Goal: Task Accomplishment & Management: Use online tool/utility

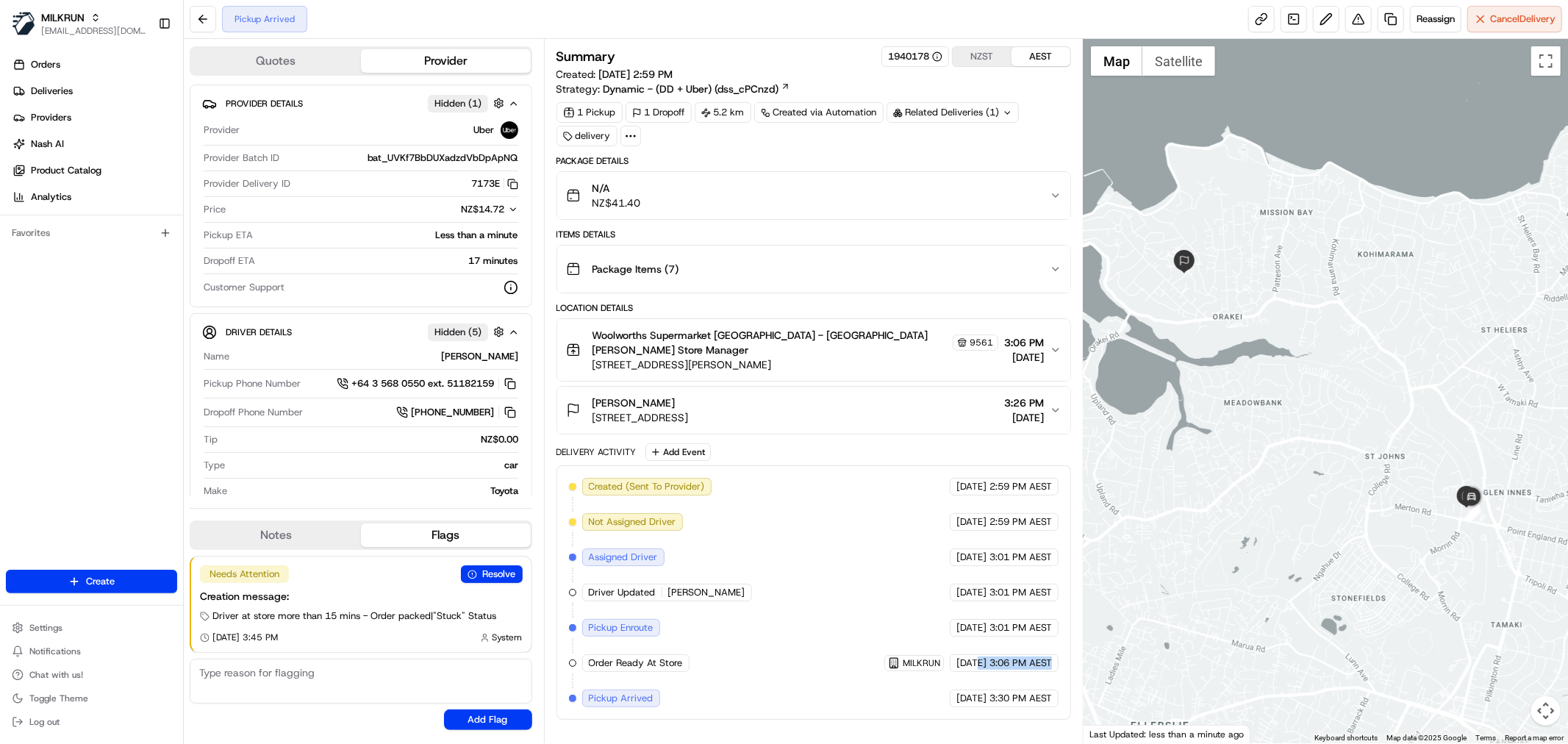
drag, startPoint x: 952, startPoint y: 651, endPoint x: 1067, endPoint y: 637, distance: 115.8
click at [1067, 637] on div "Created (Sent To Provider) Uber 15/08/2025 2:59 PM AEST Not Assigned Driver Ube…" at bounding box center [813, 592] width 514 height 254
click at [963, 44] on div "Summary 1940178 NZST AEST Created: 15/08/2025 2:59 PM Strategy: Dynamic - (DD +…" at bounding box center [814, 390] width 540 height 704
click at [971, 50] on button "NZST" at bounding box center [981, 56] width 59 height 19
click at [1051, 63] on button "AEST" at bounding box center [1040, 56] width 59 height 19
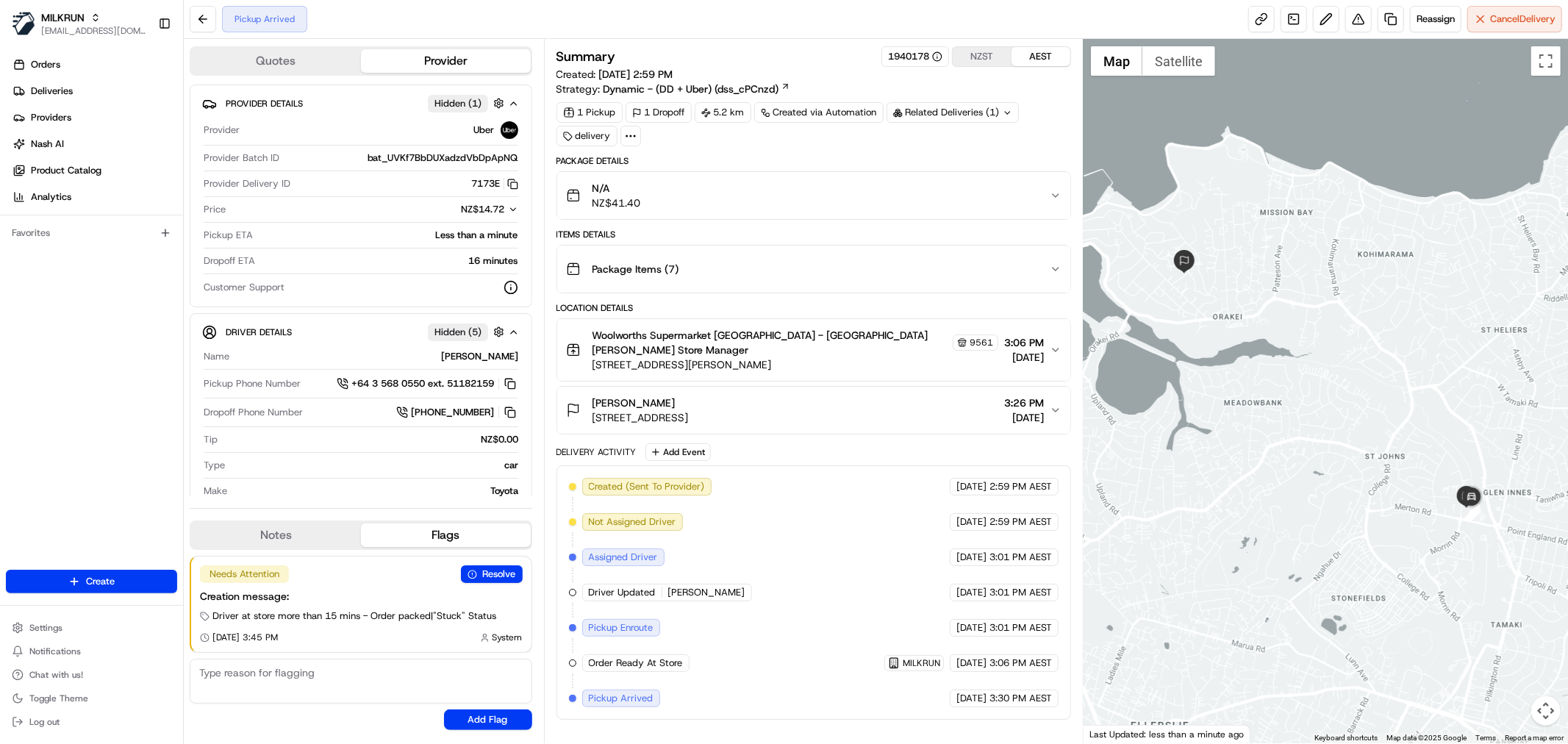
click at [938, 268] on div "Package Items ( 7 )" at bounding box center [807, 269] width 483 height 30
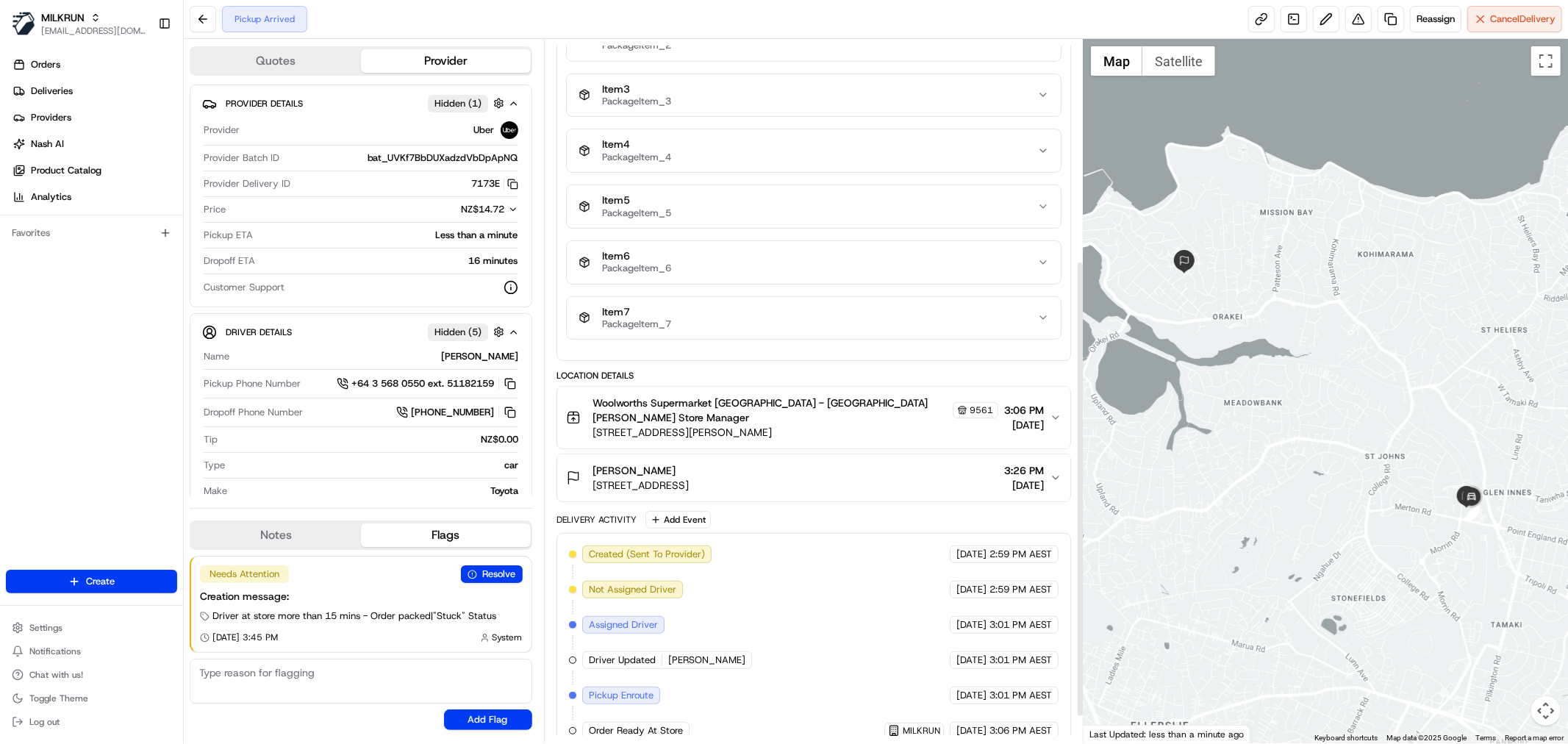
scroll to position [380, 0]
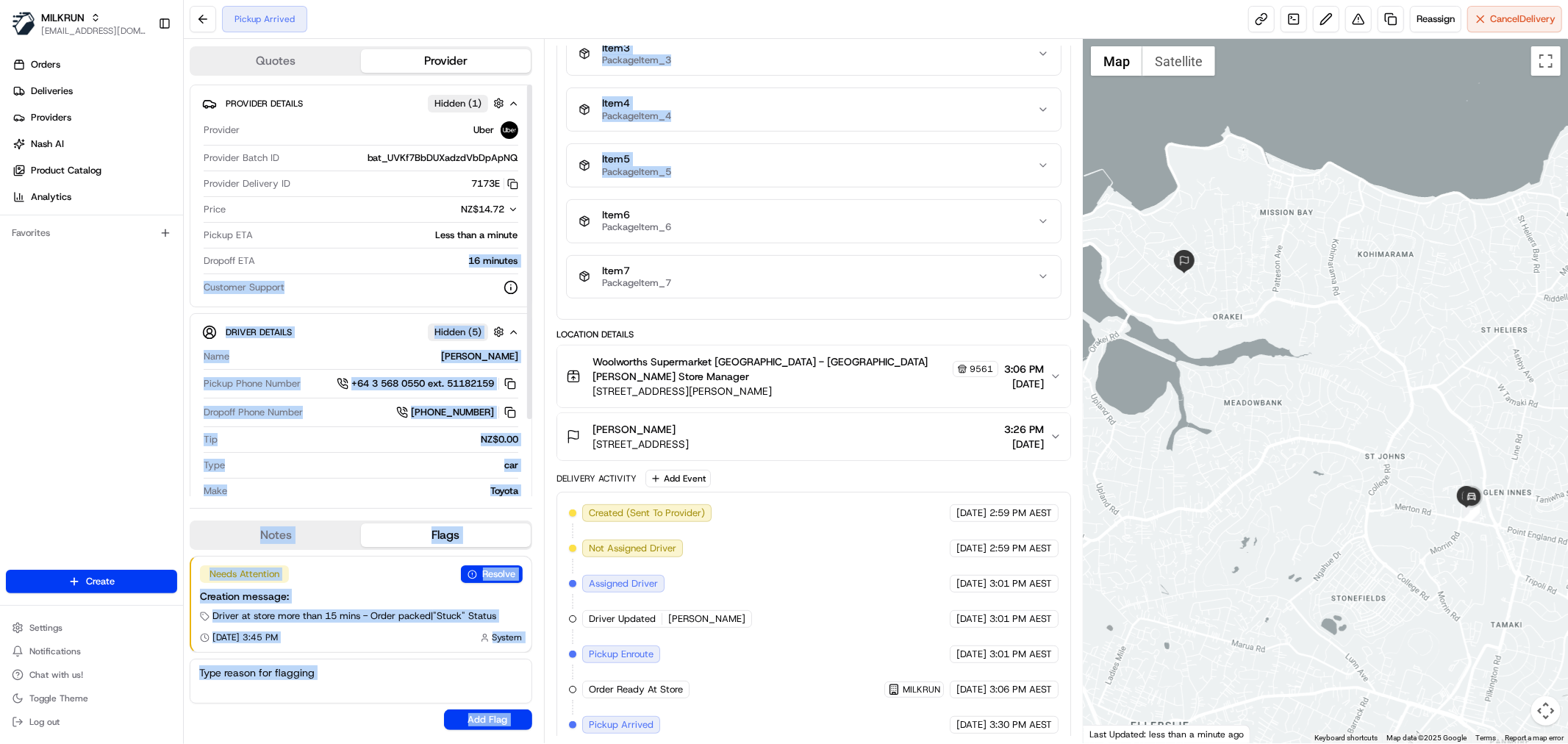
drag, startPoint x: 448, startPoint y: 259, endPoint x: 996, endPoint y: 268, distance: 548.1
click at [653, 245] on div "Quotes Provider Provider Details Hidden ( 1 ) Provider Uber Provider Batch ID b…" at bounding box center [633, 390] width 900 height 704
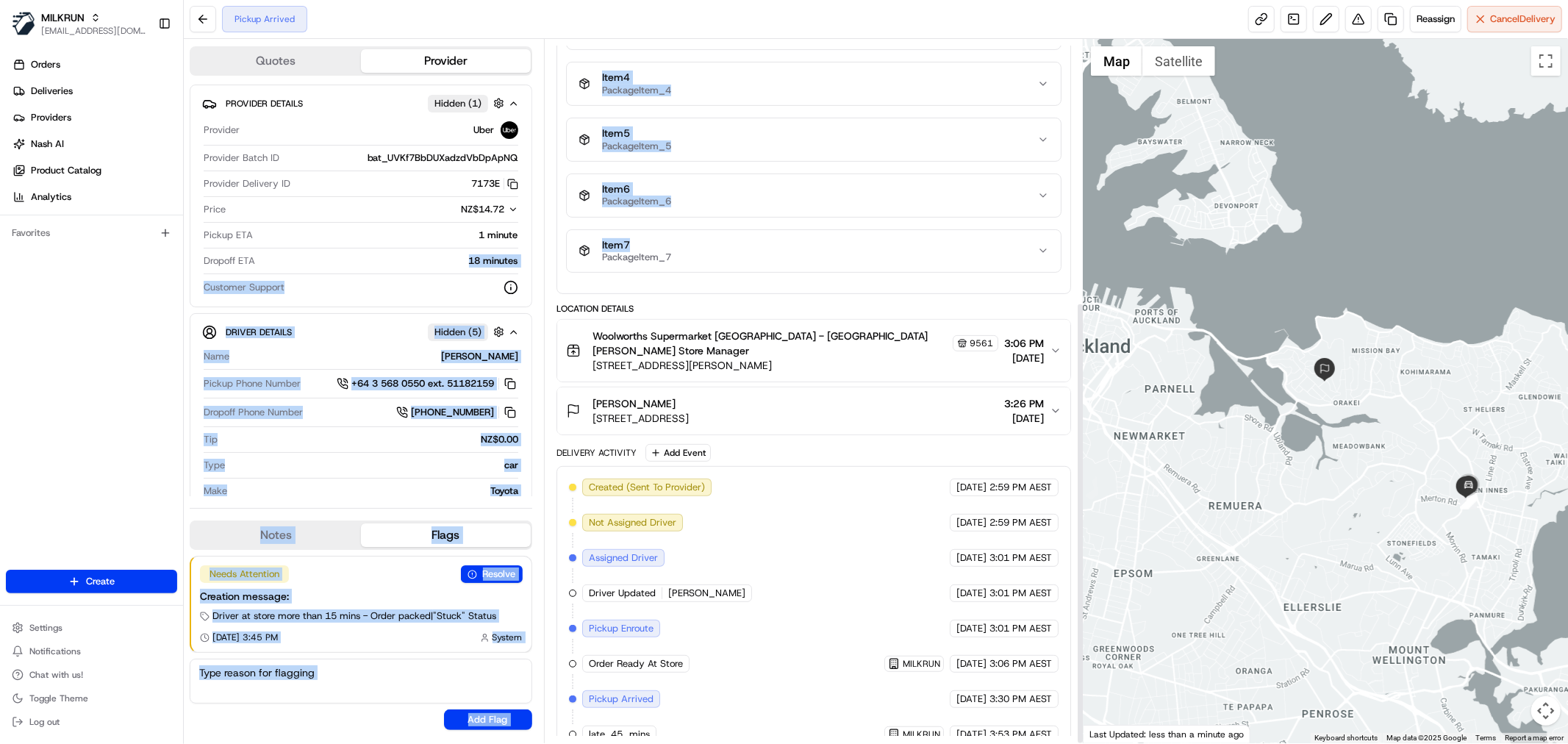
scroll to position [416, 0]
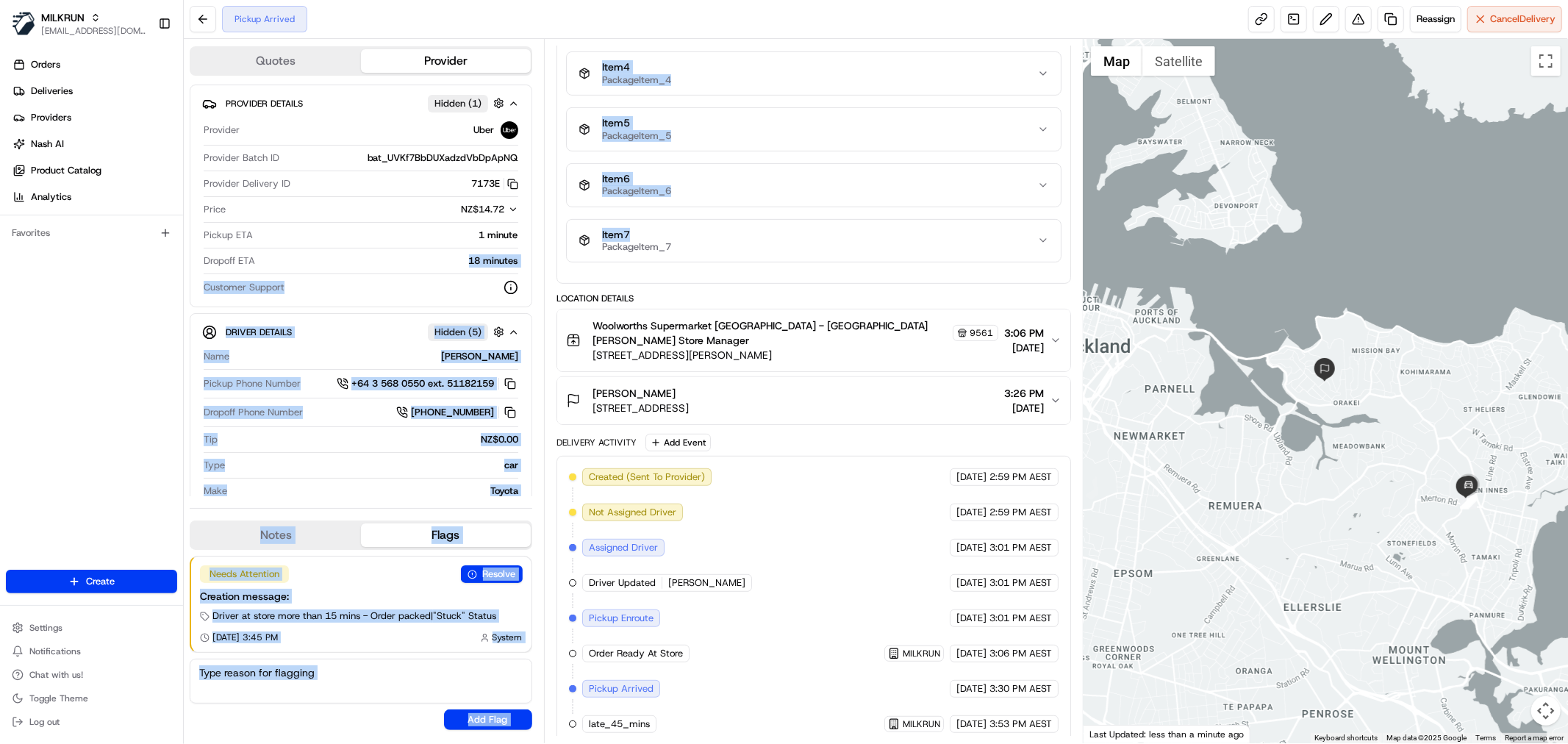
click at [406, 585] on div "Needs Attention Resolve Creation message: Driver at store more than 15 mins - O…" at bounding box center [362, 604] width 341 height 96
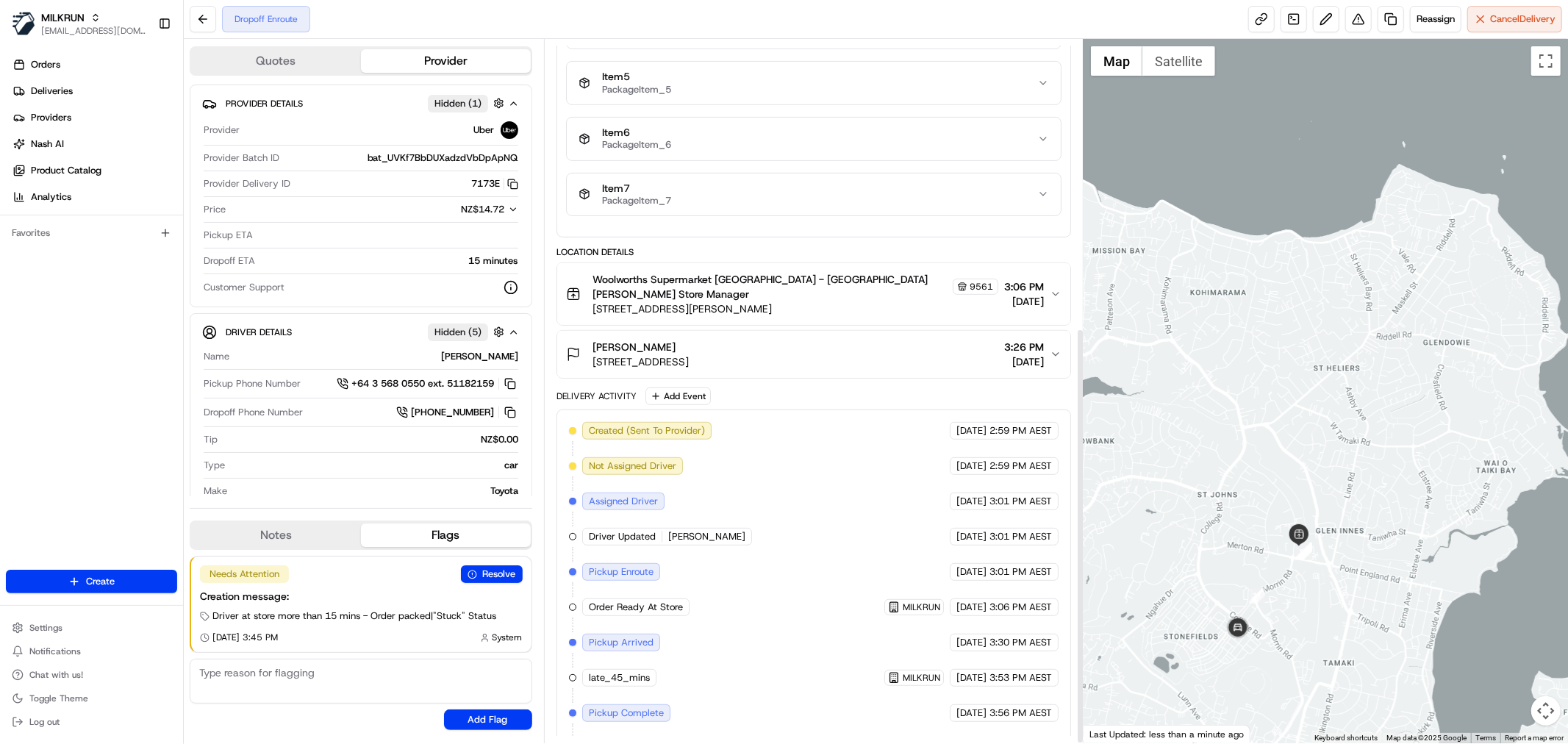
scroll to position [487, 0]
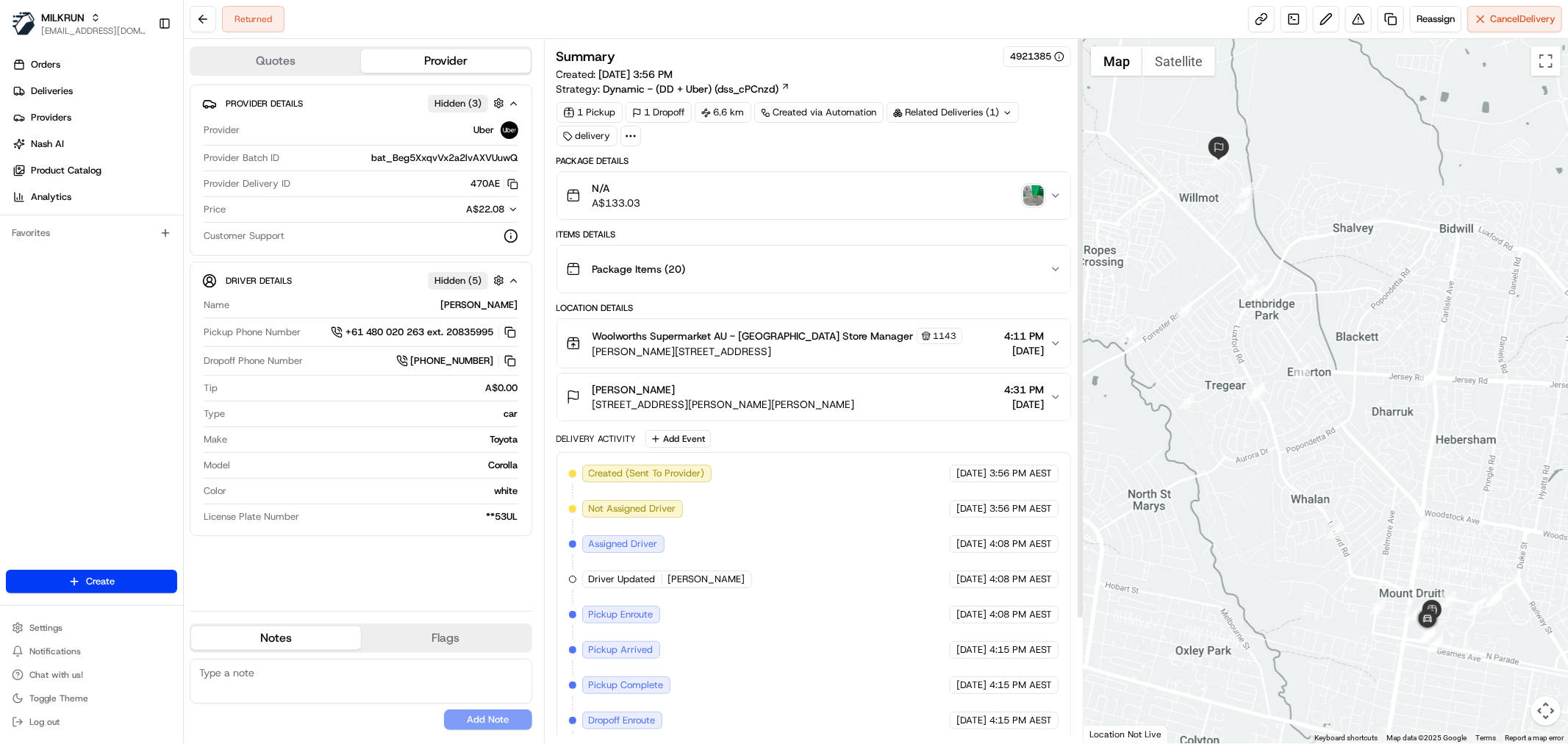
click at [1036, 188] on img "button" at bounding box center [1033, 195] width 21 height 21
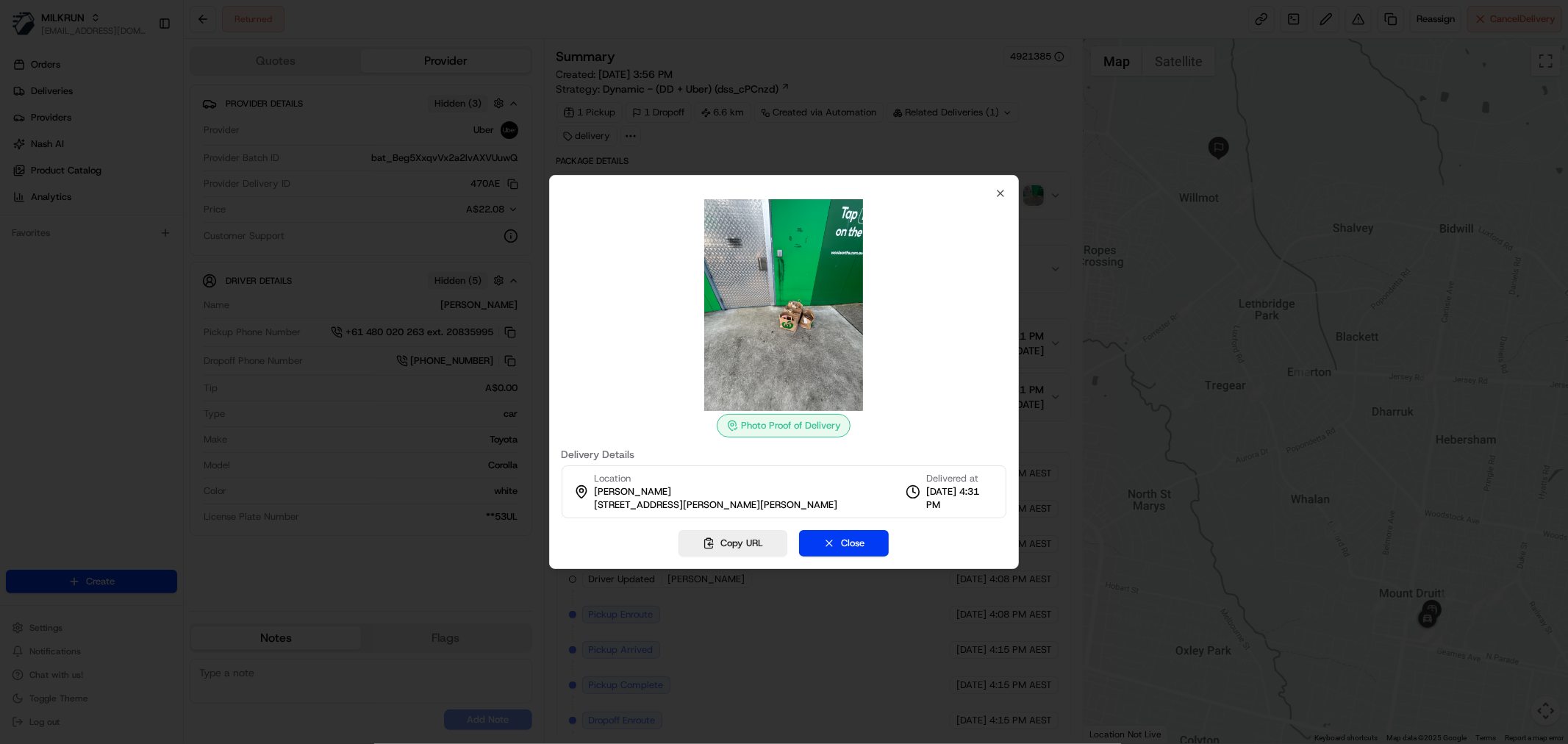
click at [613, 161] on div at bounding box center [784, 372] width 1568 height 744
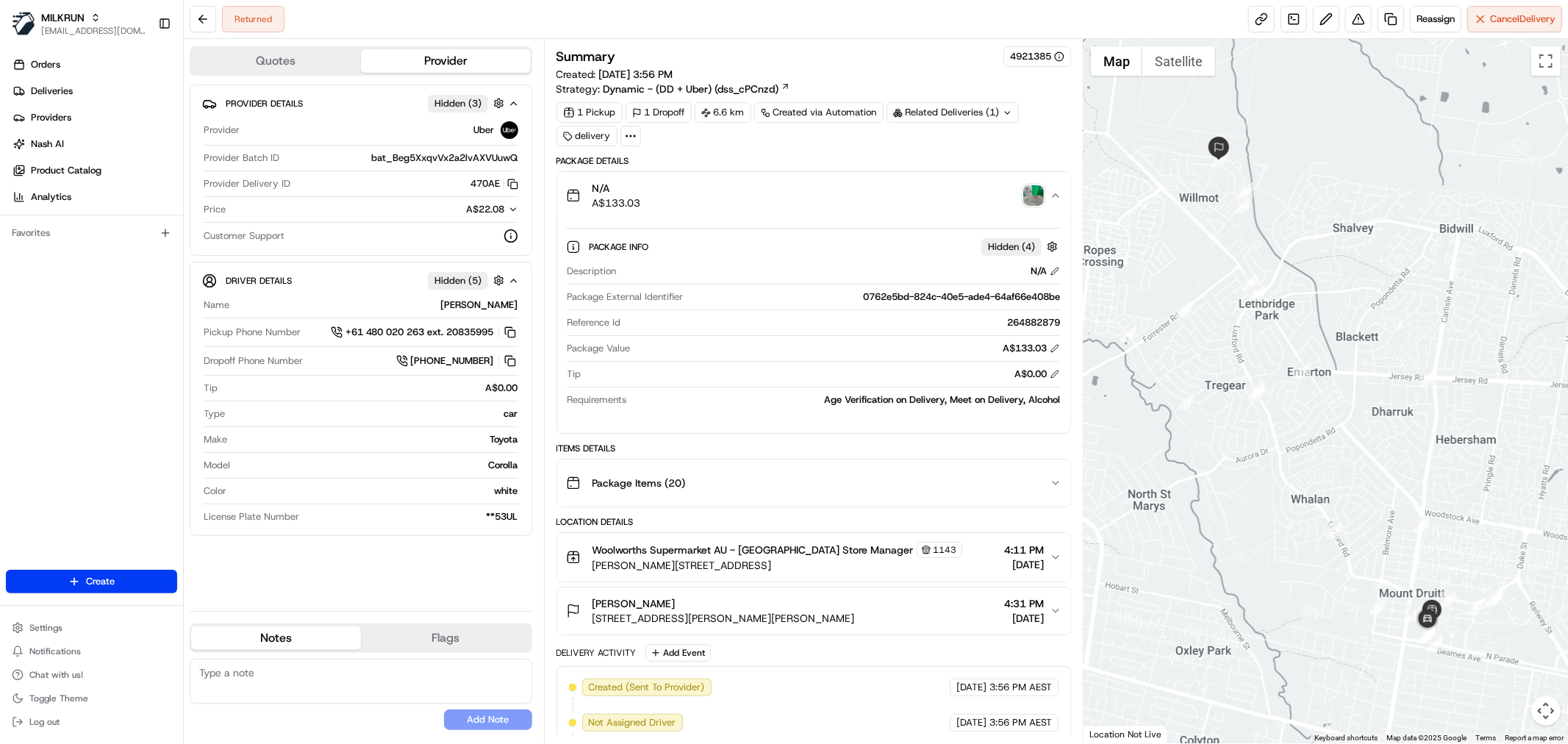
click at [644, 206] on div "N/A A$133.03" at bounding box center [807, 195] width 483 height 30
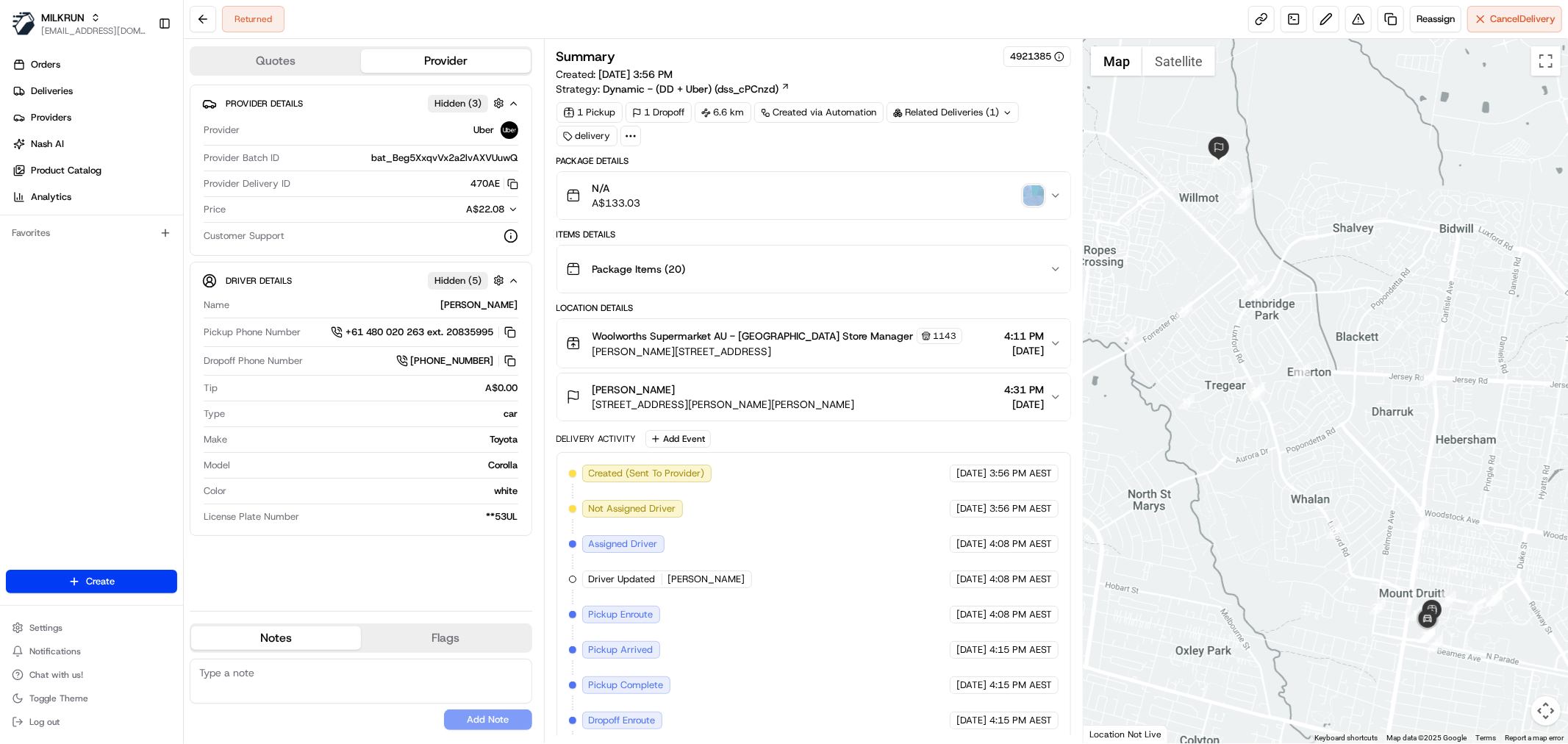
click at [644, 206] on div "N/A A$133.03" at bounding box center [807, 195] width 483 height 30
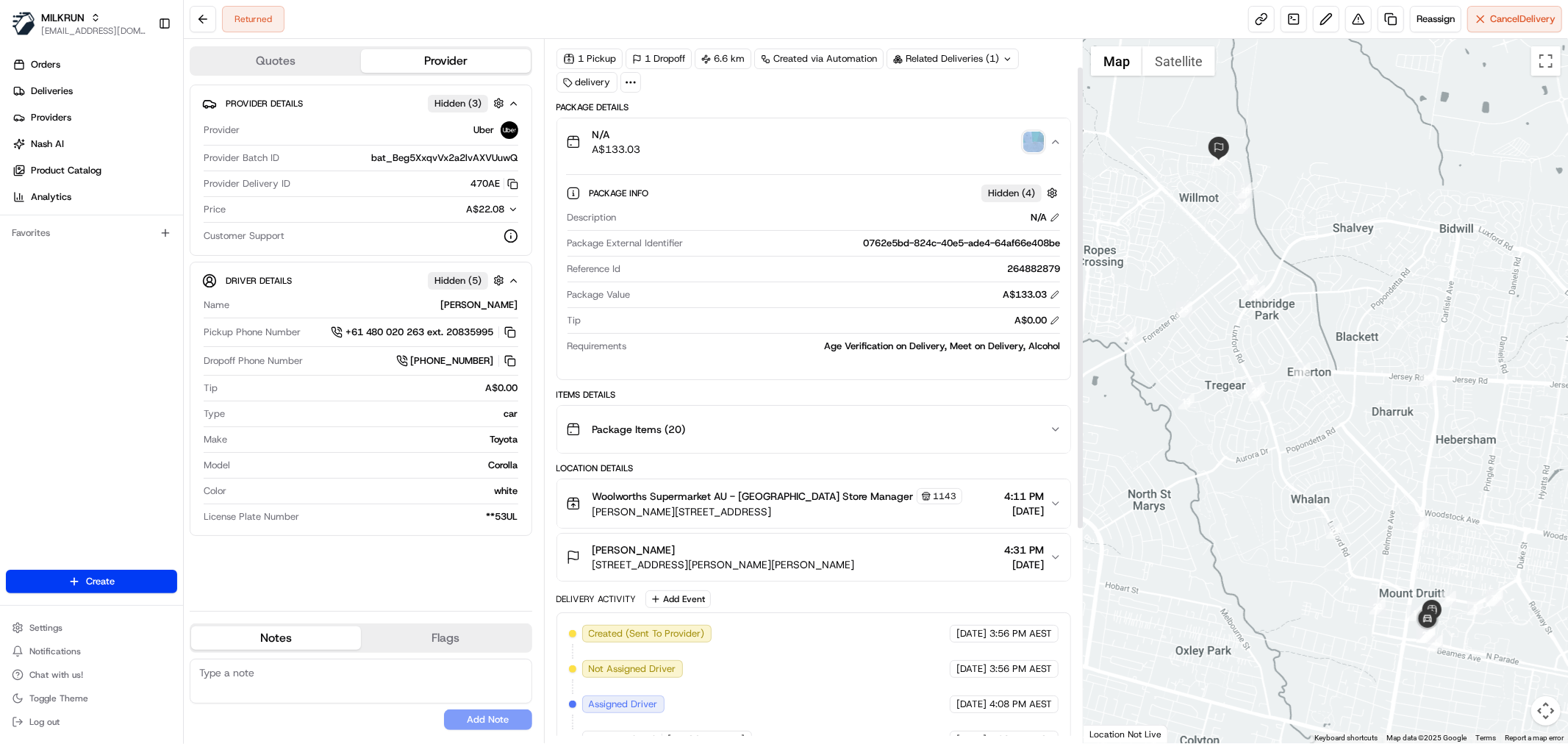
scroll to position [82, 0]
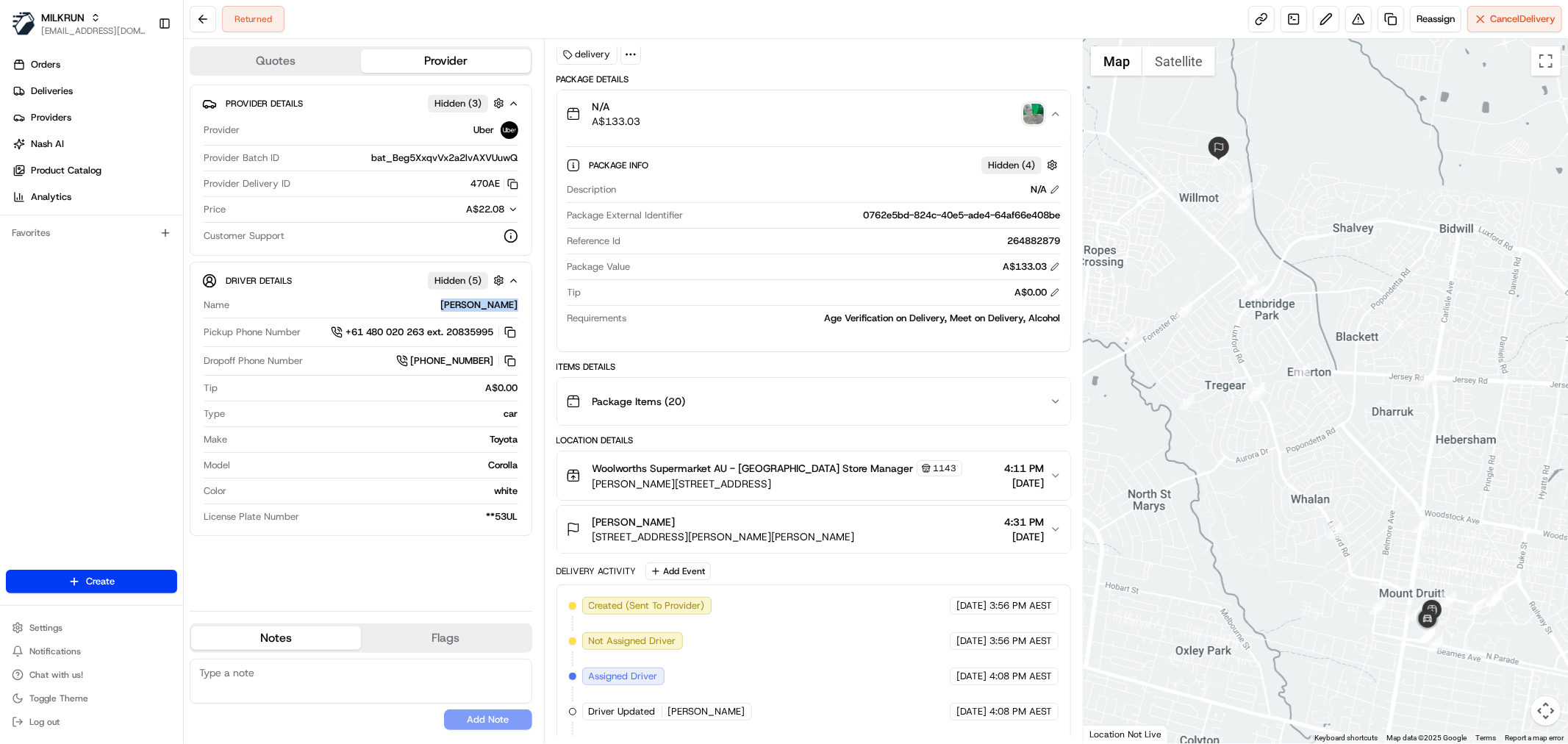
copy div "RONIT NANDA R"
drag, startPoint x: 434, startPoint y: 303, endPoint x: 514, endPoint y: 292, distance: 80.8
click at [514, 293] on div "Name RONIT NANDA R. Pickup Phone Number +61 480 020 263 ext. 20835995 Dropoff P…" at bounding box center [361, 411] width 318 height 237
click at [39, 97] on span "Deliveries" at bounding box center [52, 91] width 42 height 13
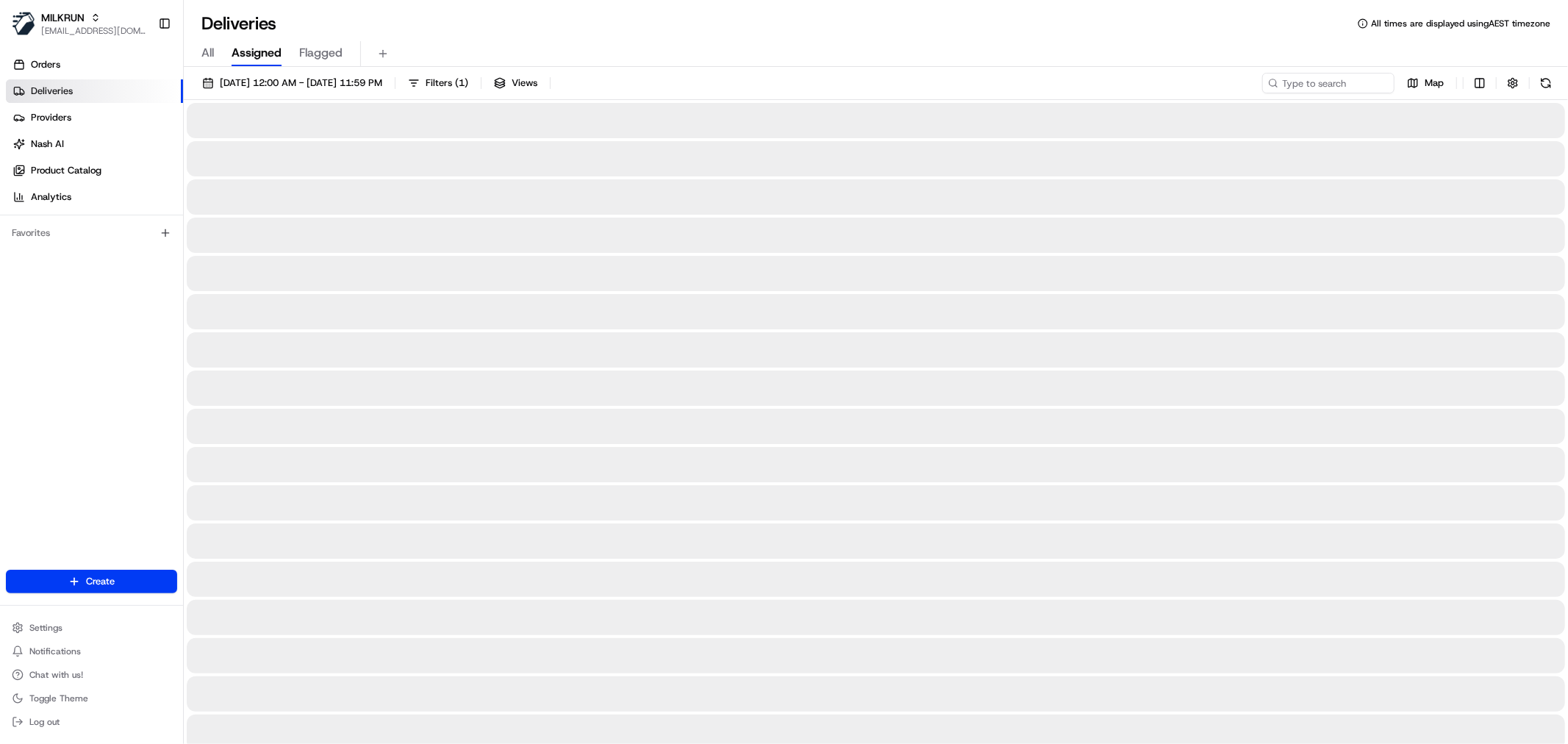
click at [196, 48] on div "All Assigned Flagged" at bounding box center [875, 54] width 1384 height 26
click at [206, 49] on span "All" at bounding box center [207, 53] width 13 height 18
drag, startPoint x: 1307, startPoint y: 70, endPoint x: 1310, endPoint y: 79, distance: 9.5
click at [1310, 79] on input at bounding box center [1305, 83] width 176 height 21
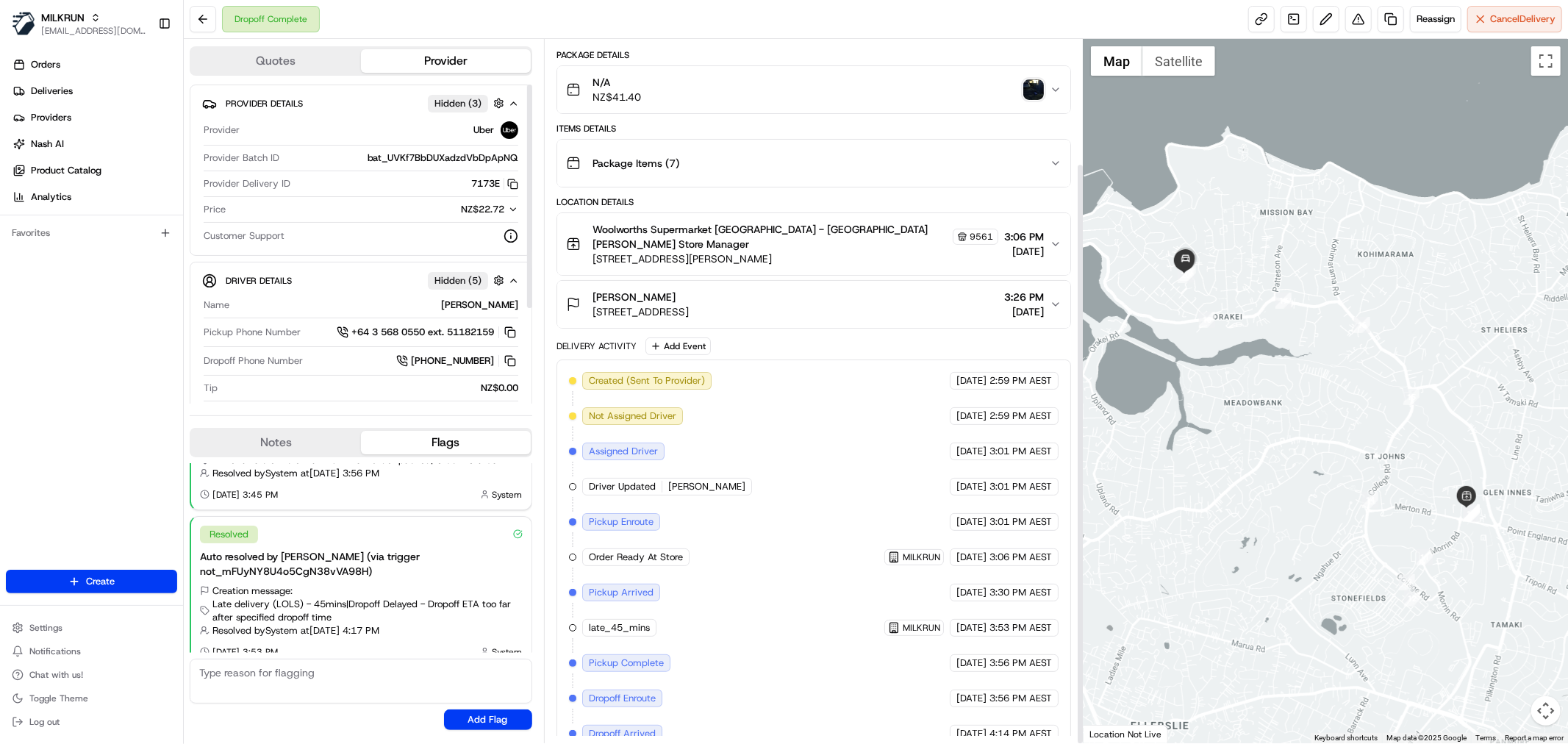
scroll to position [150, 0]
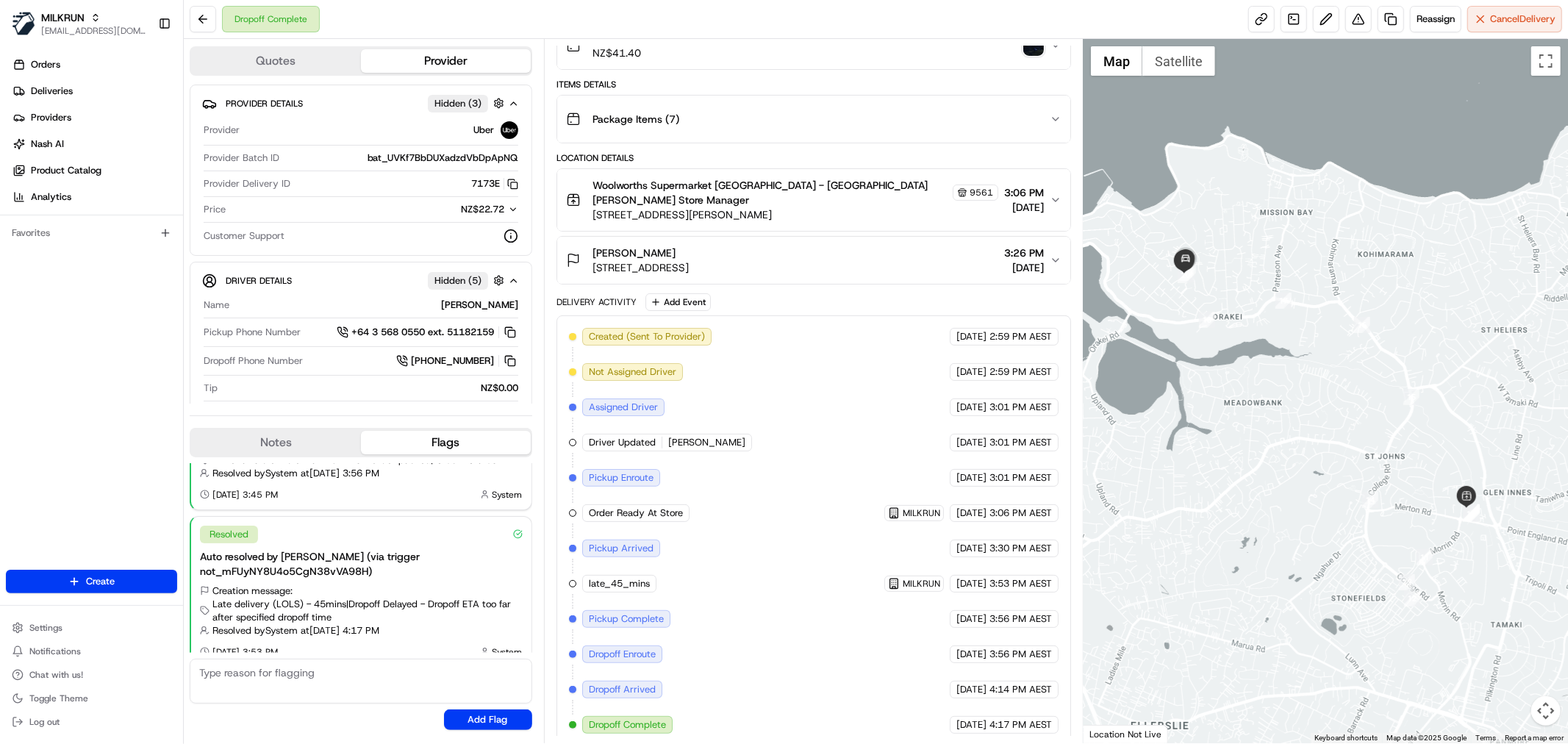
drag, startPoint x: 1026, startPoint y: 723, endPoint x: 407, endPoint y: 91, distance: 884.6
click at [949, 716] on div "15/08/2025 4:17 PM AEST" at bounding box center [1003, 725] width 109 height 18
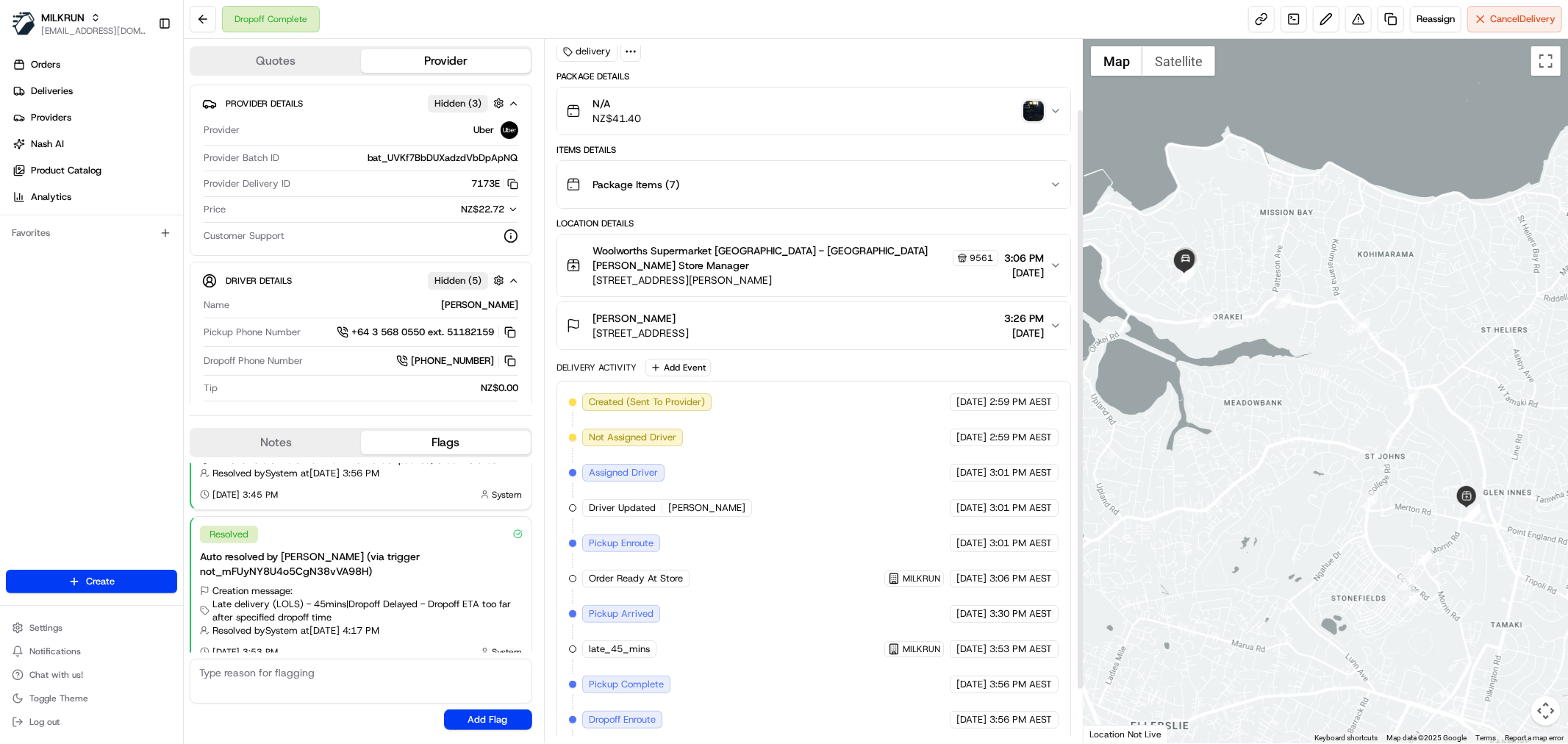
scroll to position [0, 0]
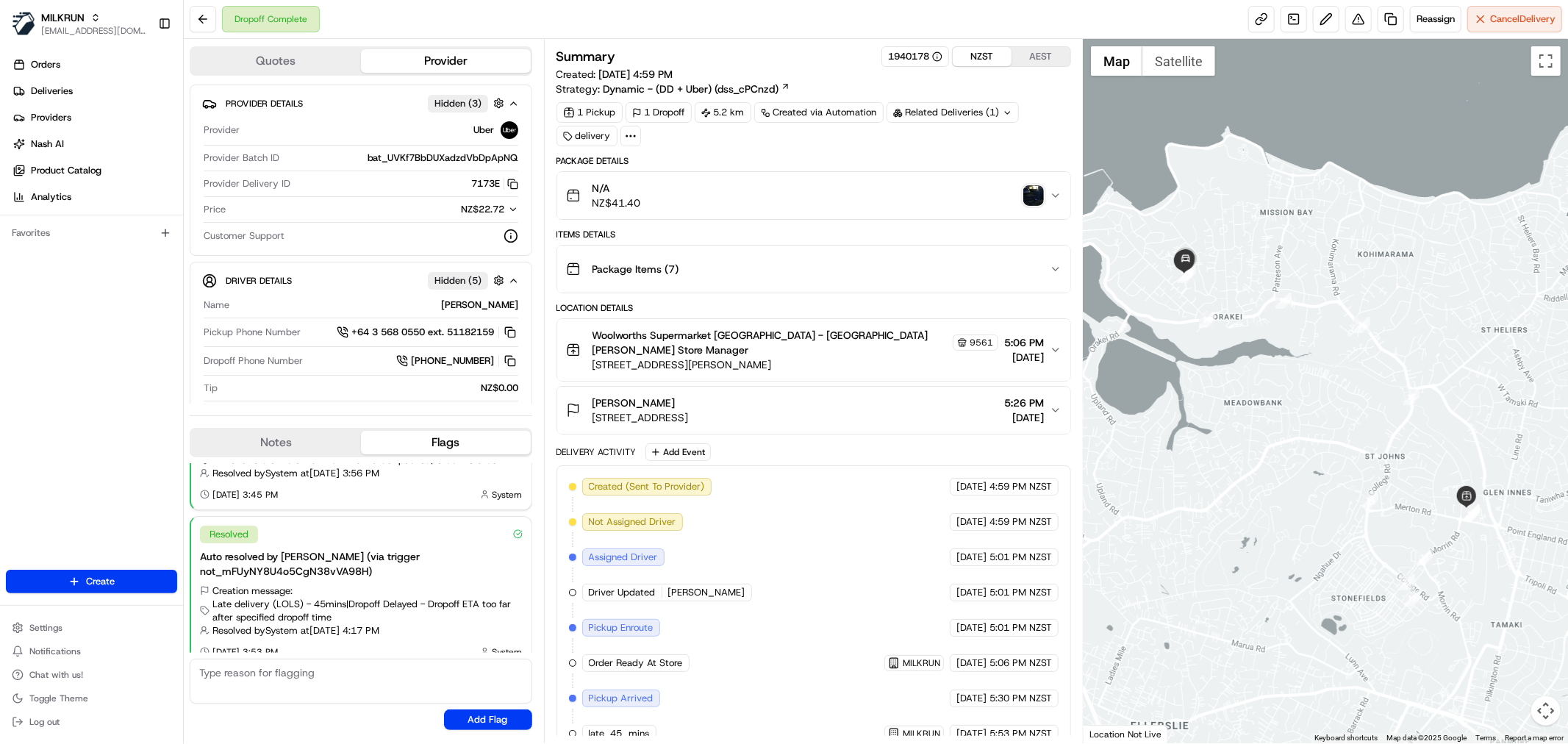
click at [968, 47] on button "NZST" at bounding box center [981, 56] width 59 height 19
click at [968, 56] on button "NZST" at bounding box center [981, 56] width 59 height 19
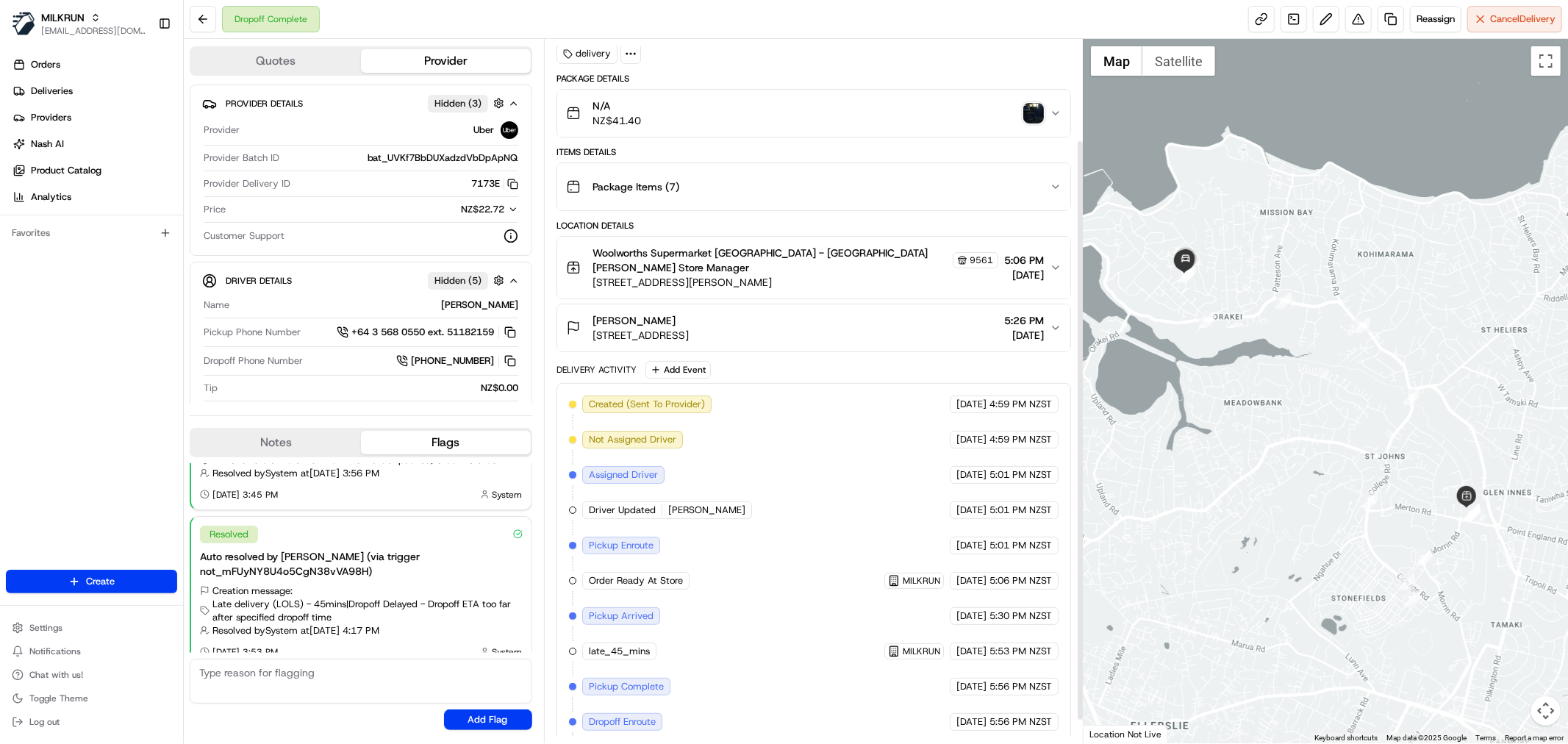
scroll to position [150, 0]
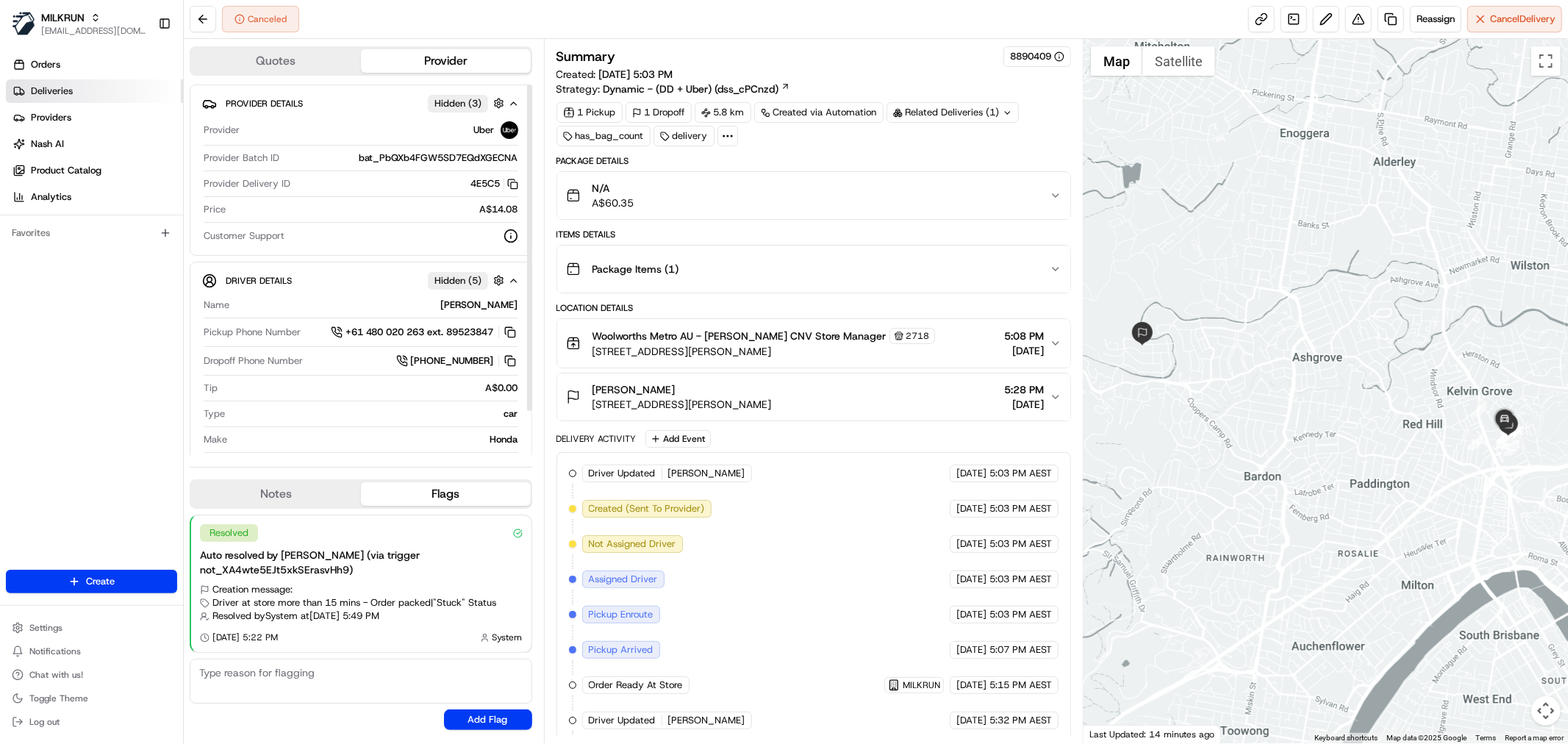
click at [97, 93] on link "Deliveries" at bounding box center [95, 92] width 177 height 24
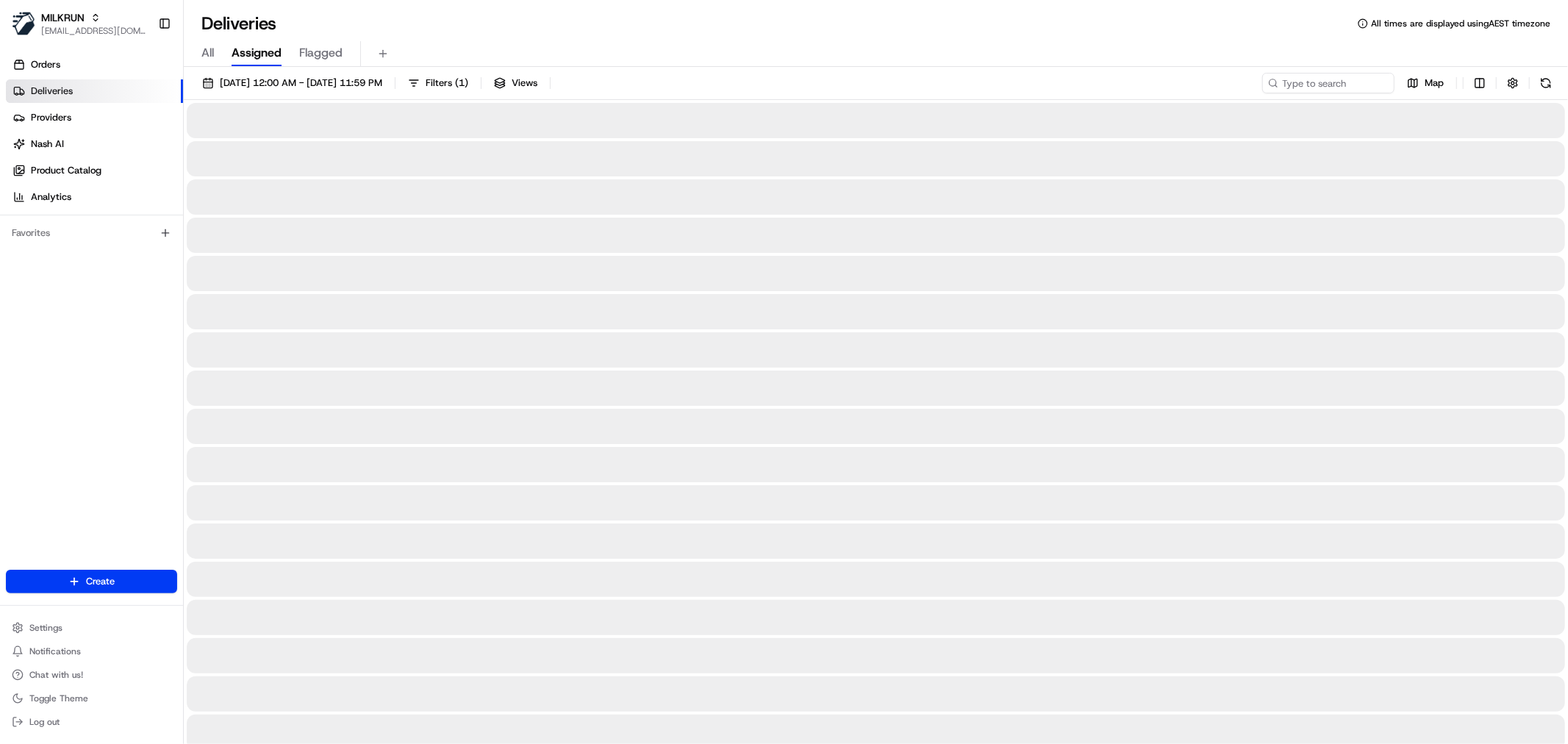
click at [211, 54] on span "All" at bounding box center [207, 53] width 13 height 18
click at [1316, 86] on input at bounding box center [1305, 83] width 176 height 21
paste input "f8511384-1a9a-4455-8dd9-d9d195c88859"
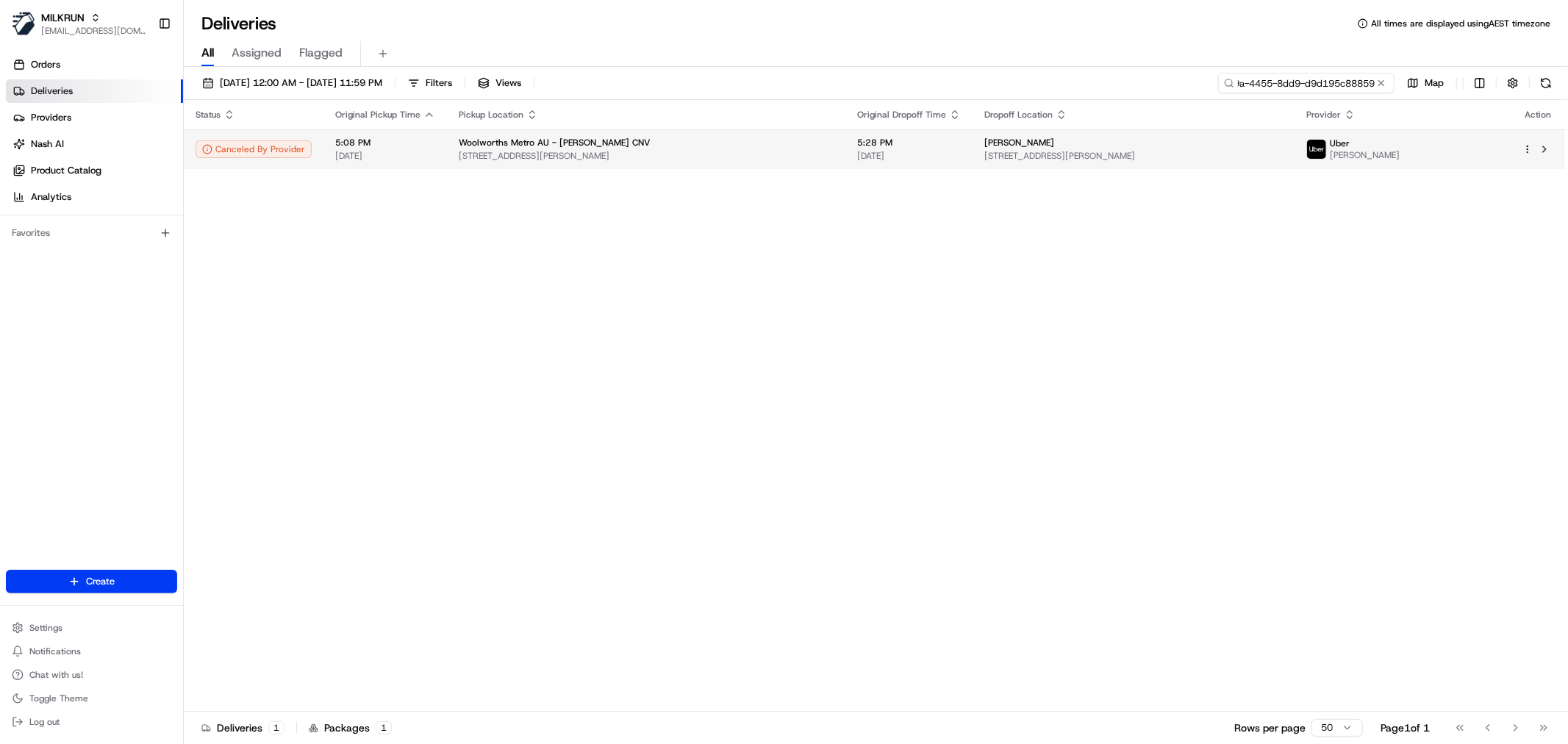
type input "f8511384-1a9a-4455-8dd9-d9d195c88859"
click at [447, 149] on td "Woolworths Metro AU - Kelvin Grove CNV 57 Musk Ave, Kelvin Grove, QLD 4059, AU" at bounding box center [647, 149] width 398 height 40
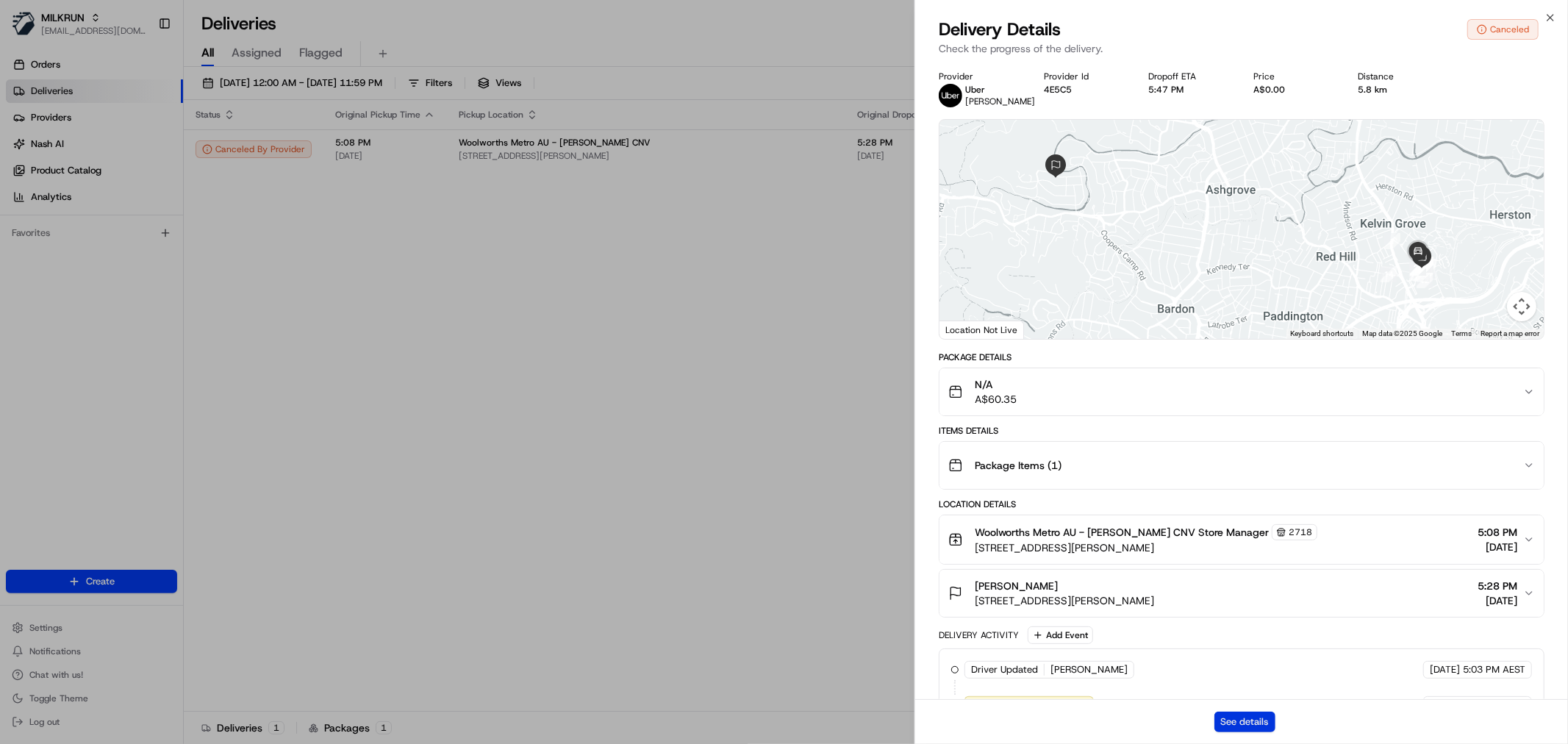
click at [1235, 719] on button "See details" at bounding box center [1244, 721] width 61 height 21
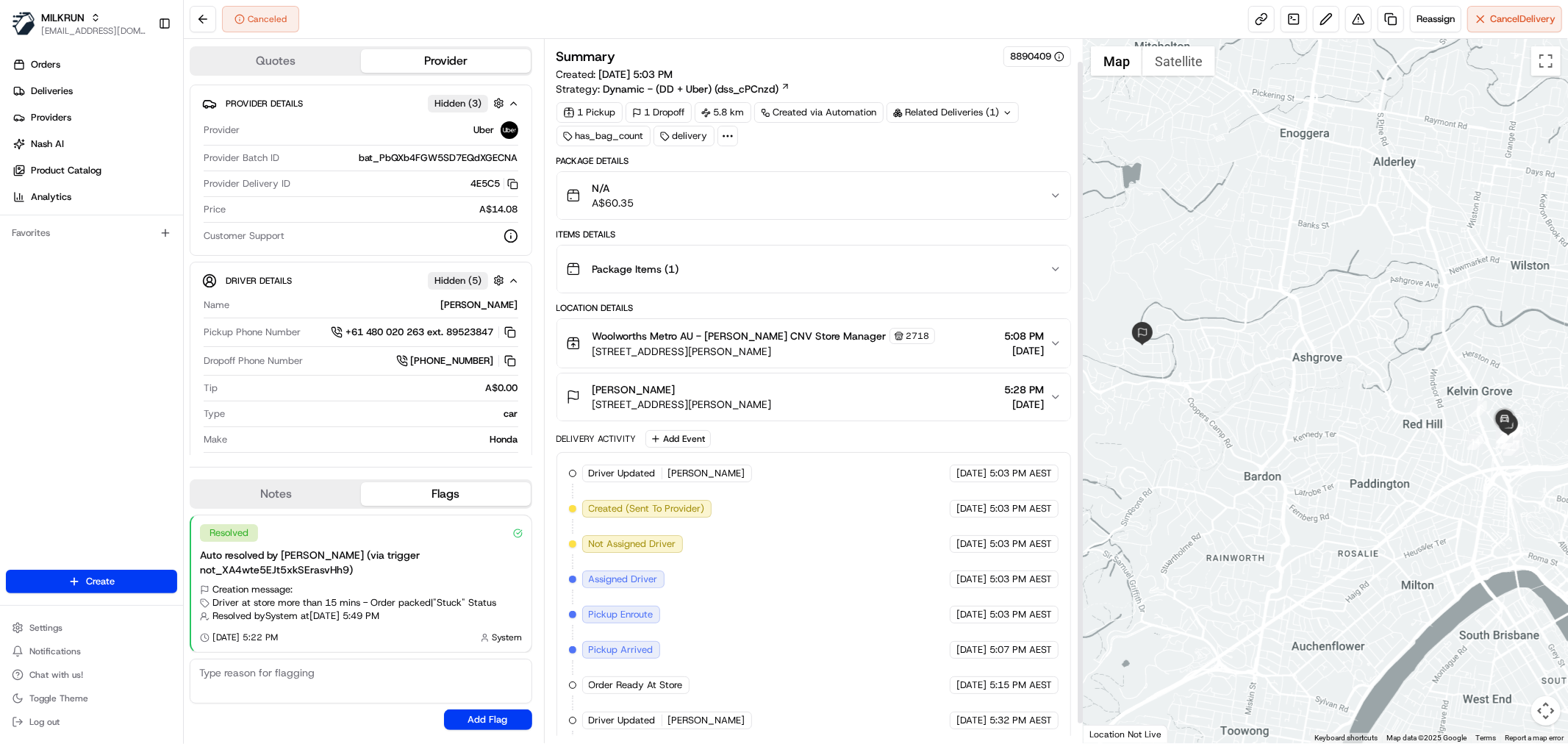
scroll to position [44, 0]
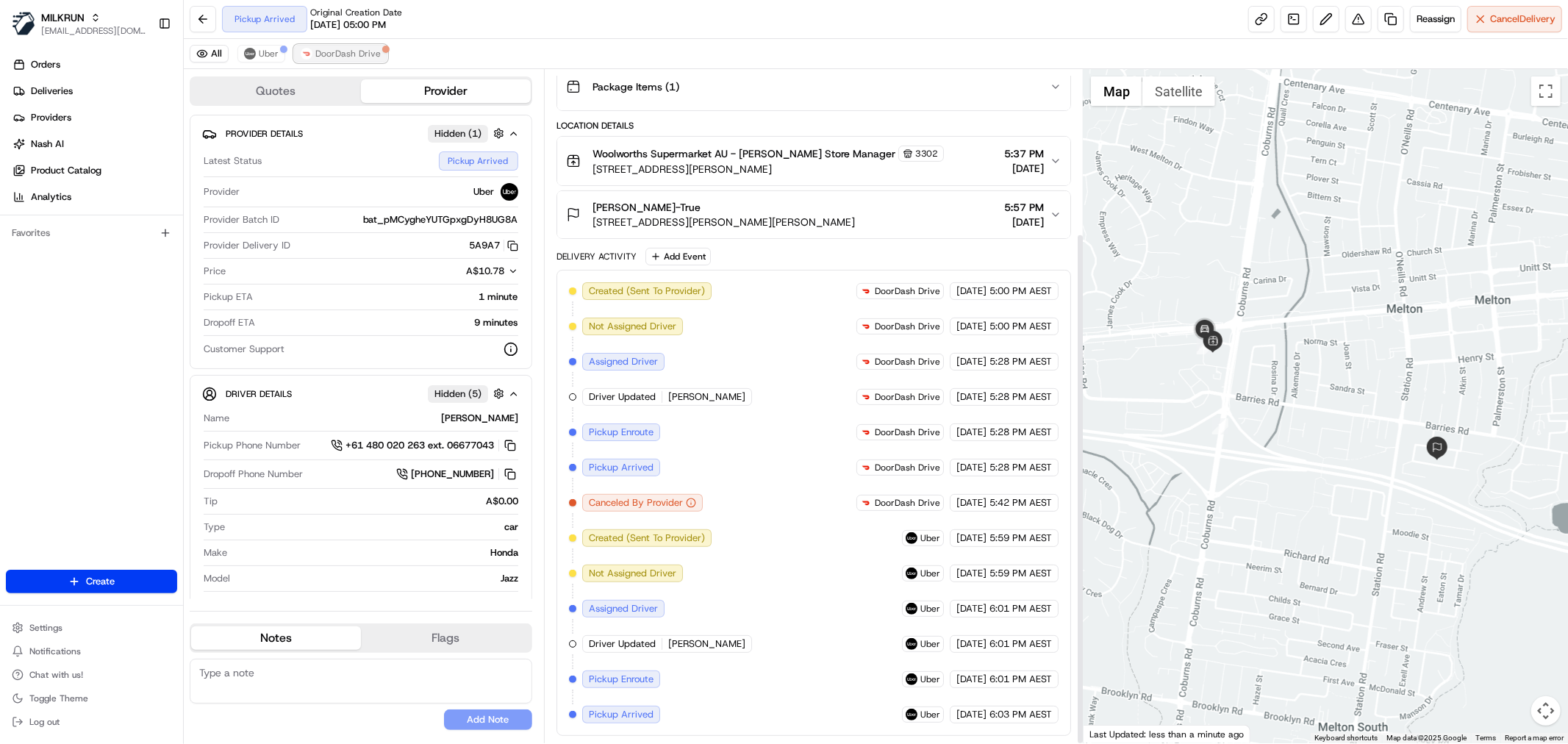
click at [349, 60] on span "DoorDash Drive" at bounding box center [348, 54] width 66 height 12
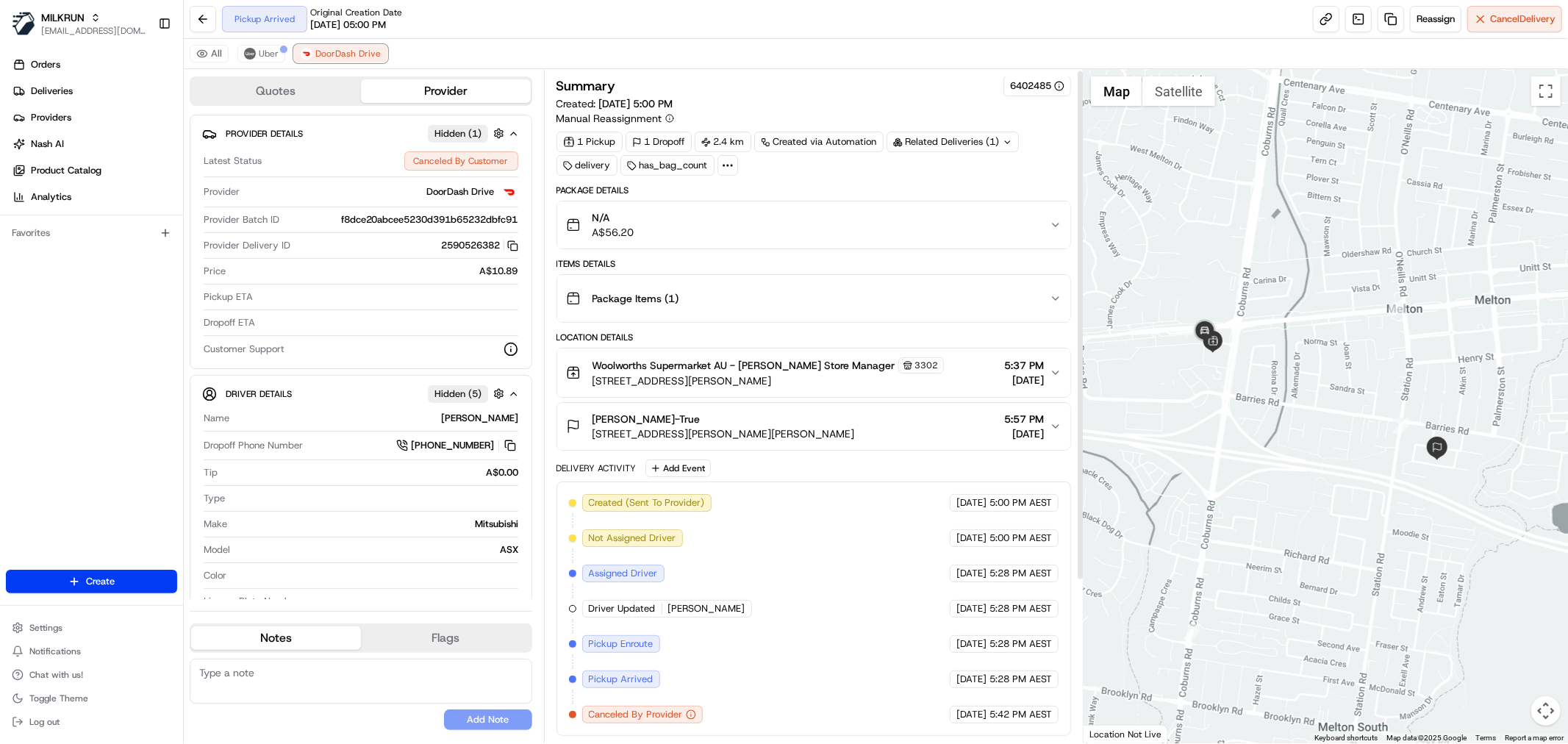
scroll to position [2, 0]
click at [263, 61] on button "Uber" at bounding box center [261, 54] width 48 height 18
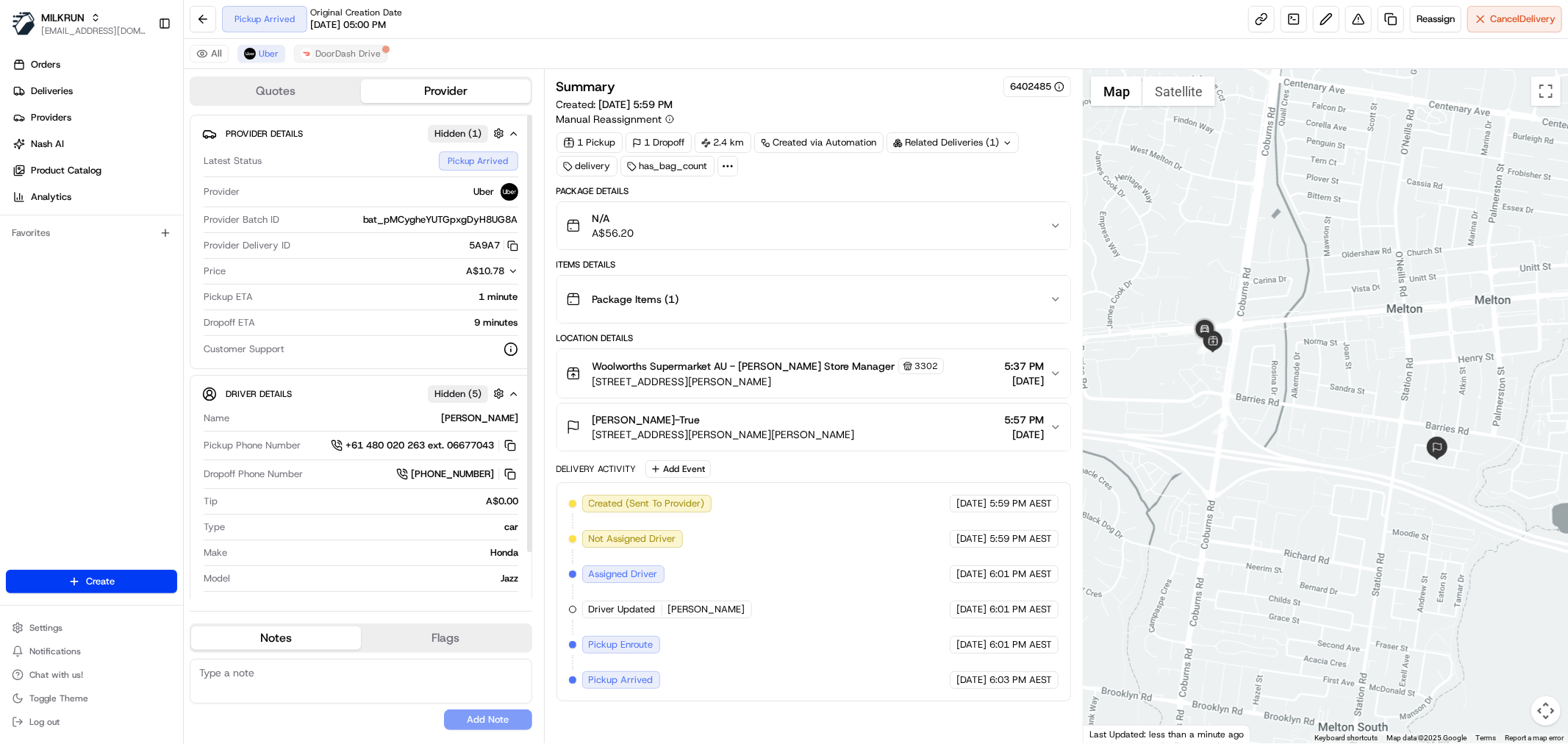
drag, startPoint x: 358, startPoint y: 63, endPoint x: 327, endPoint y: 48, distance: 34.4
click at [355, 62] on div "All Uber DoorDash Drive" at bounding box center [875, 54] width 1384 height 30
click at [310, 67] on div "All Uber DoorDash Drive" at bounding box center [875, 54] width 1384 height 30
click at [321, 53] on span "DoorDash Drive" at bounding box center [348, 54] width 66 height 12
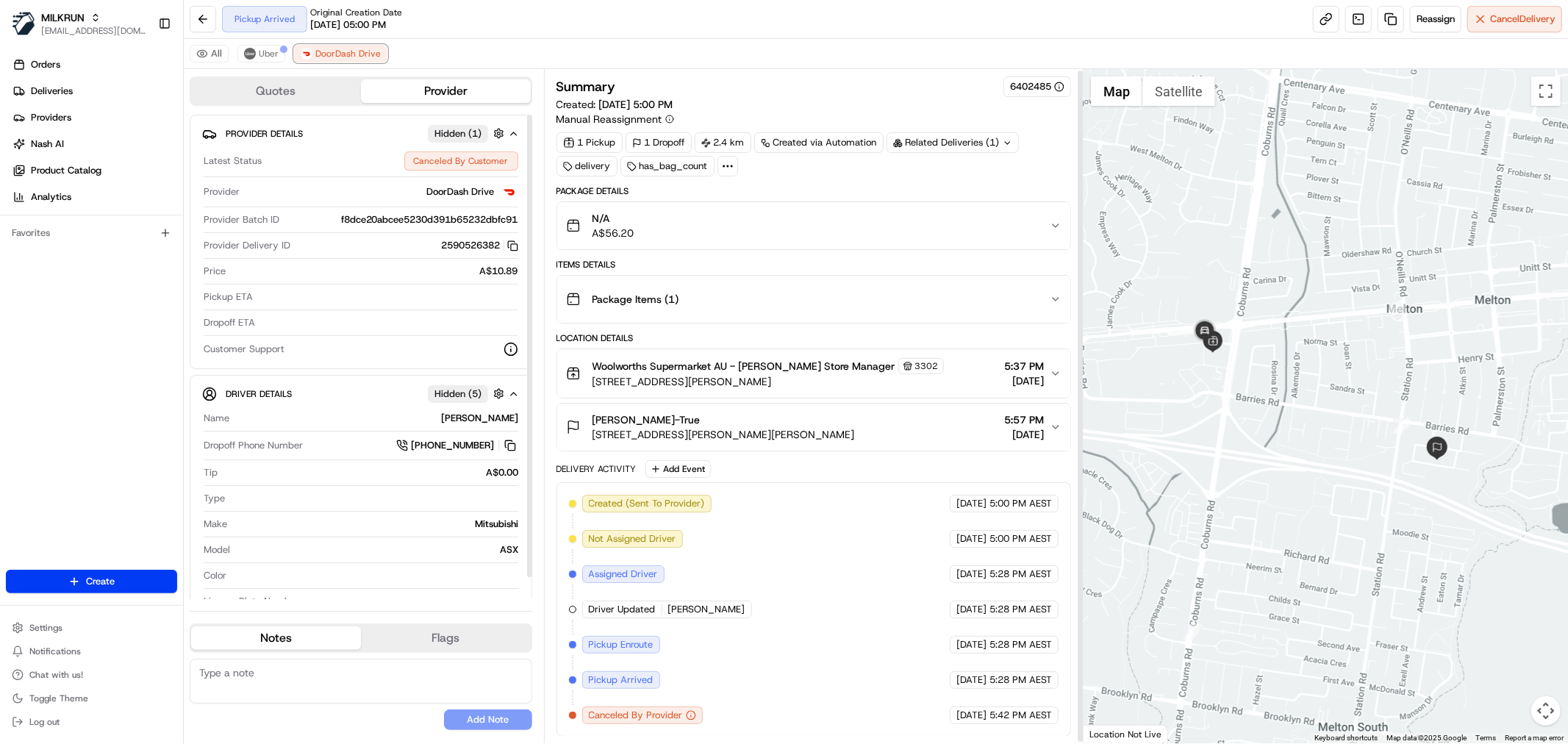
scroll to position [2, 0]
click at [259, 58] on span "Uber" at bounding box center [269, 54] width 20 height 12
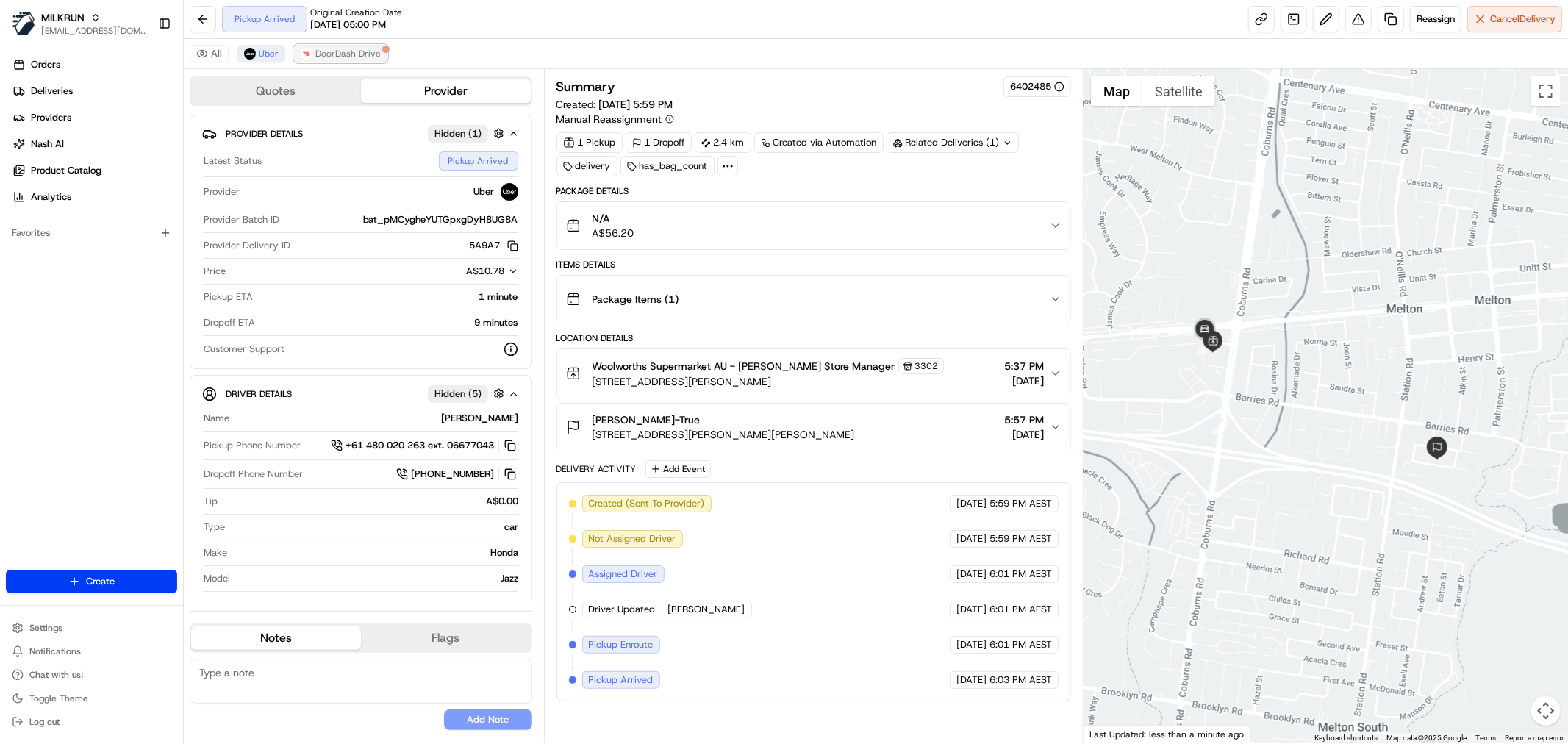
click at [354, 59] on span "DoorDash Drive" at bounding box center [348, 54] width 66 height 12
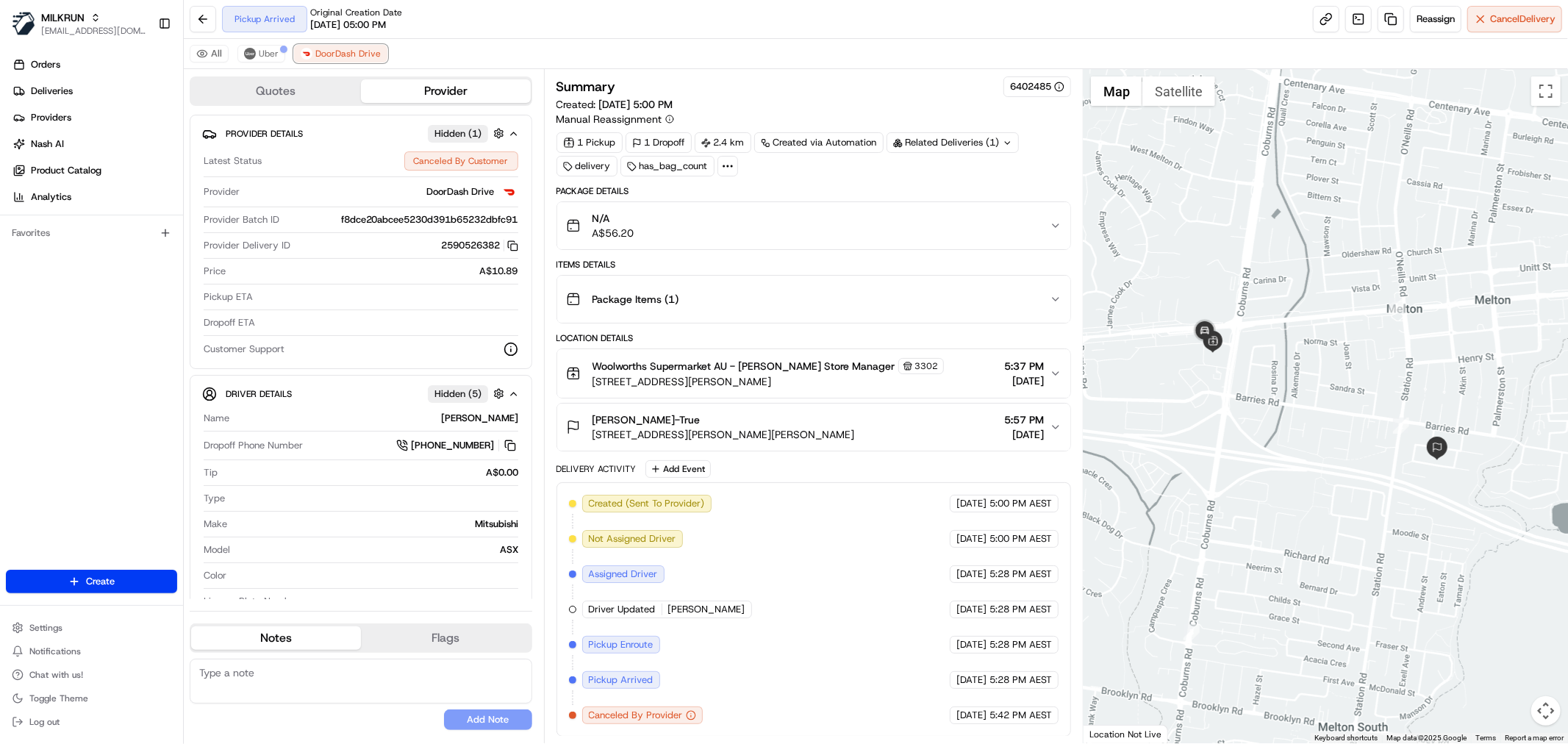
scroll to position [2, 0]
drag, startPoint x: 985, startPoint y: 715, endPoint x: 494, endPoint y: 109, distance: 779.9
click at [967, 600] on div "Created (Sent To Provider) DoorDash Drive 15/08/2025 5:00 PM AEST Not Assigned …" at bounding box center [813, 609] width 489 height 229
click at [254, 53] on img at bounding box center [250, 54] width 12 height 12
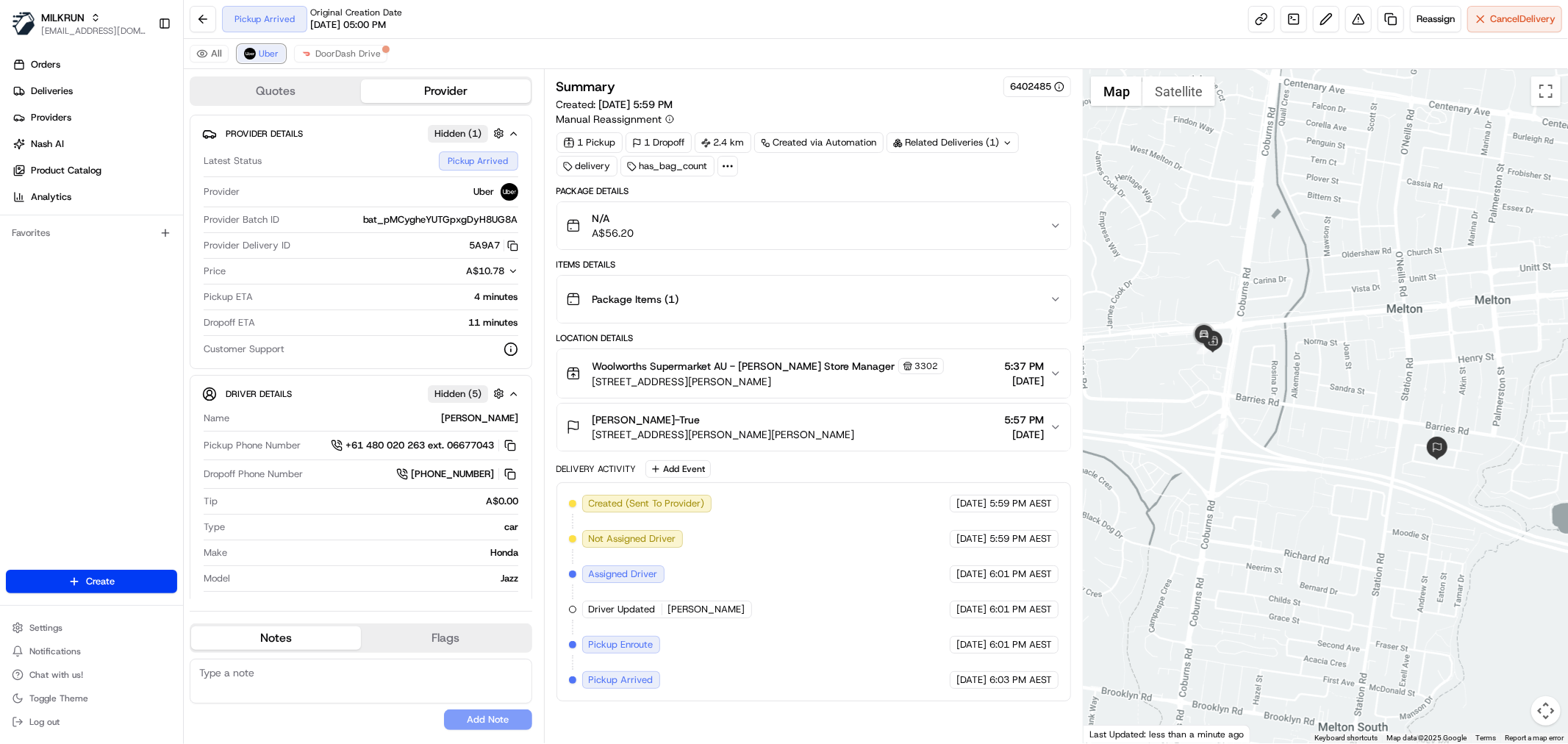
scroll to position [0, 0]
drag, startPoint x: 913, startPoint y: 502, endPoint x: 1045, endPoint y: 505, distance: 132.0
click at [1046, 500] on div "Created (Sent To Provider) Uber 15/08/2025 5:59 PM AEST Not Assigned Driver Ube…" at bounding box center [813, 592] width 489 height 194
click at [775, 296] on div "Package Items ( 1 )" at bounding box center [807, 300] width 483 height 30
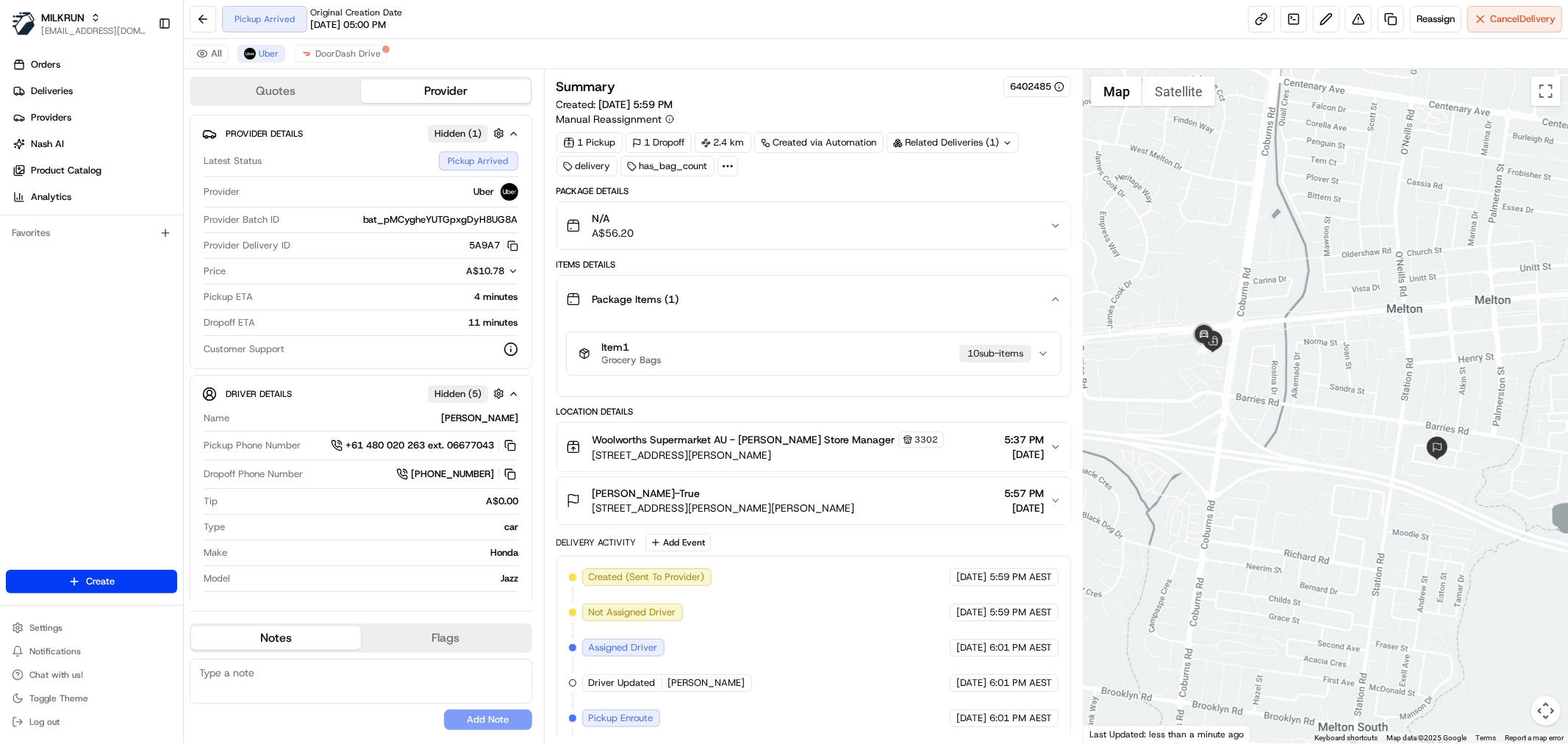
click at [782, 328] on div "Item 1 Grocery Bags 10 sub-item s" at bounding box center [813, 354] width 513 height 62
click at [789, 344] on div "Item 1 Grocery Bags 10 sub-item s" at bounding box center [808, 353] width 458 height 25
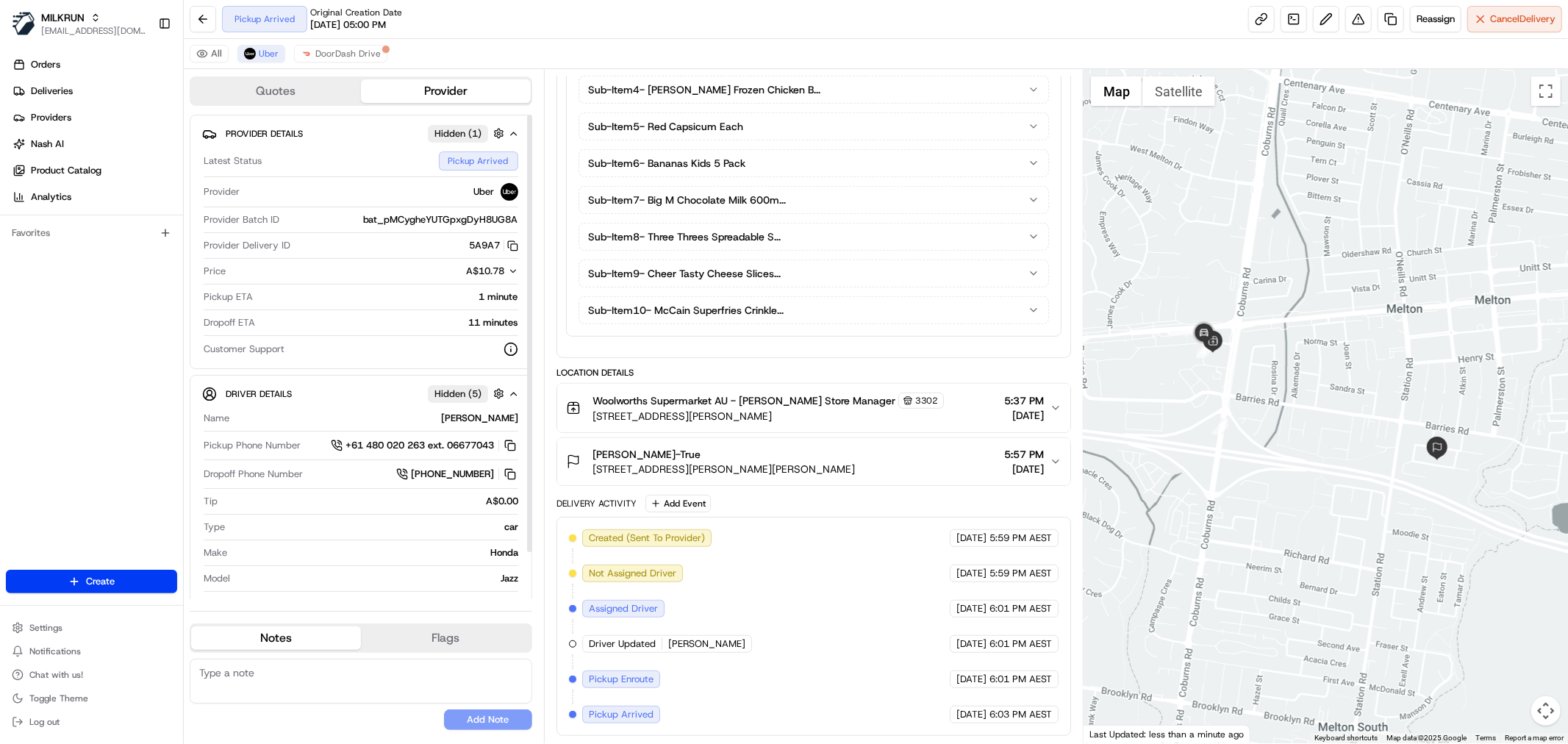
scroll to position [53, 0]
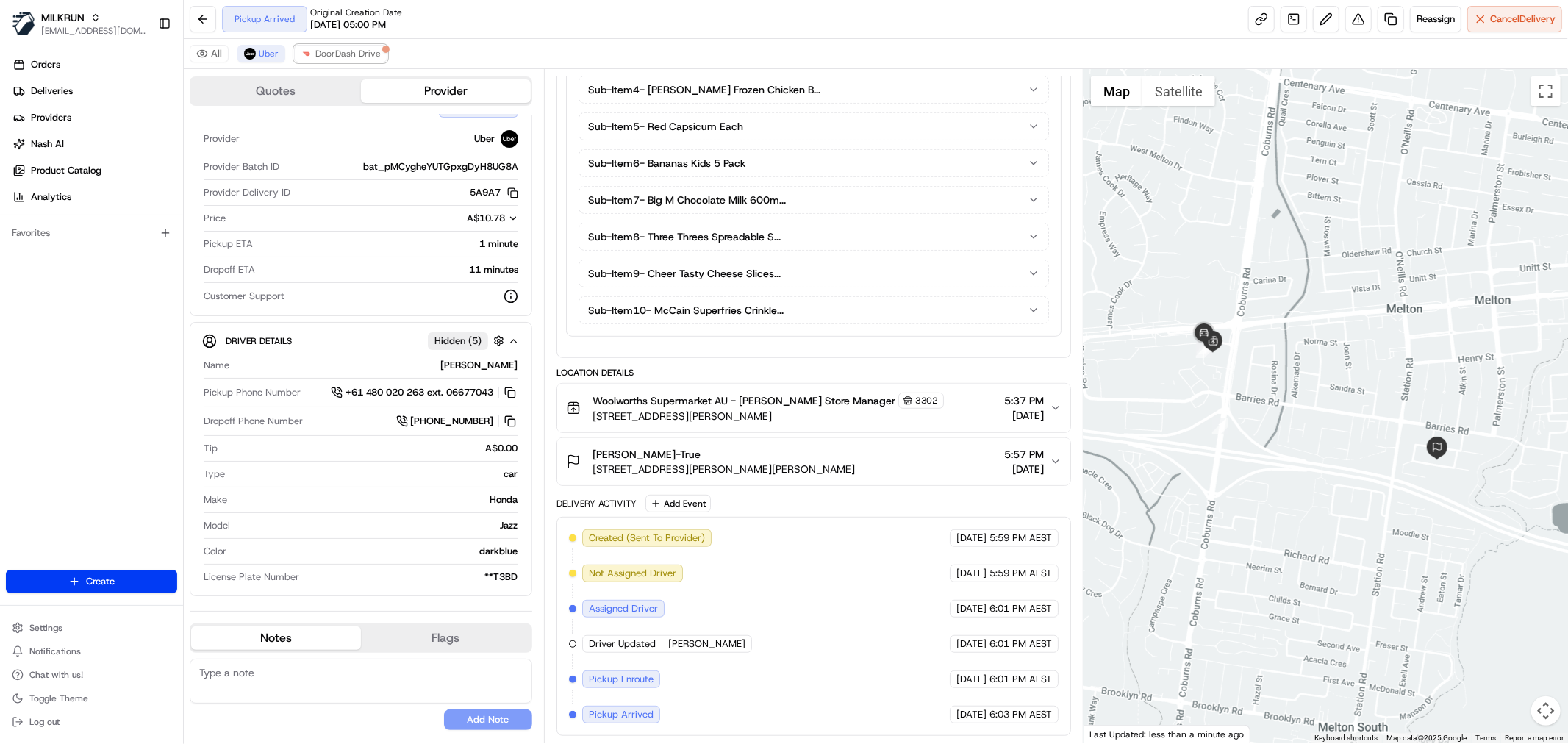
drag, startPoint x: 312, startPoint y: 55, endPoint x: 703, endPoint y: 290, distance: 456.2
click at [312, 55] on button "DoorDash Drive" at bounding box center [341, 54] width 94 height 18
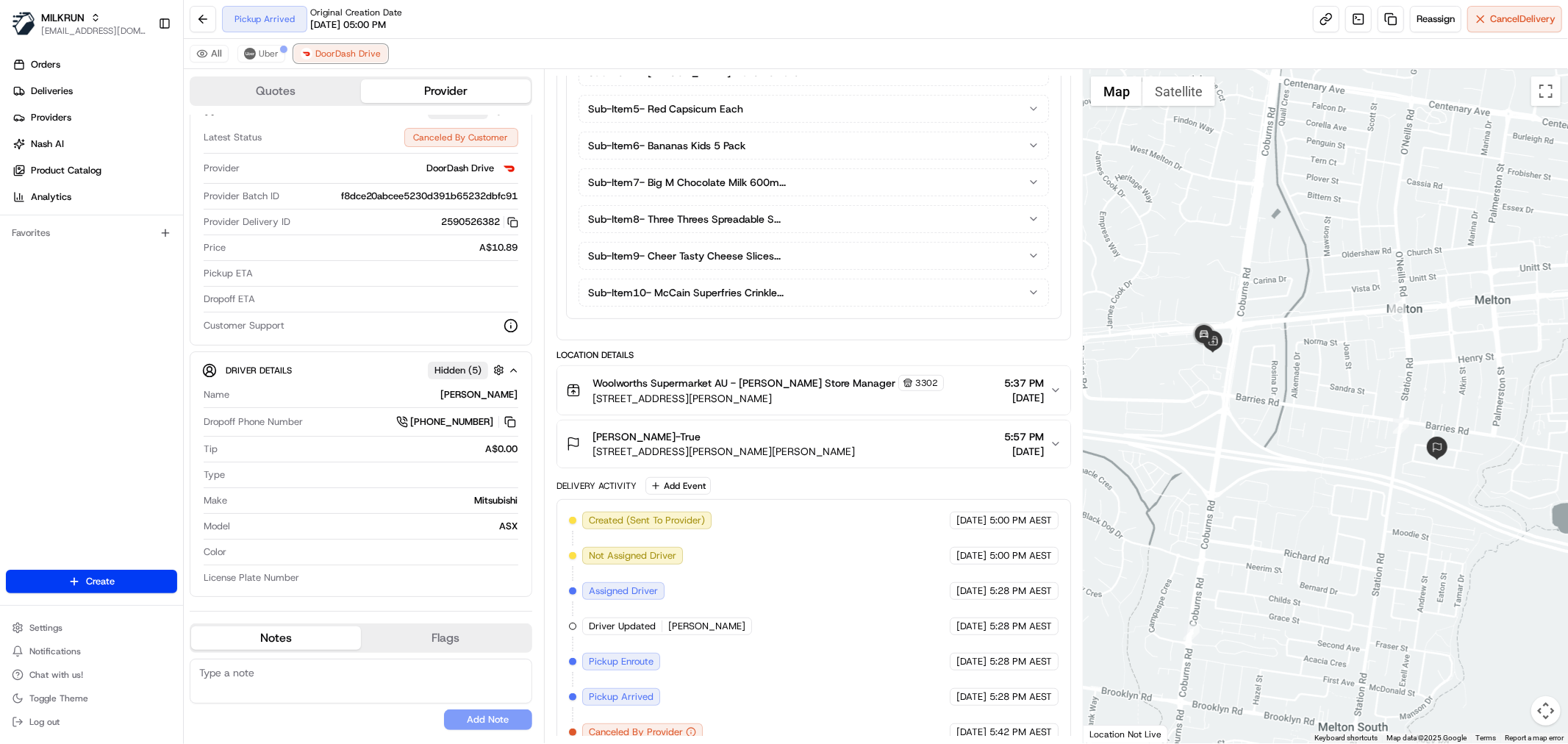
scroll to position [676, 0]
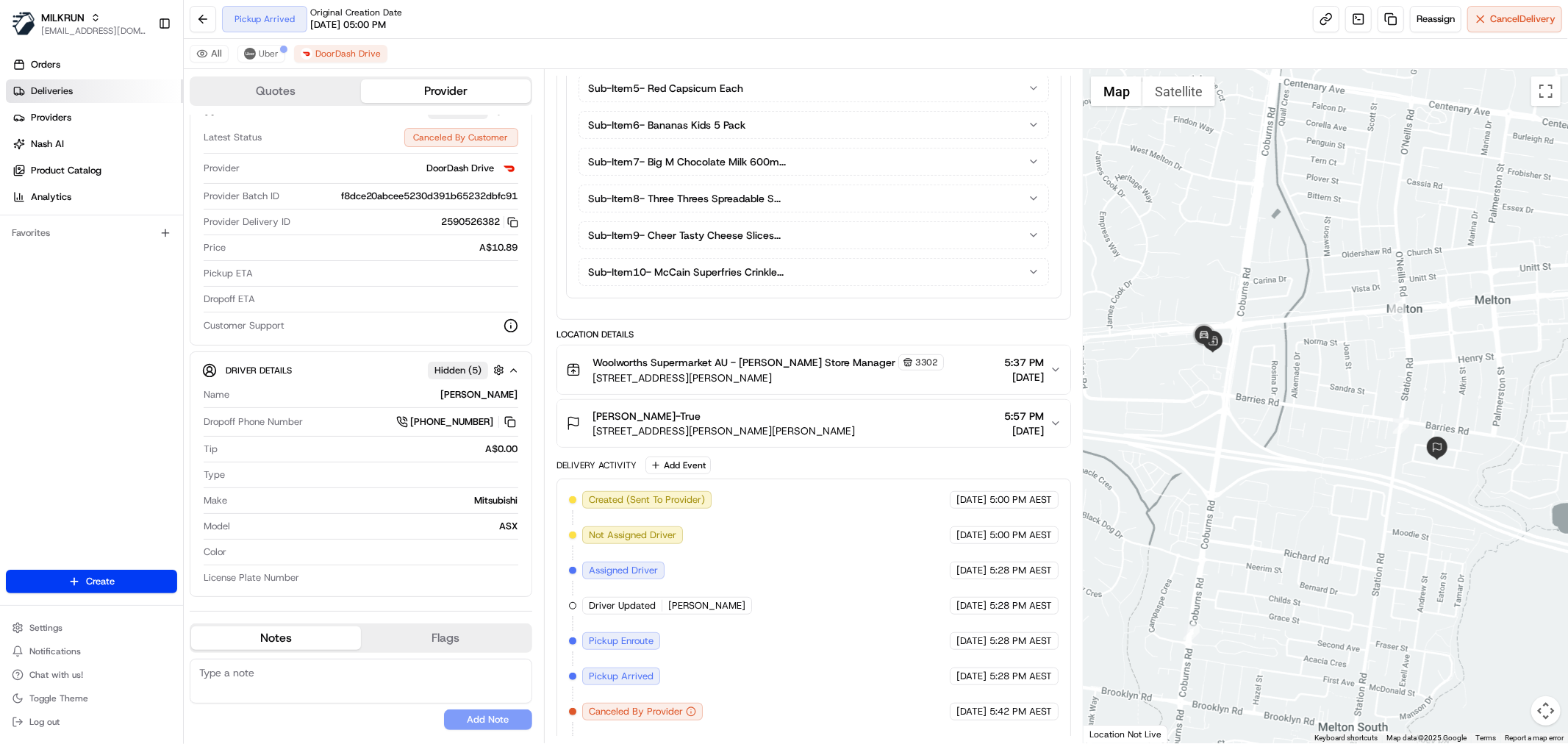
click at [118, 91] on link "Deliveries" at bounding box center [95, 92] width 177 height 24
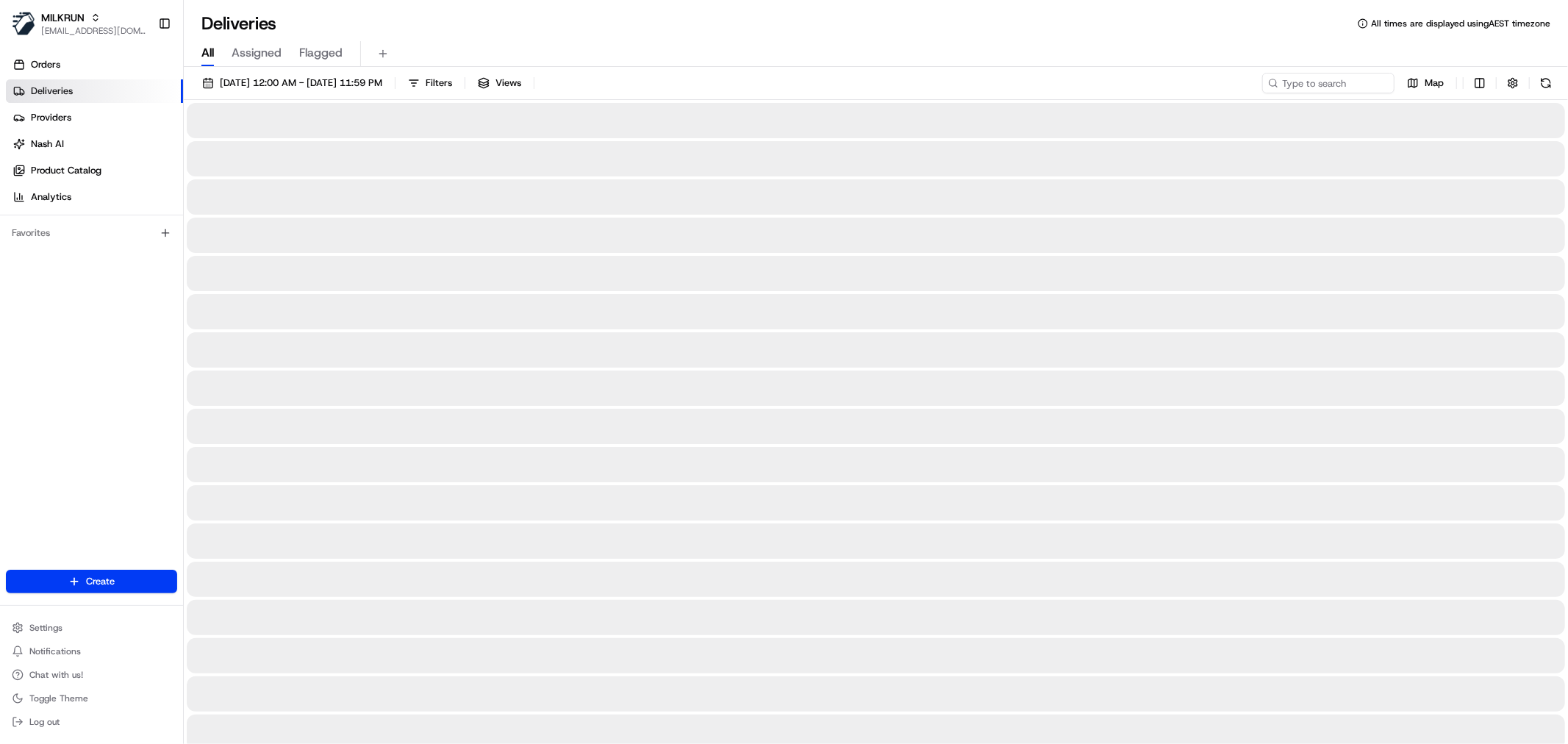
click at [210, 52] on span "All" at bounding box center [207, 53] width 13 height 18
click at [1311, 89] on input at bounding box center [1305, 83] width 176 height 21
type input "auckland city"
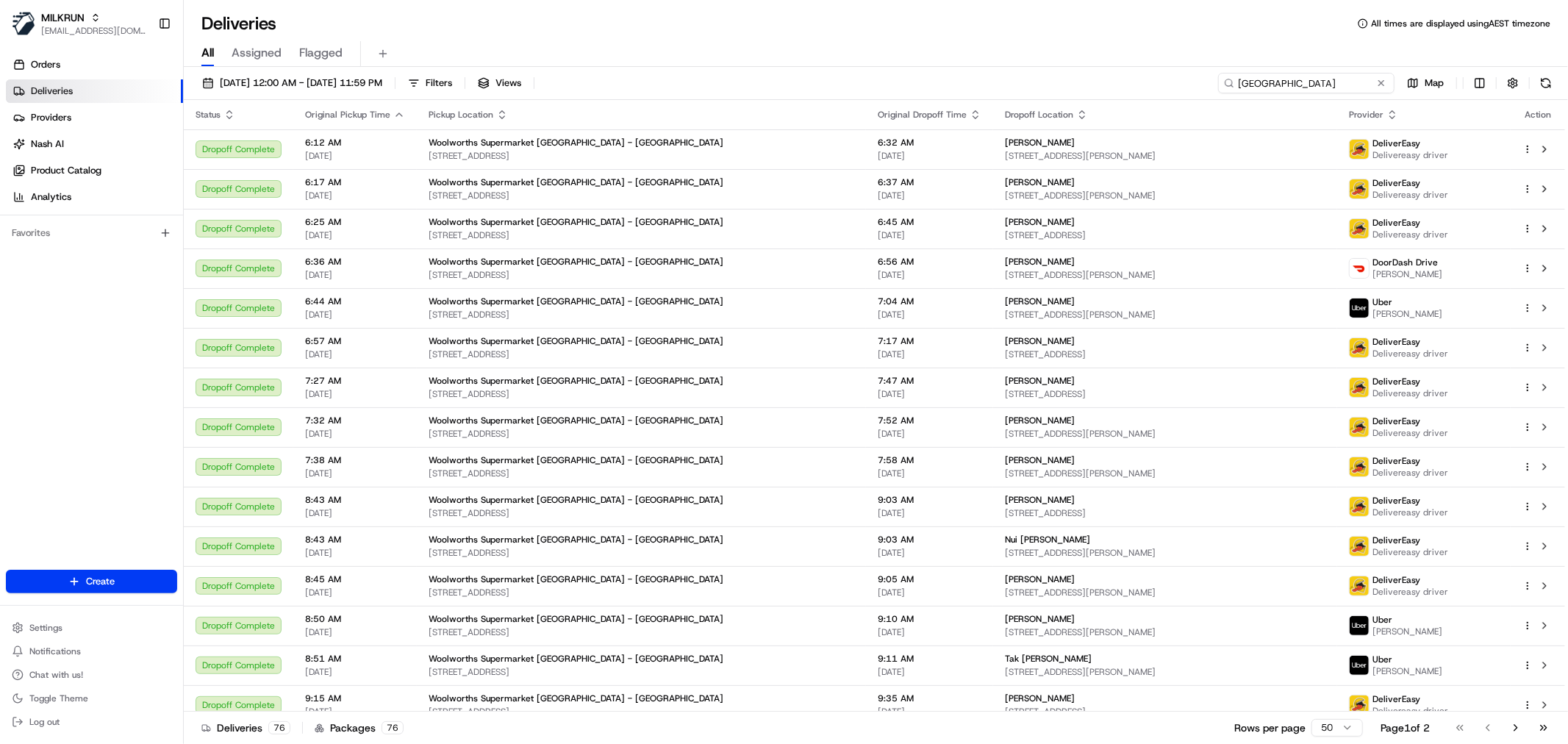
drag, startPoint x: 1235, startPoint y: 83, endPoint x: 1266, endPoint y: 89, distance: 31.6
click at [1237, 83] on input "auckland city" at bounding box center [1305, 83] width 176 height 21
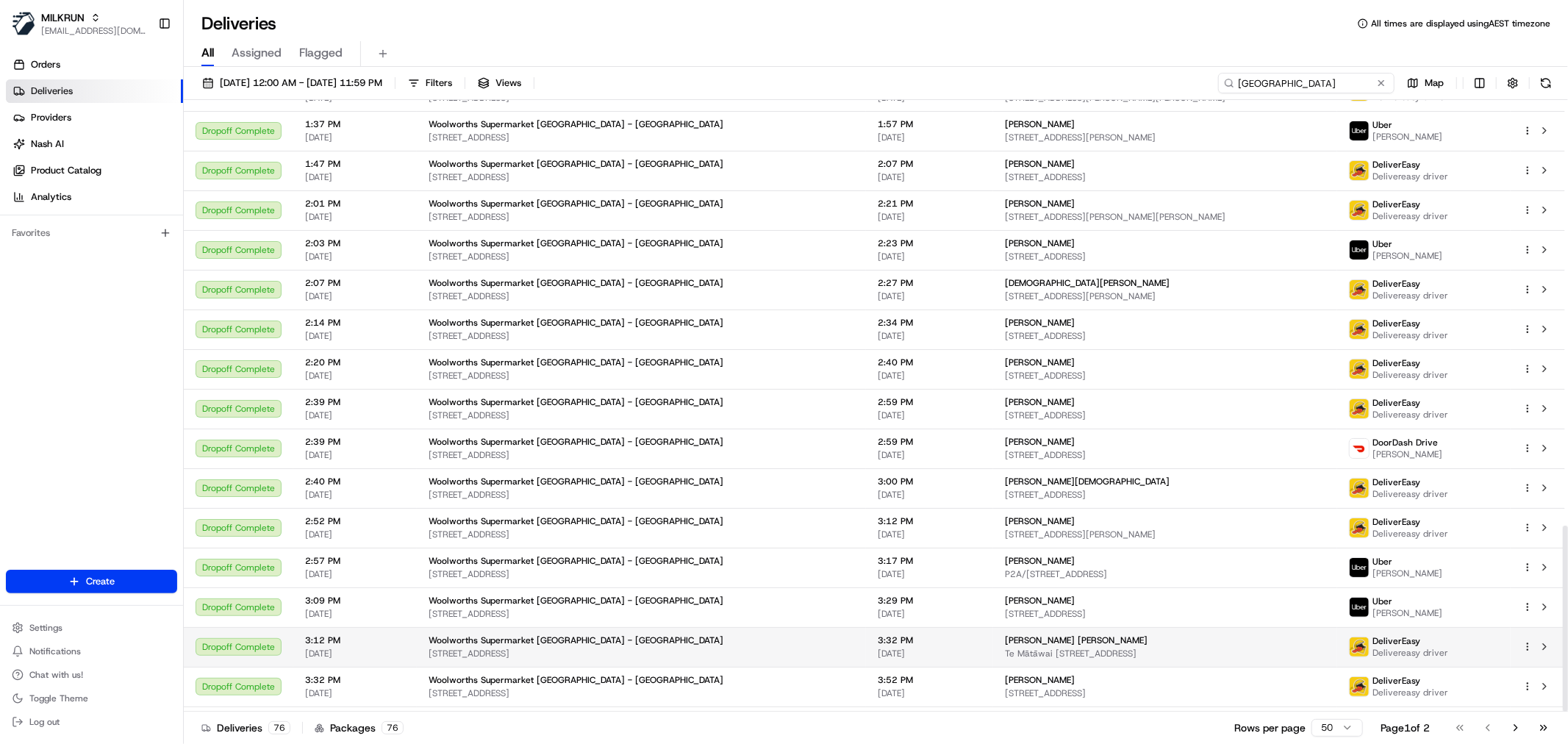
scroll to position [1400, 0]
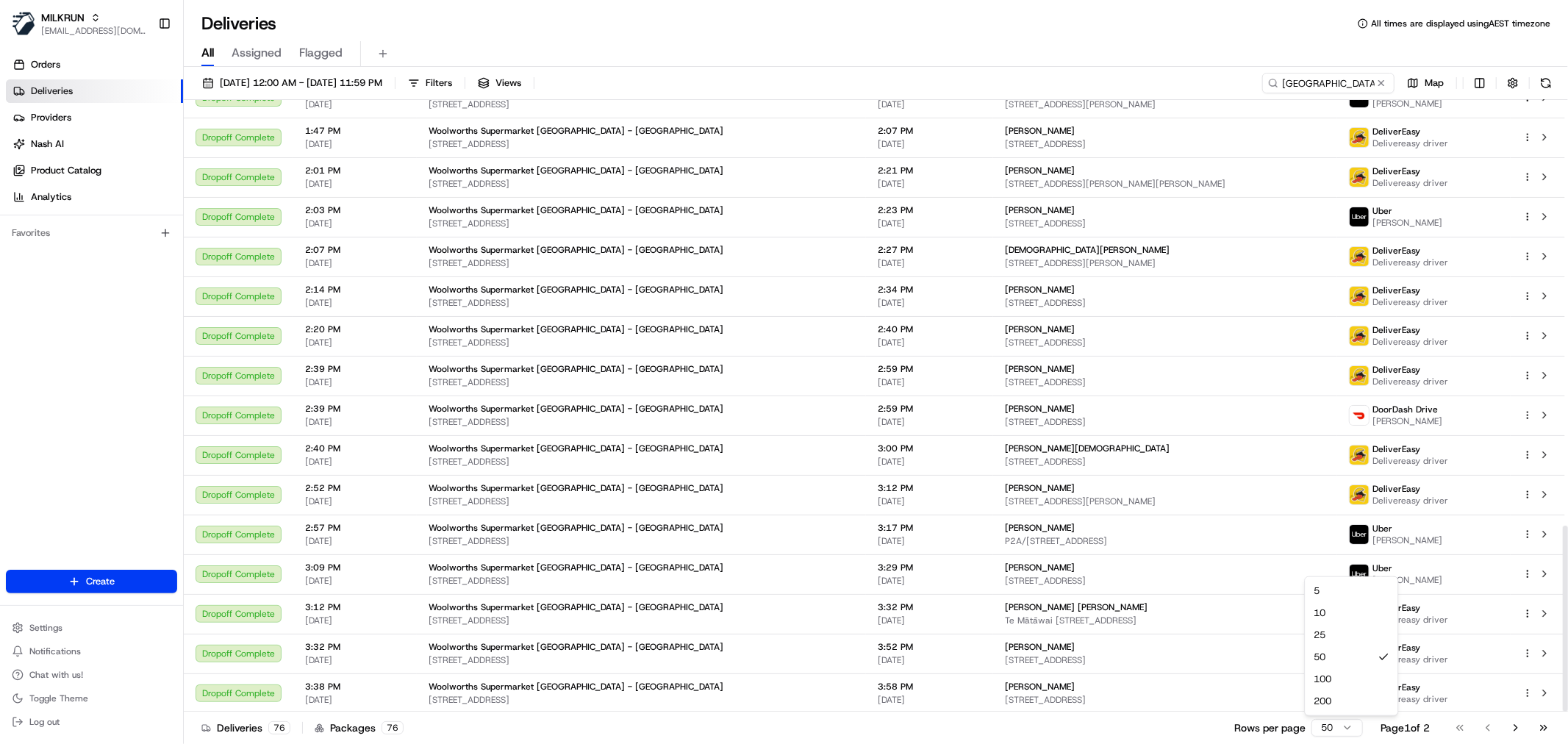
click at [1348, 728] on html "MILKRUN esabido@woolworths.com.au Toggle Sidebar Orders Deliveries Providers Na…" at bounding box center [784, 372] width 1568 height 744
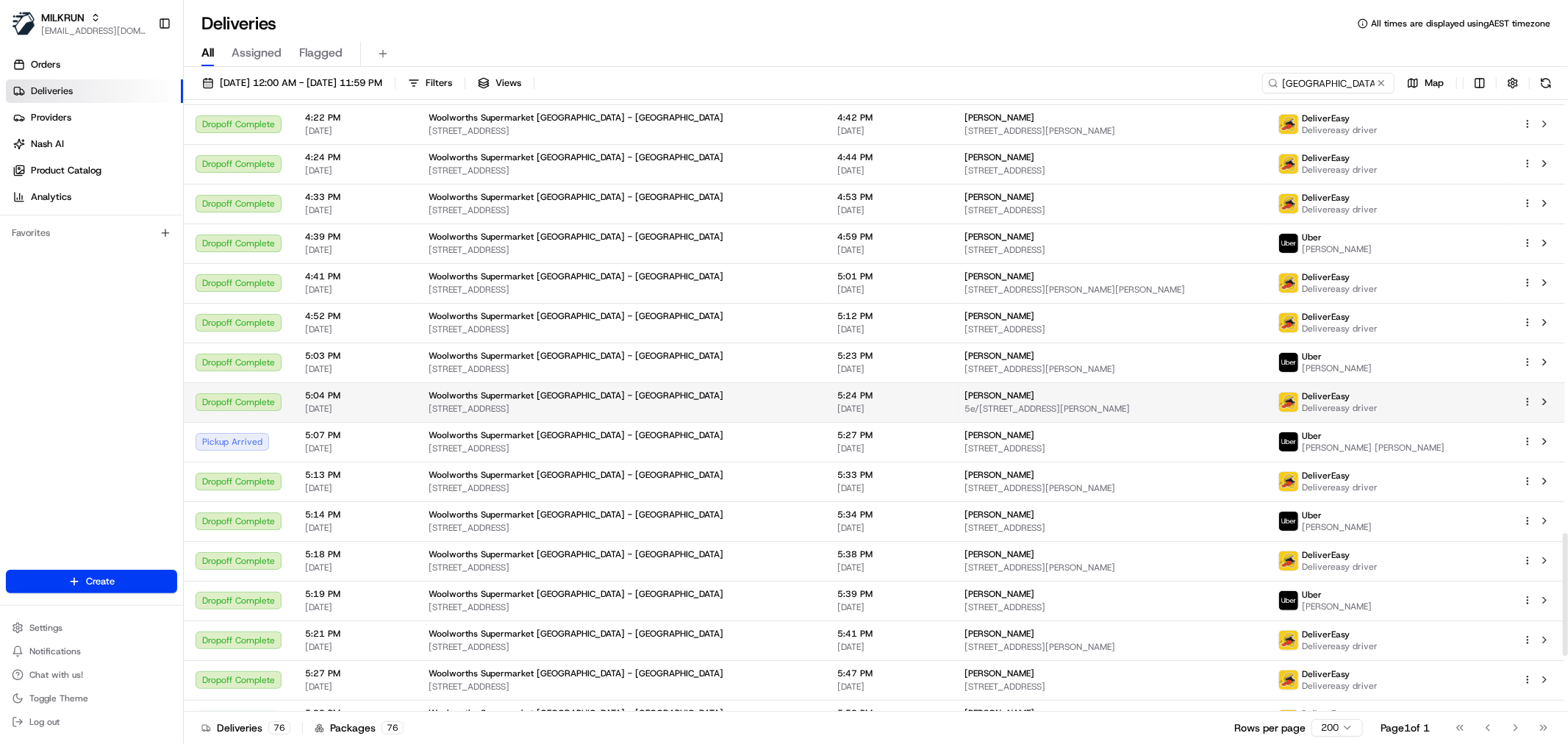
scroll to position [2201, 0]
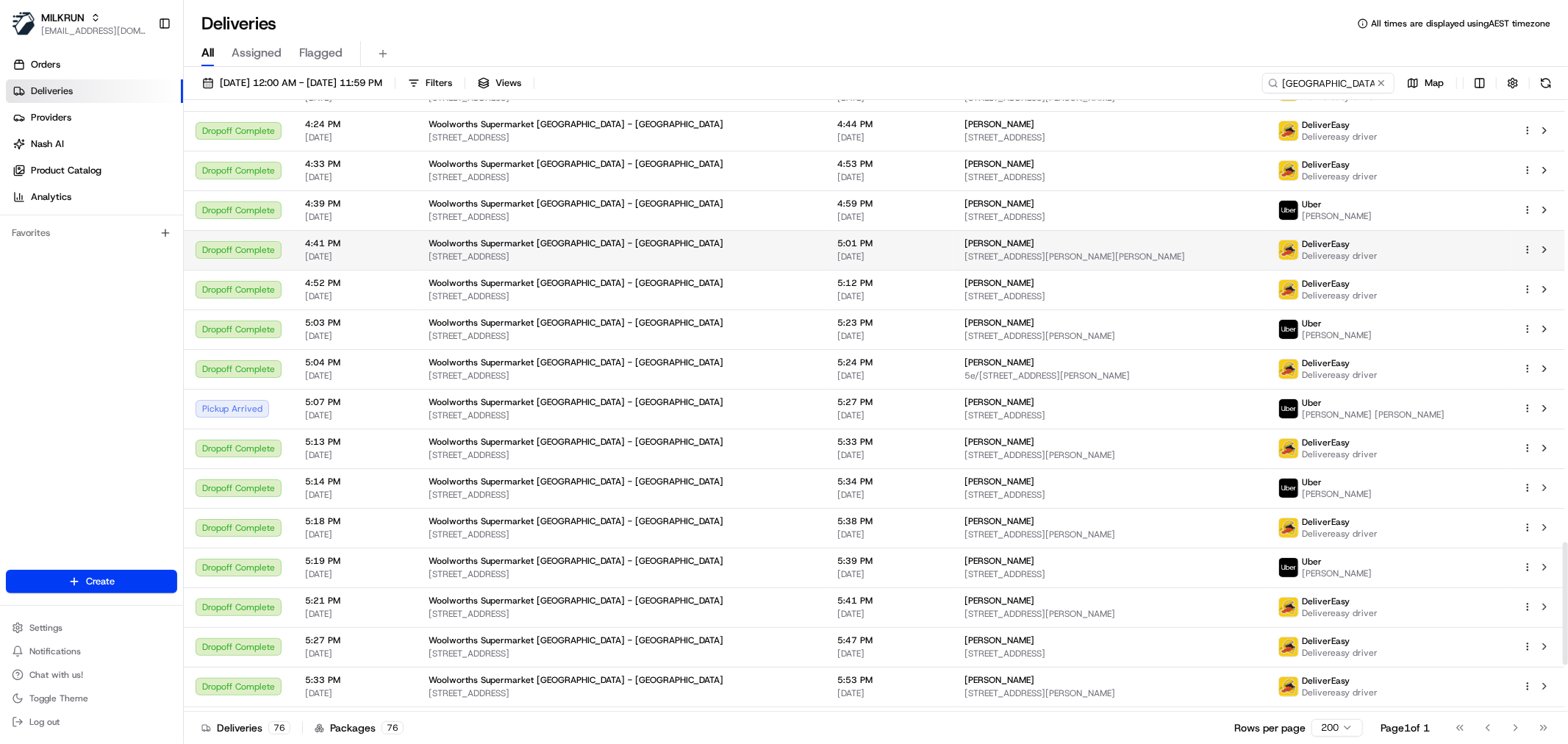
click at [965, 241] on div "David Jordan" at bounding box center [1110, 243] width 290 height 12
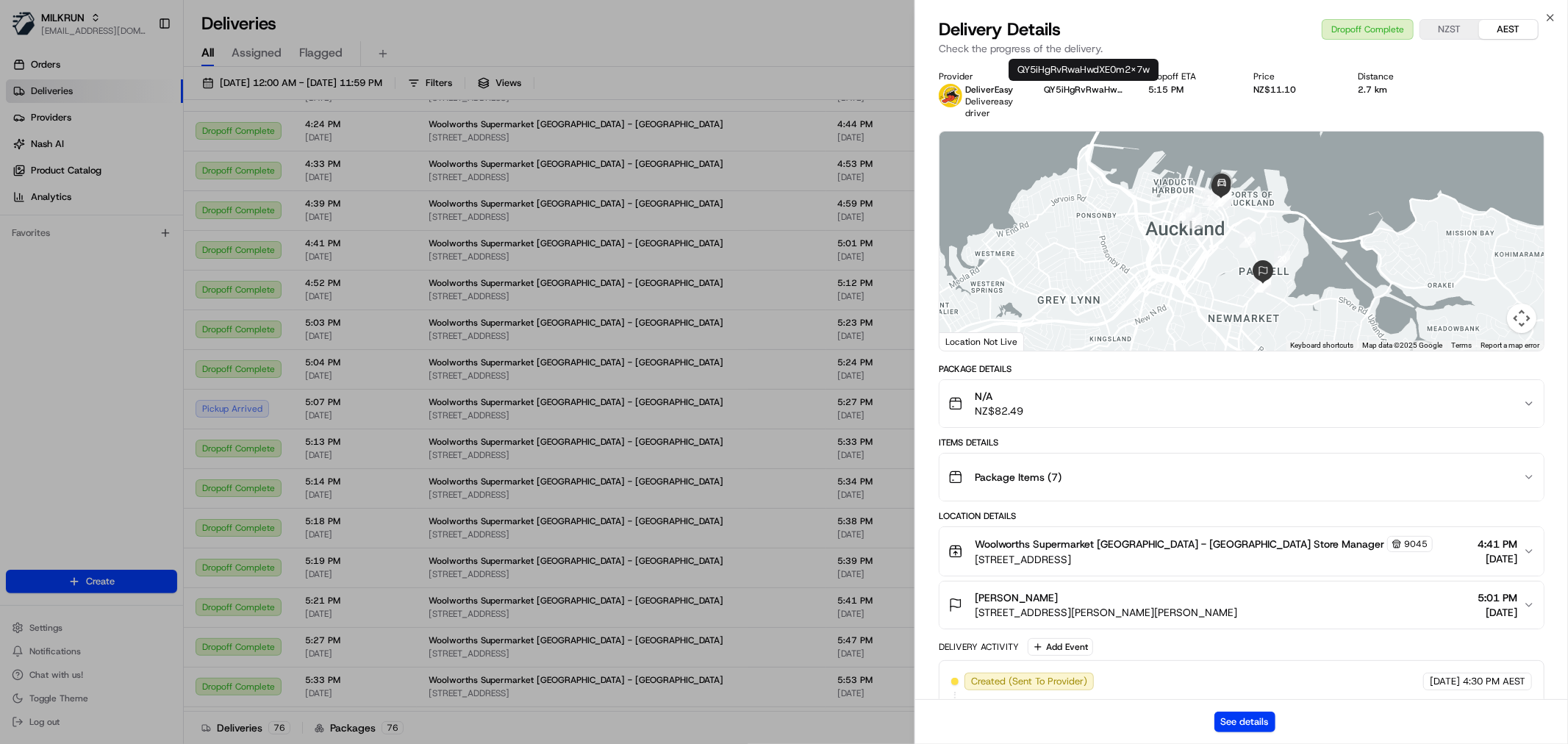
click at [1081, 86] on button "QY5iHgRvRwaHwdXE0m2x7w" at bounding box center [1085, 90] width 82 height 12
click at [1072, 401] on div "N/A NZ$82.49" at bounding box center [1235, 403] width 575 height 30
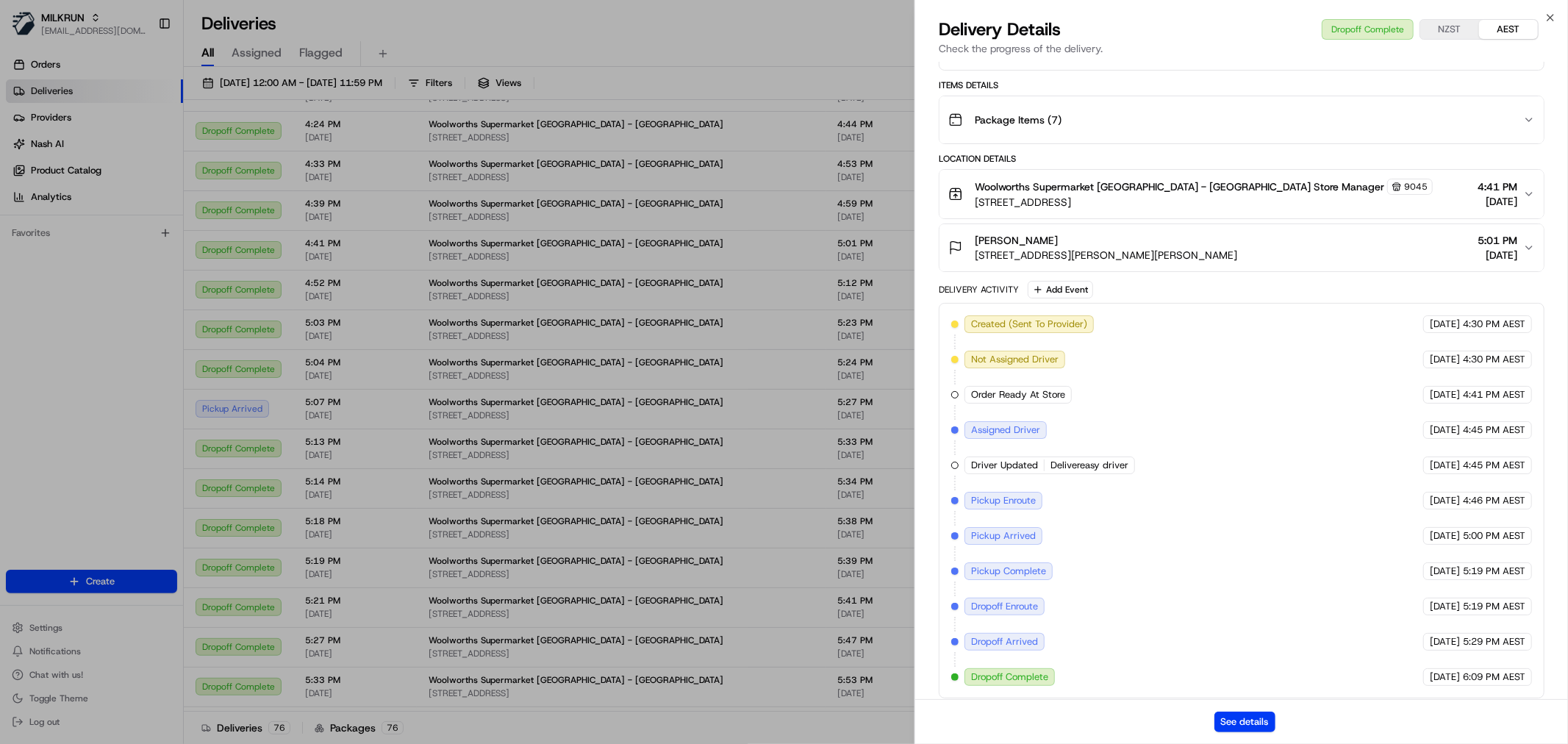
scroll to position [582, 0]
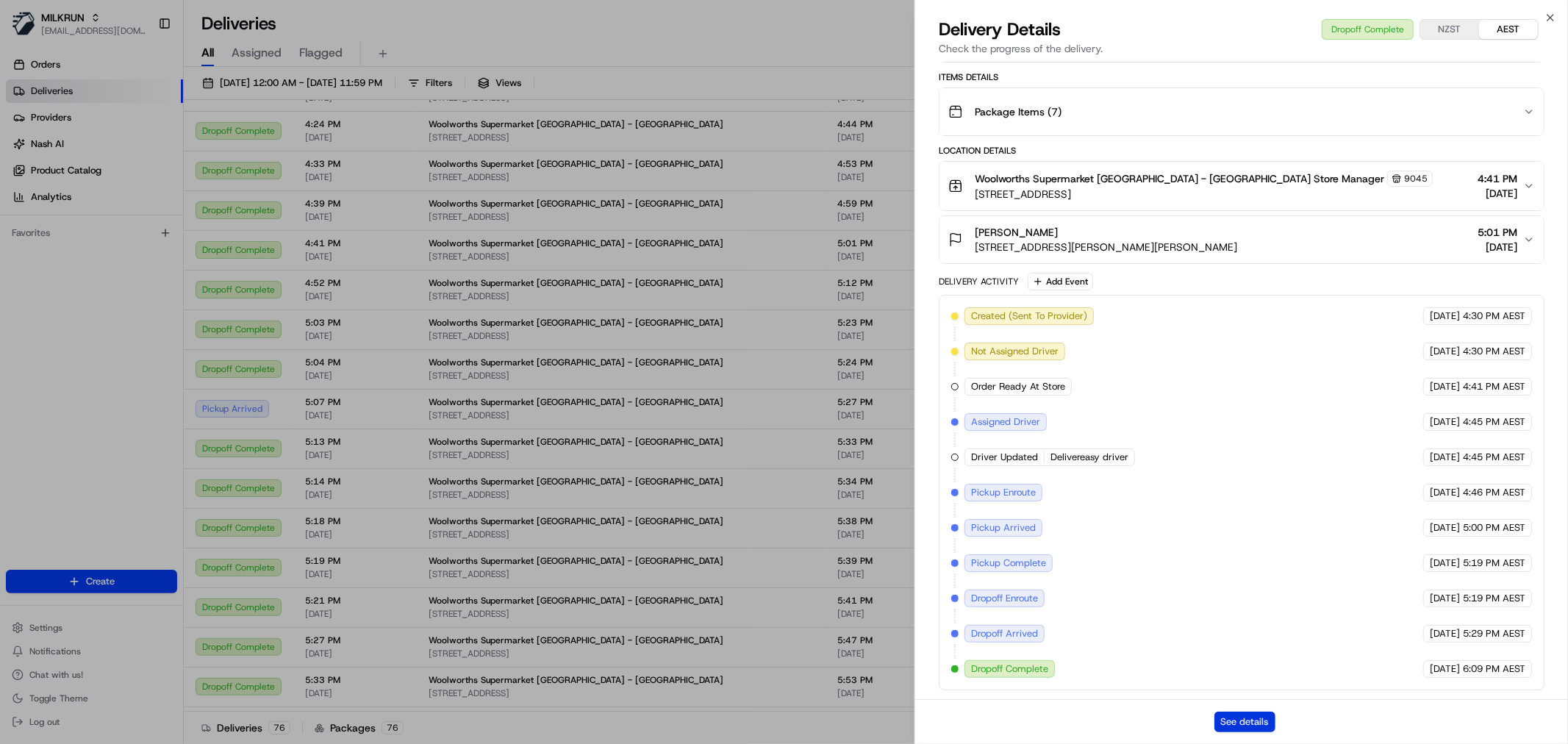
click at [1235, 724] on button "See details" at bounding box center [1244, 721] width 61 height 21
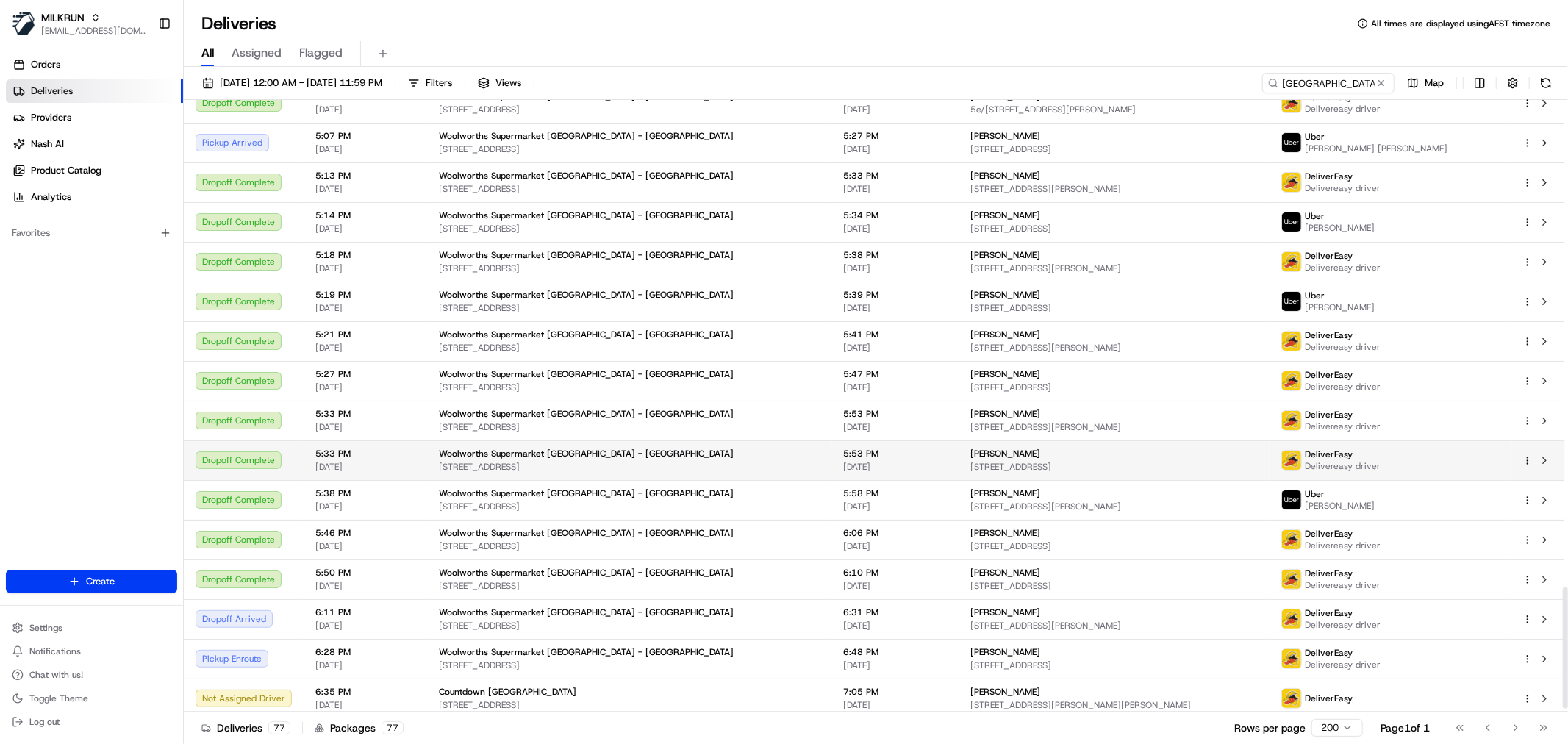
scroll to position [2472, 0]
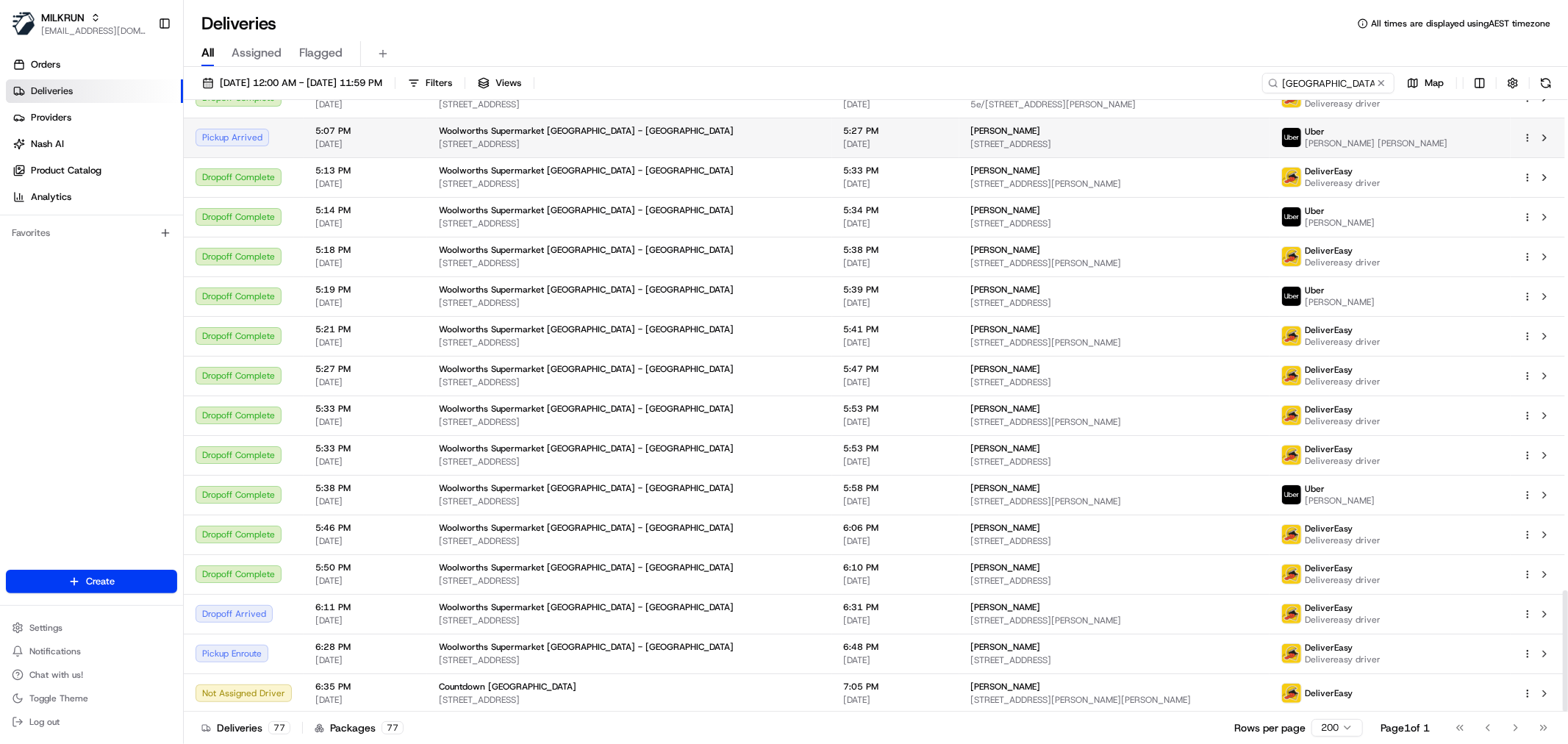
click at [971, 141] on span "802/70 Sale Street, Auckland Central, Auckland 1010, NZ" at bounding box center [1115, 144] width 287 height 12
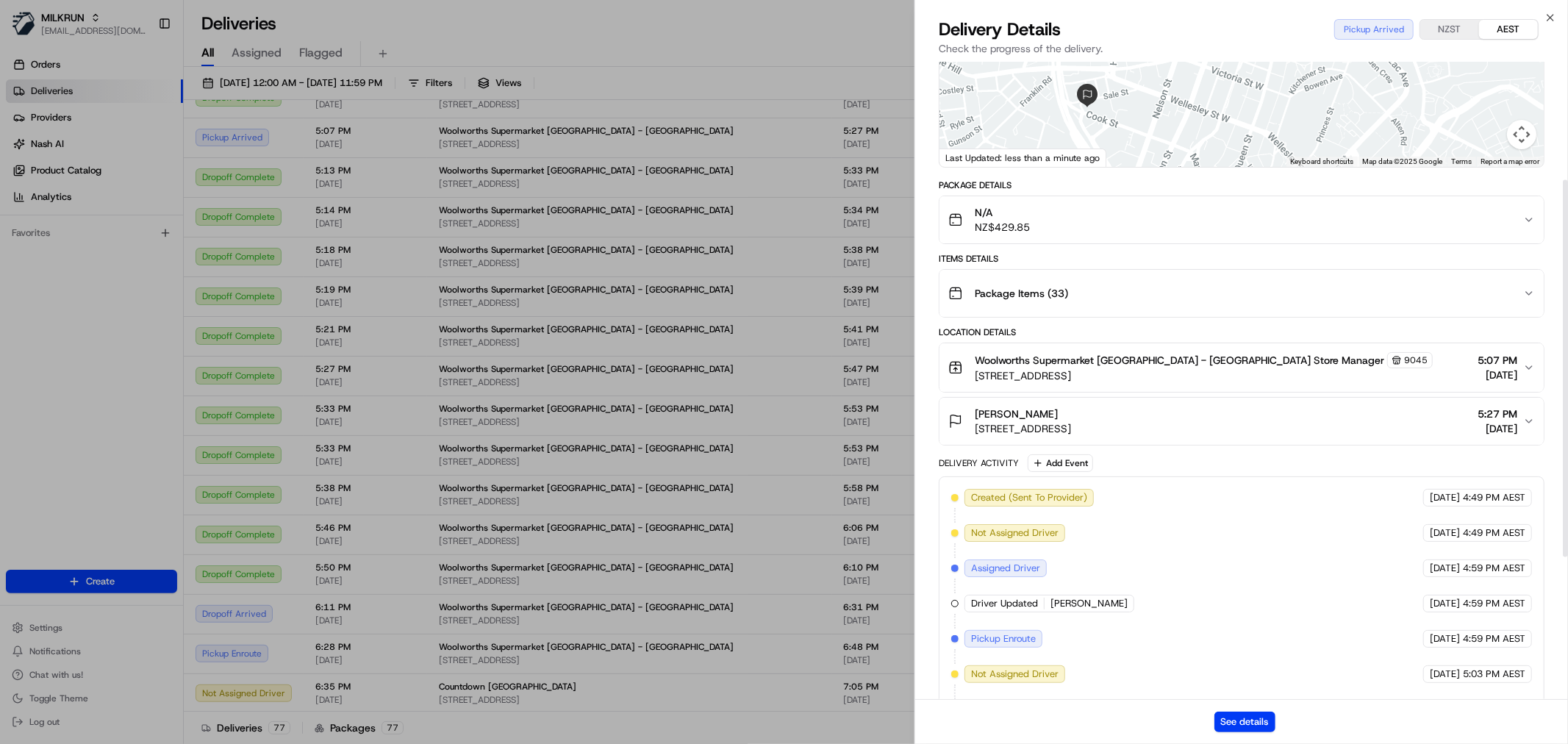
scroll to position [438, 0]
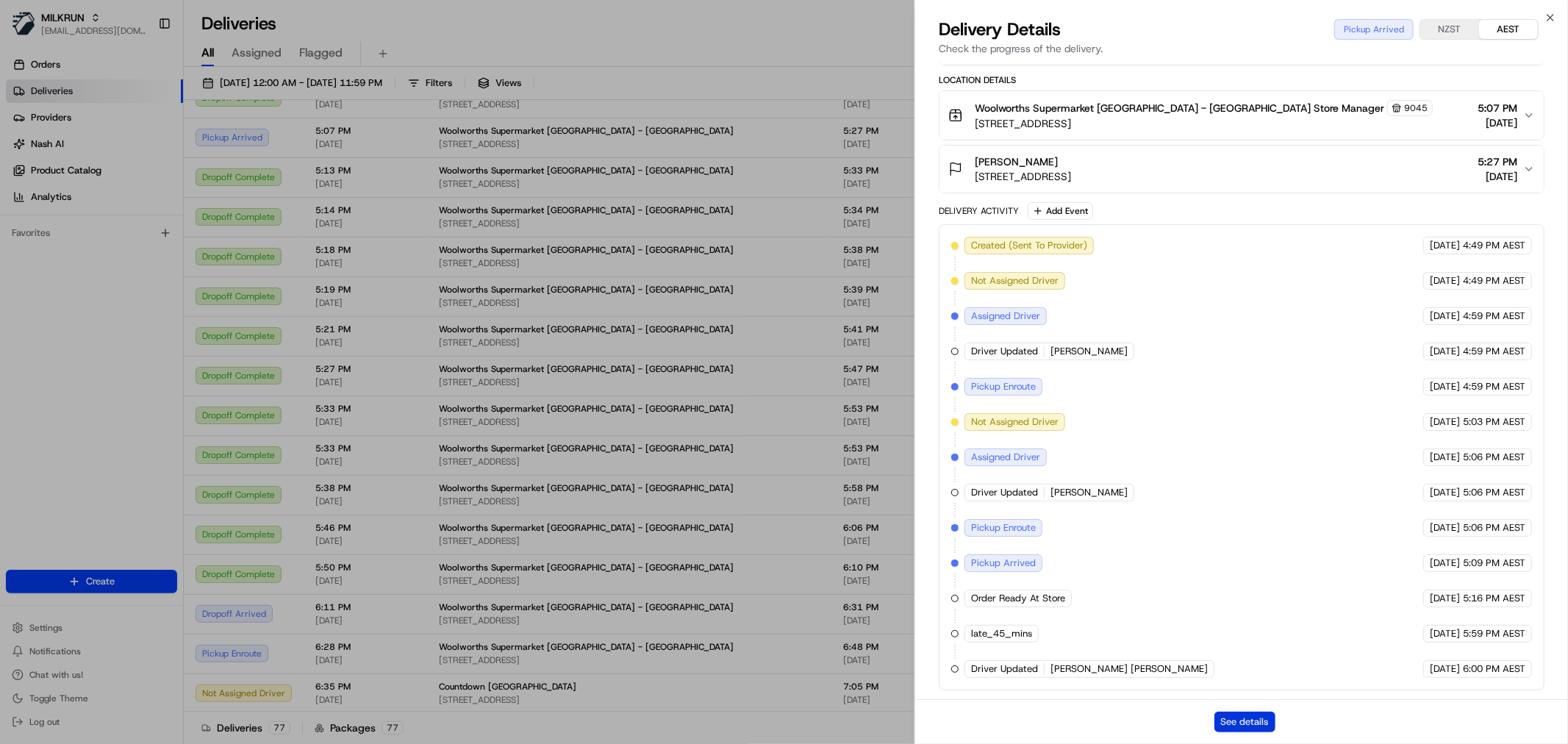
click at [1250, 714] on button "See details" at bounding box center [1244, 721] width 61 height 21
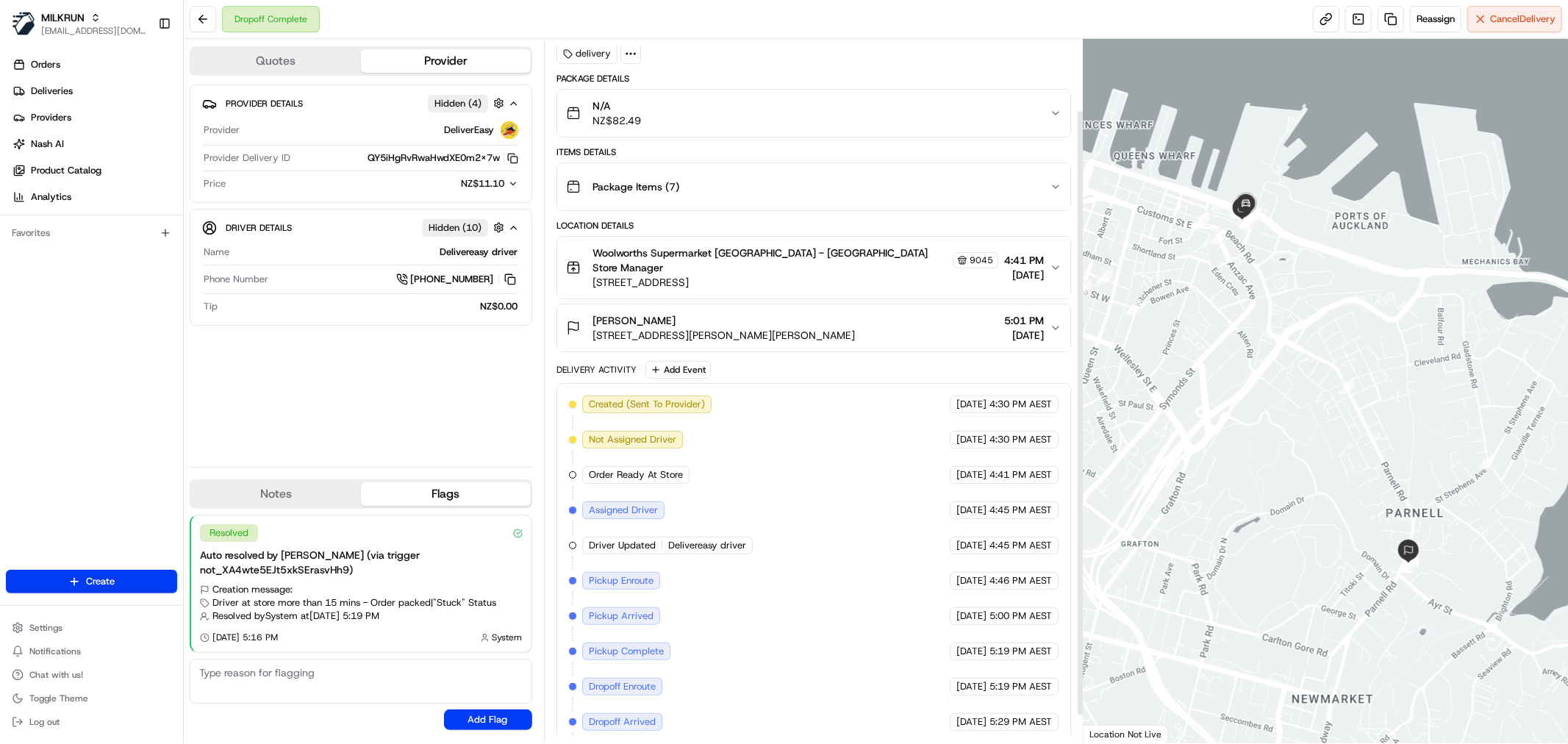
scroll to position [115, 0]
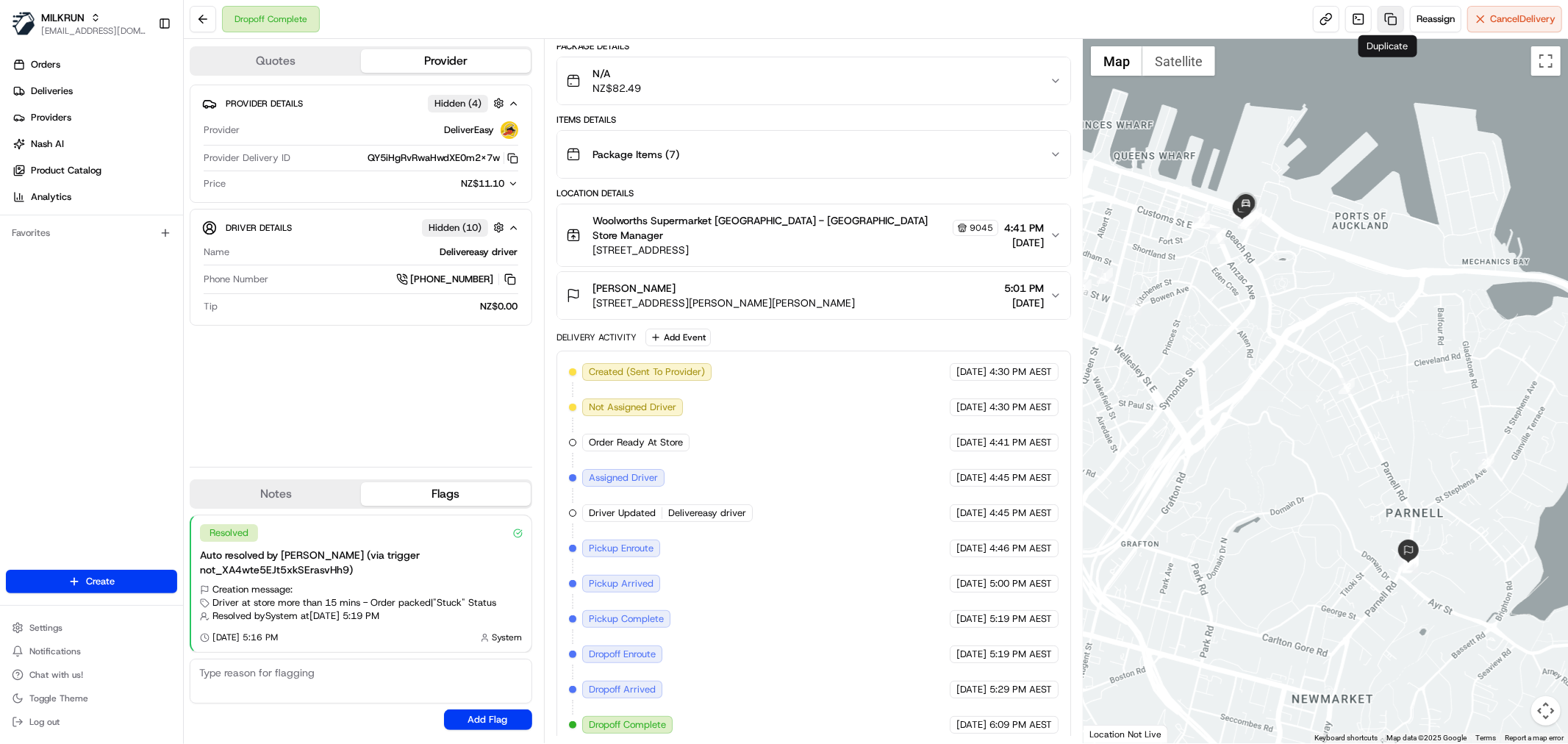
click at [1392, 30] on link at bounding box center [1391, 19] width 27 height 27
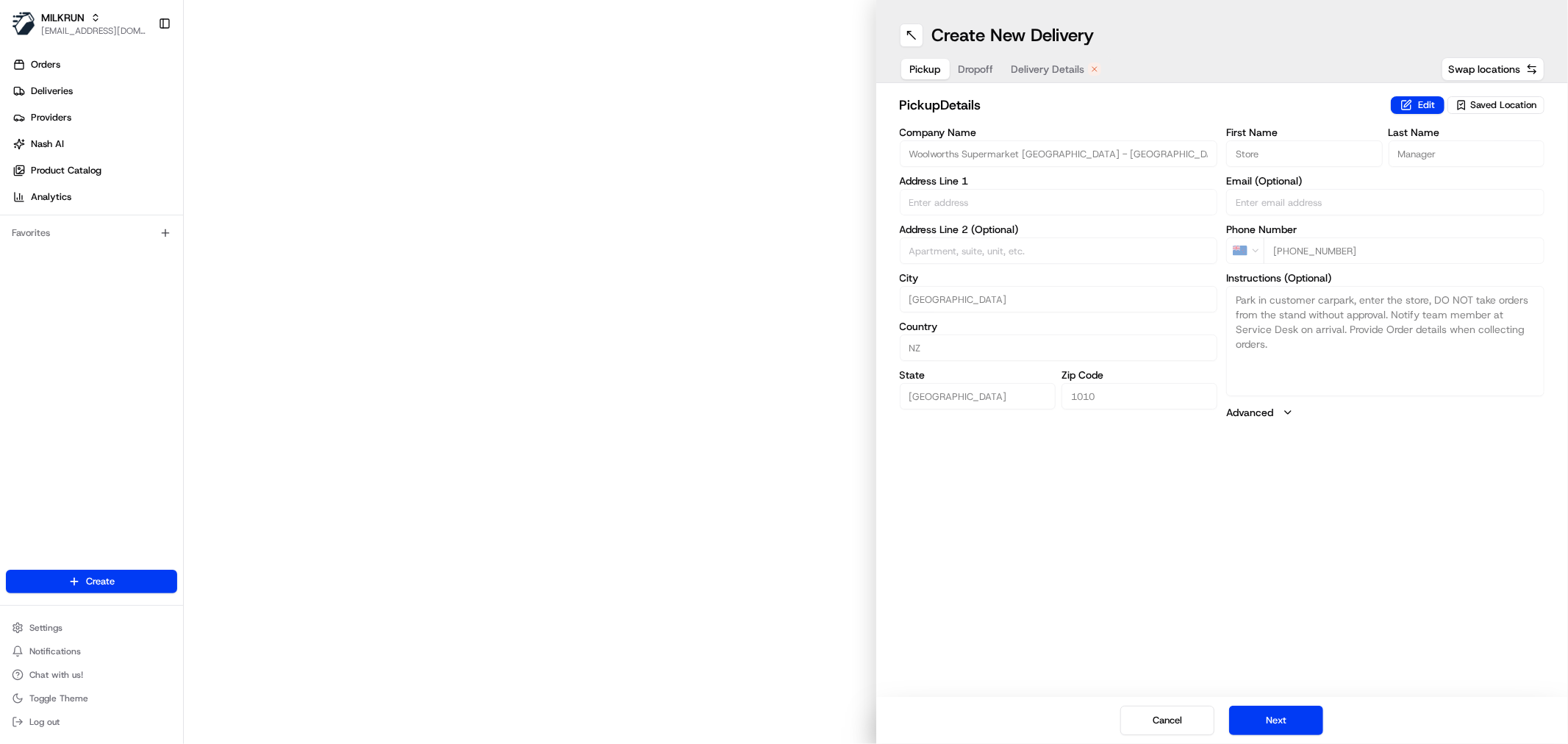
type input "76 Quay St"
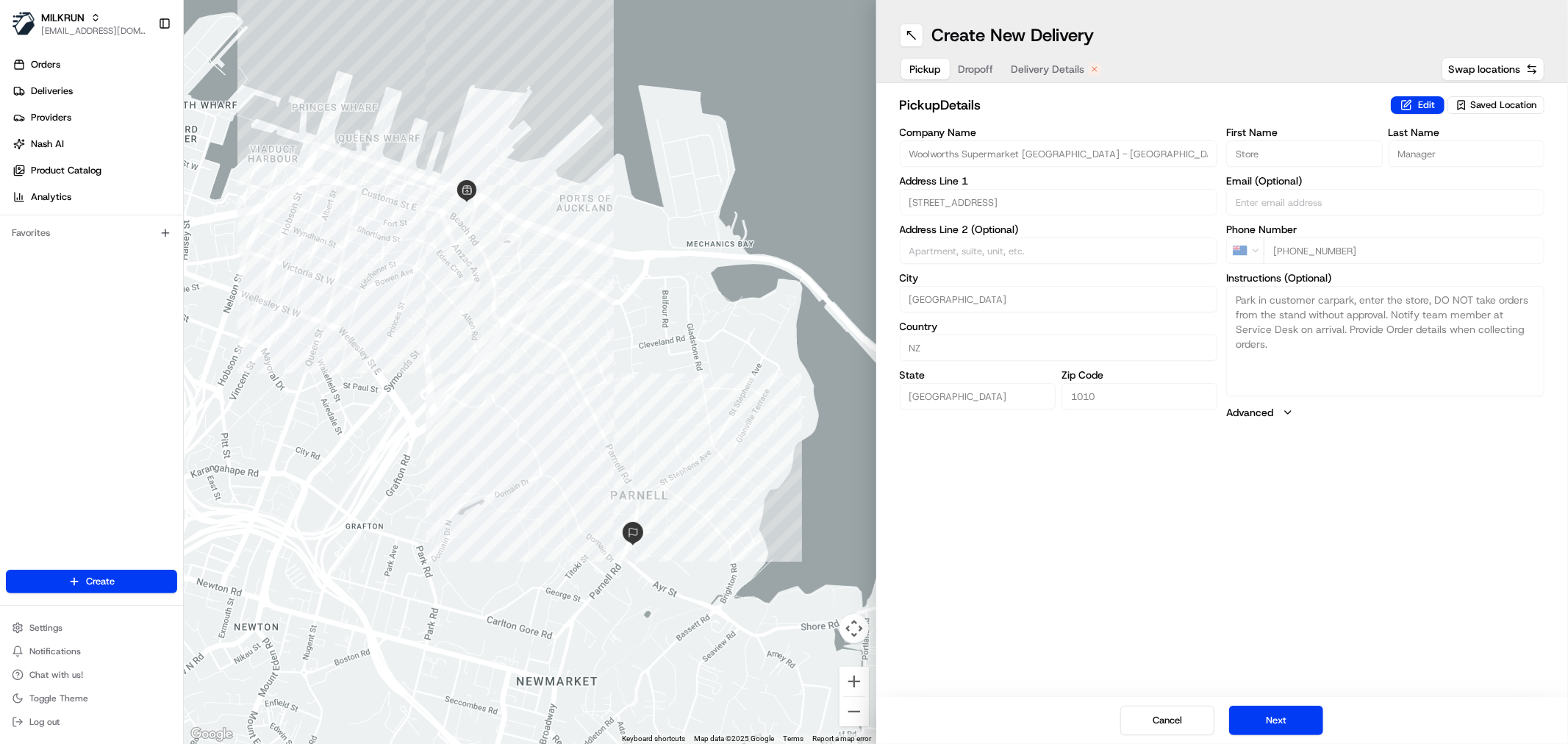
click at [1031, 75] on span "Delivery Details" at bounding box center [1048, 69] width 74 height 15
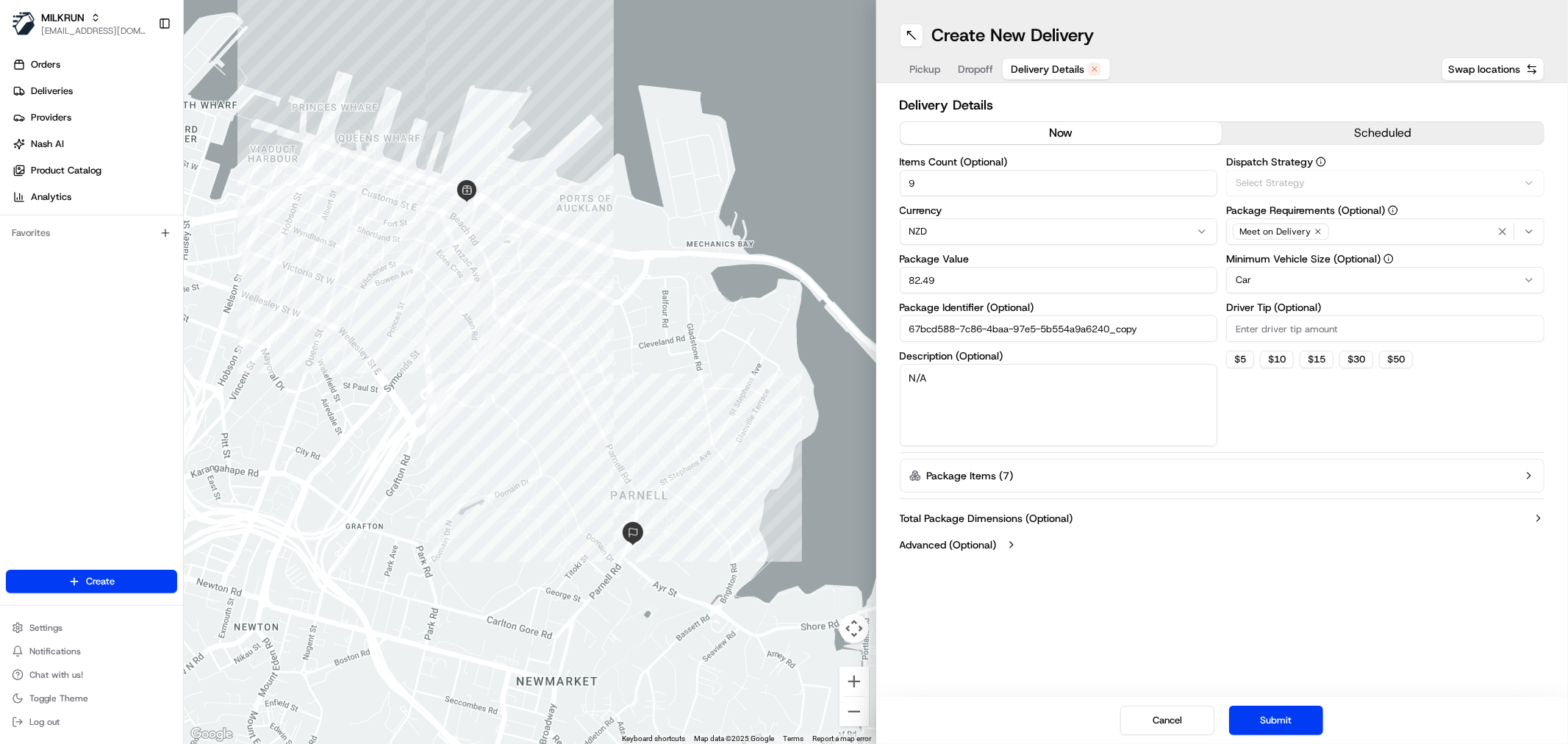
click at [1001, 124] on button "now" at bounding box center [1061, 132] width 322 height 22
drag, startPoint x: 930, startPoint y: 401, endPoint x: 739, endPoint y: 393, distance: 191.2
click at [753, 394] on div "← Move left → Move right ↑ Move up ↓ Move down + Zoom in - Zoom out Home Jump l…" at bounding box center [875, 372] width 1384 height 744
type textarea "Returned order for DAVID J"
click at [1258, 707] on button "Submit" at bounding box center [1276, 720] width 94 height 30
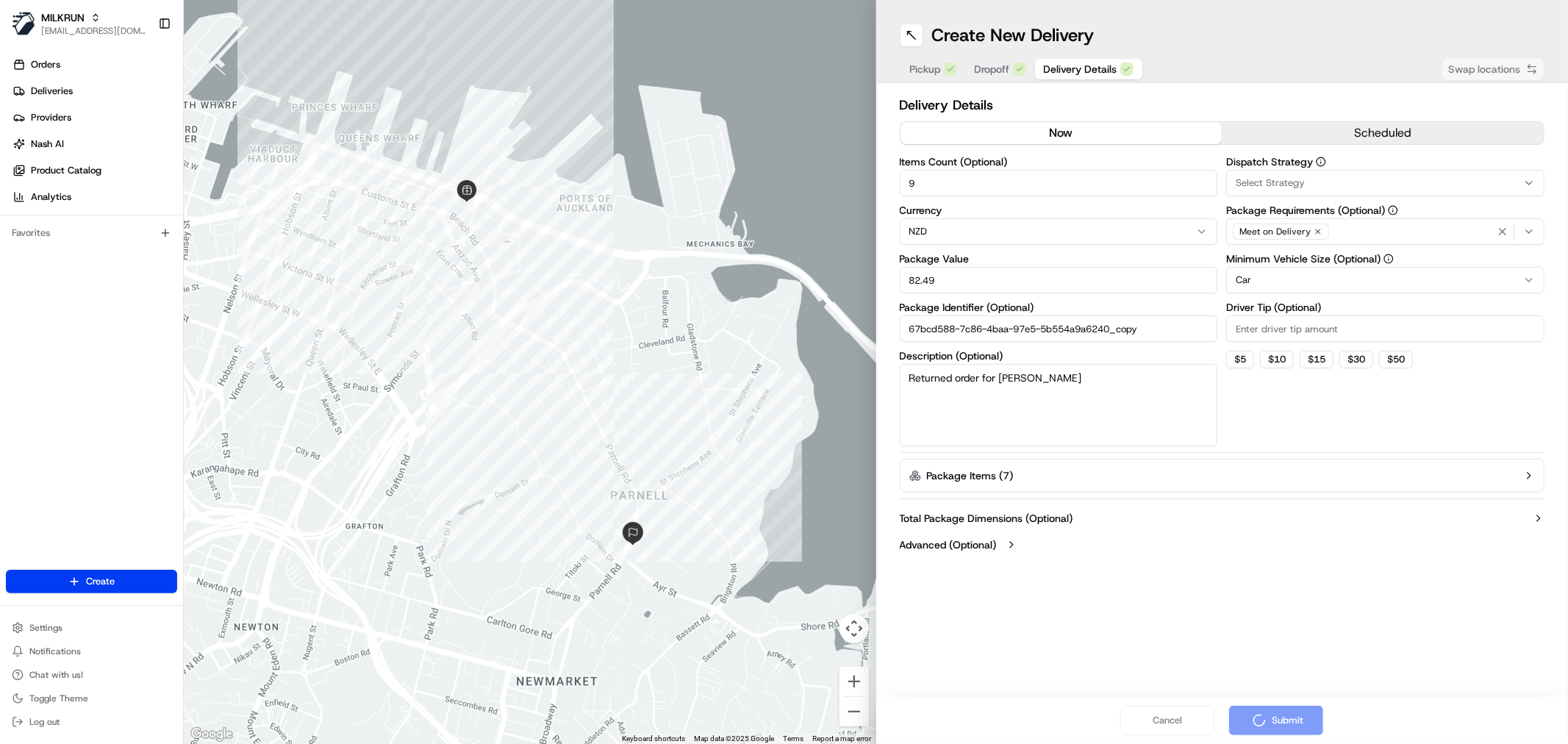
click at [1260, 711] on div "Cancel Submit" at bounding box center [1221, 719] width 692 height 47
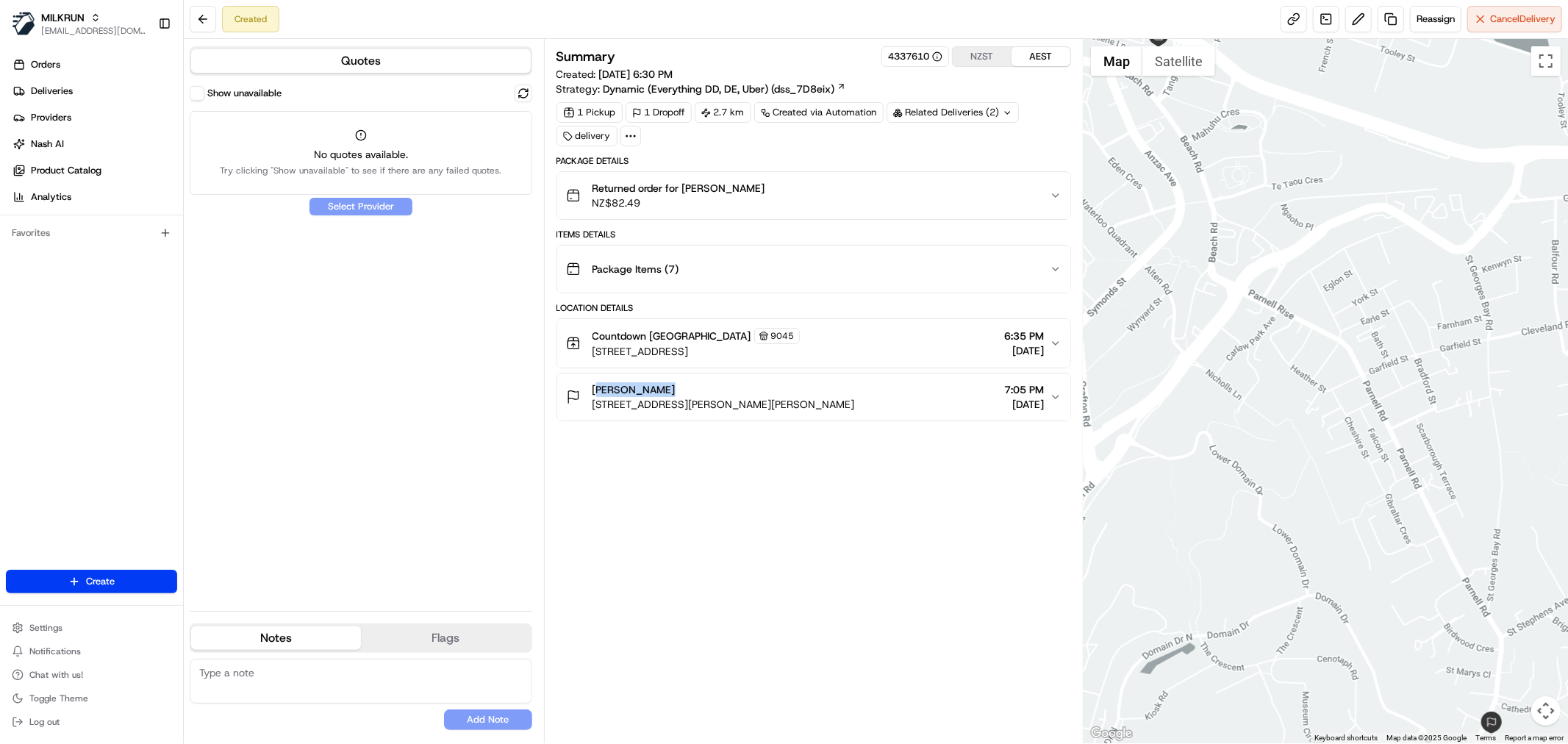
drag, startPoint x: 593, startPoint y: 390, endPoint x: 445, endPoint y: 214, distance: 230.0
click at [685, 392] on div "David Jordan 3/466 Parnell Road, Parnell, Auckland 1052, New Zealand" at bounding box center [710, 397] width 289 height 30
copy span "David Jordan"
click at [72, 69] on link "Orders" at bounding box center [95, 65] width 177 height 24
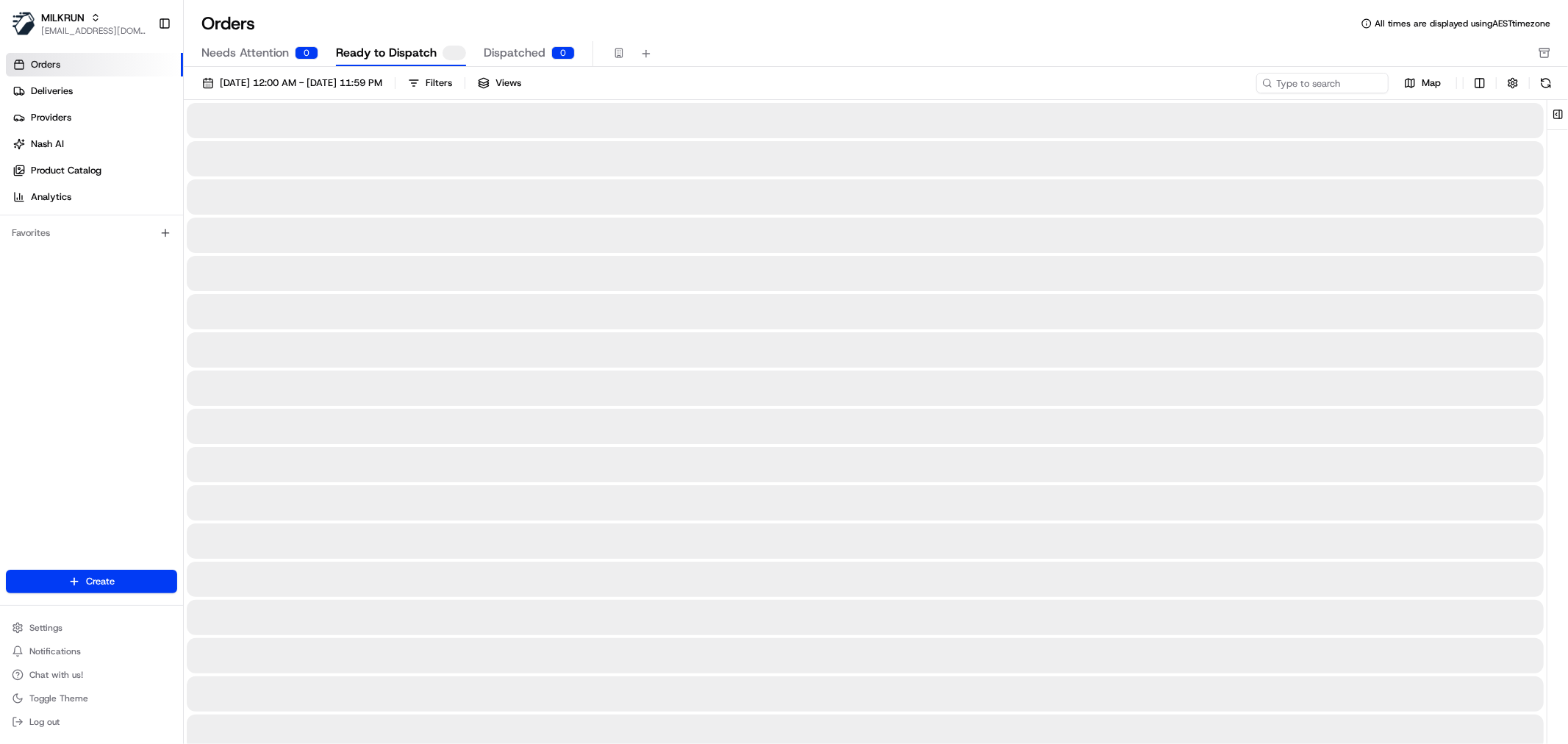
click at [204, 55] on span "Needs Attention" at bounding box center [245, 53] width 88 height 18
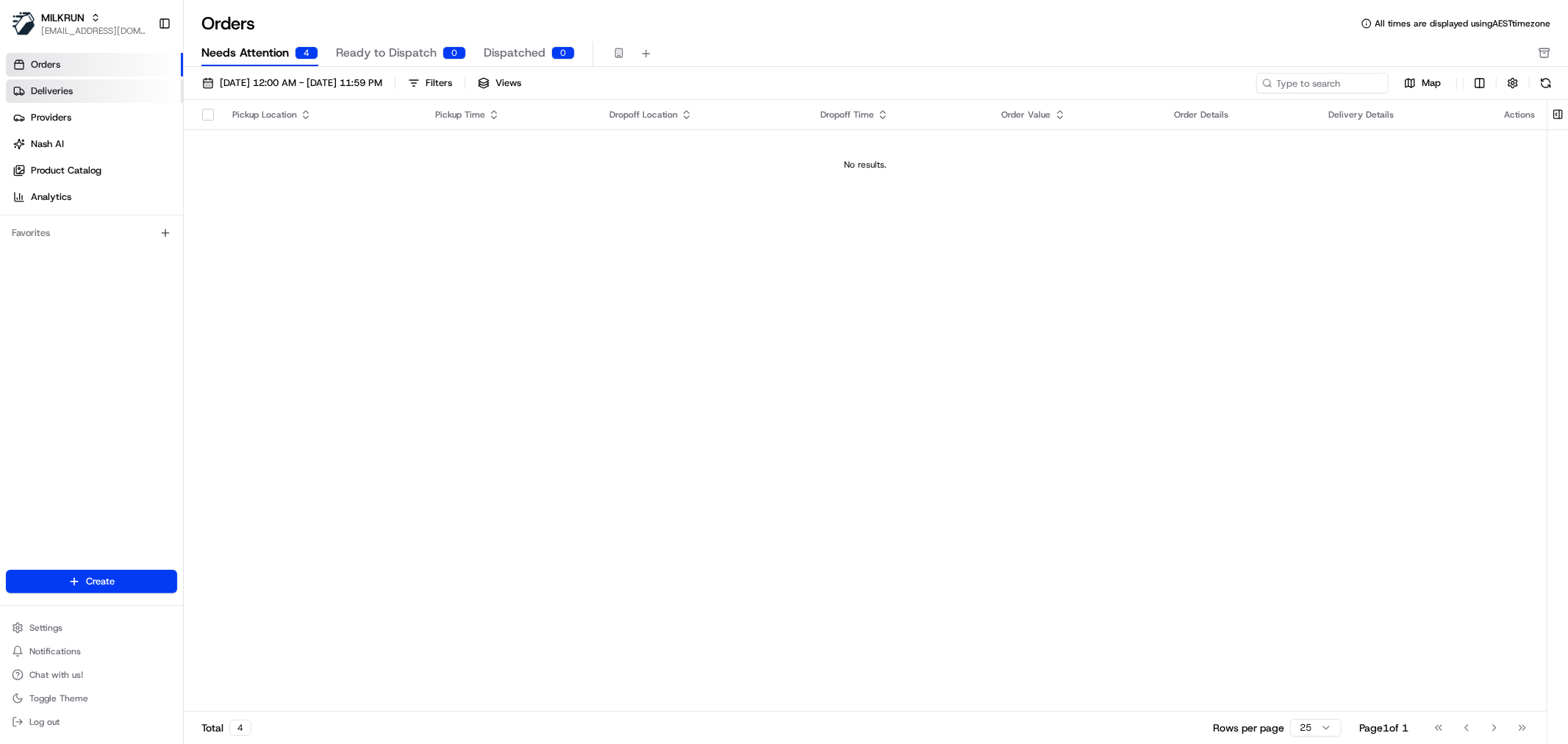
click at [128, 86] on link "Deliveries" at bounding box center [95, 92] width 177 height 24
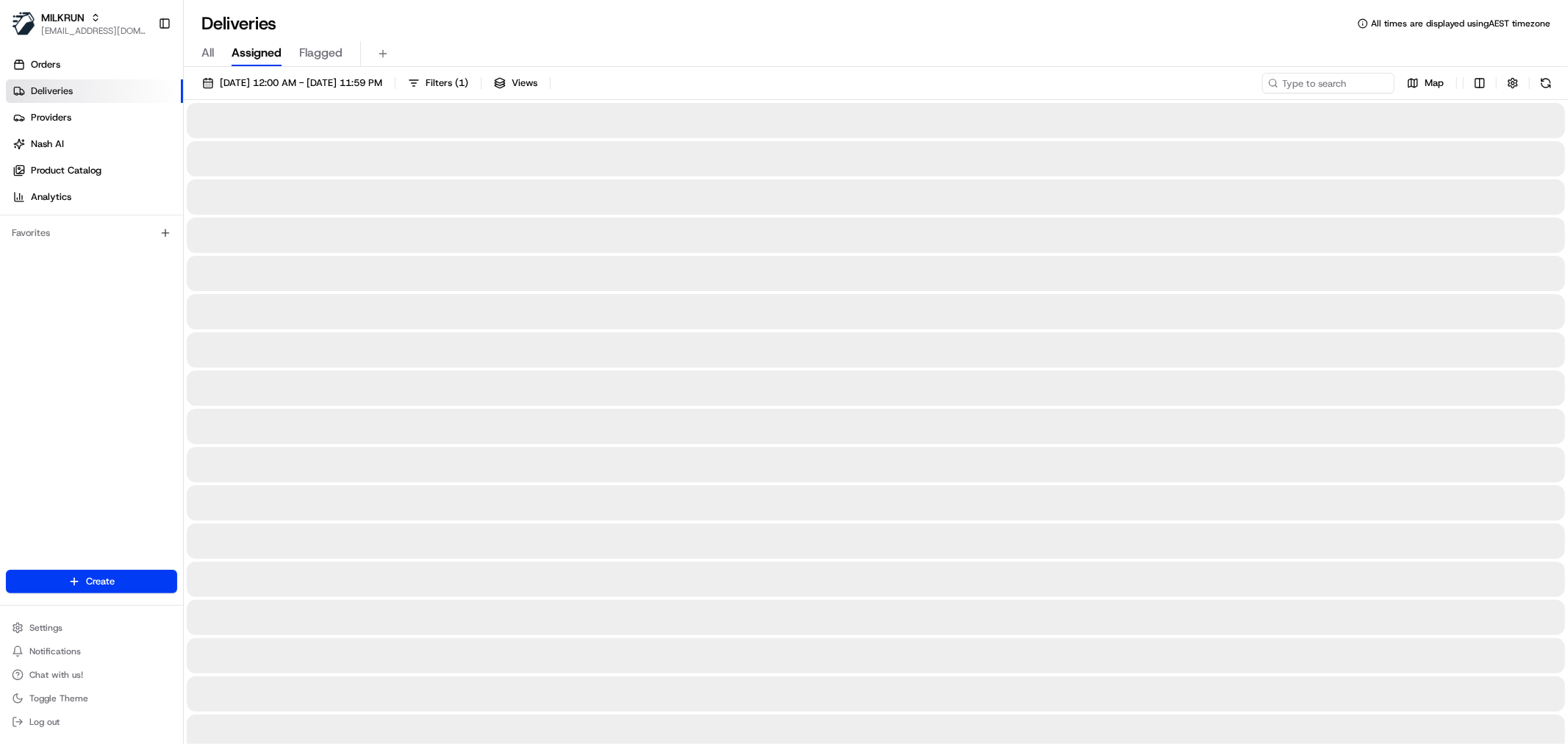
drag, startPoint x: 206, startPoint y: 55, endPoint x: 260, endPoint y: 47, distance: 54.6
click at [206, 55] on span "All" at bounding box center [207, 53] width 13 height 18
click at [1305, 83] on input at bounding box center [1305, 83] width 176 height 21
paste input "David Jordan"
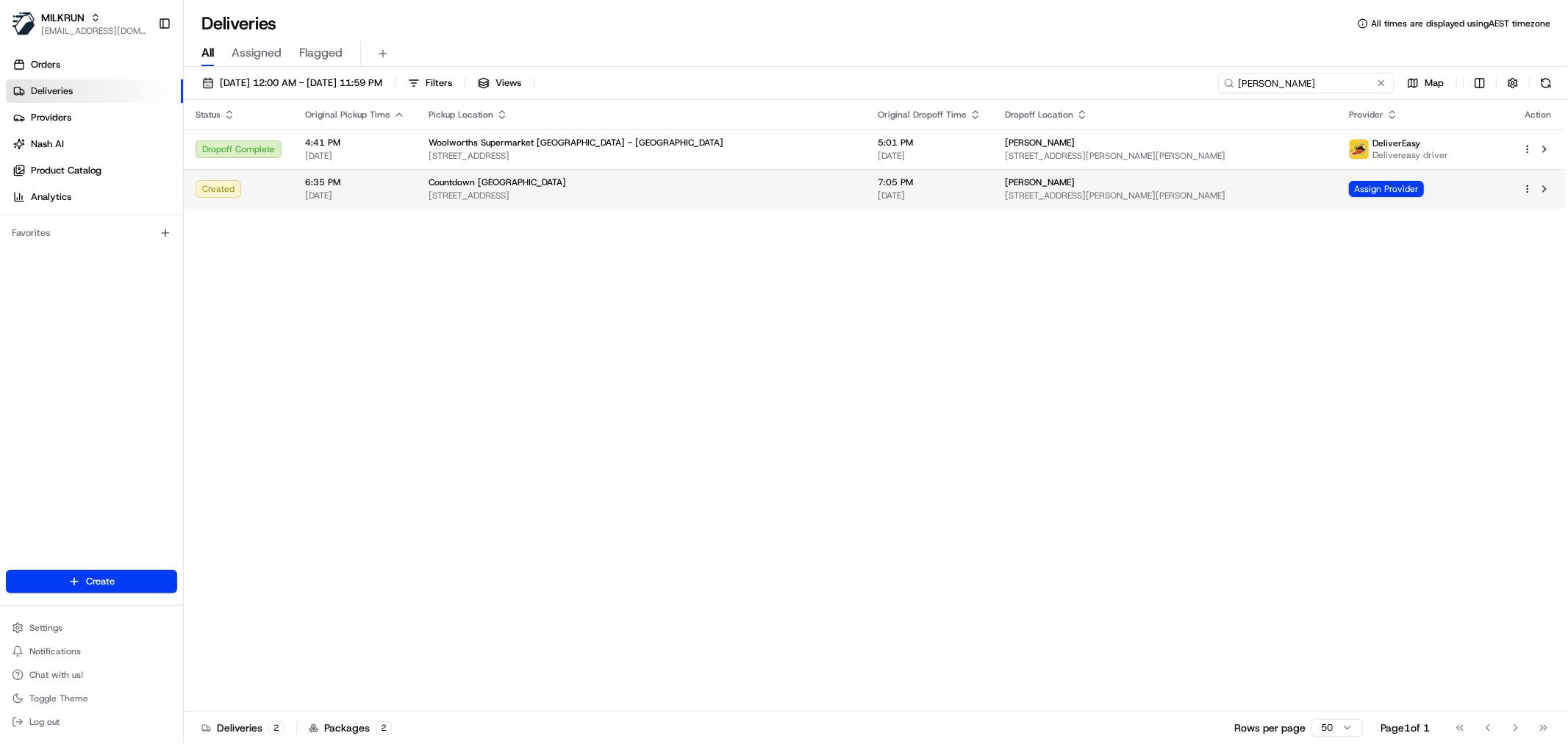
type input "David Jordan"
click at [1105, 202] on td "David Jordan 3/466 Parnell Road, Parnell, Auckland 1052, New Zealand" at bounding box center [1165, 189] width 344 height 40
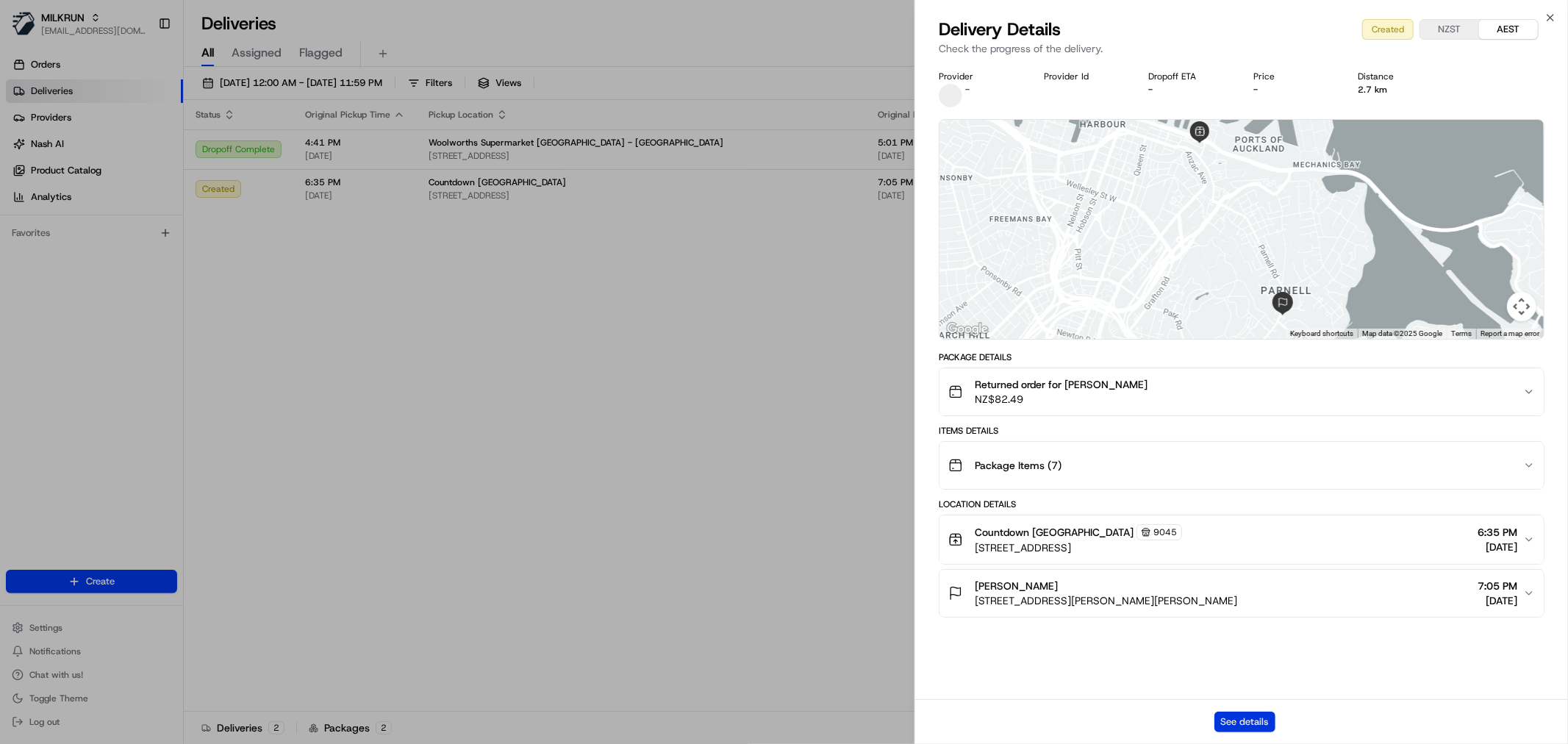
click at [1262, 716] on button "See details" at bounding box center [1244, 721] width 61 height 21
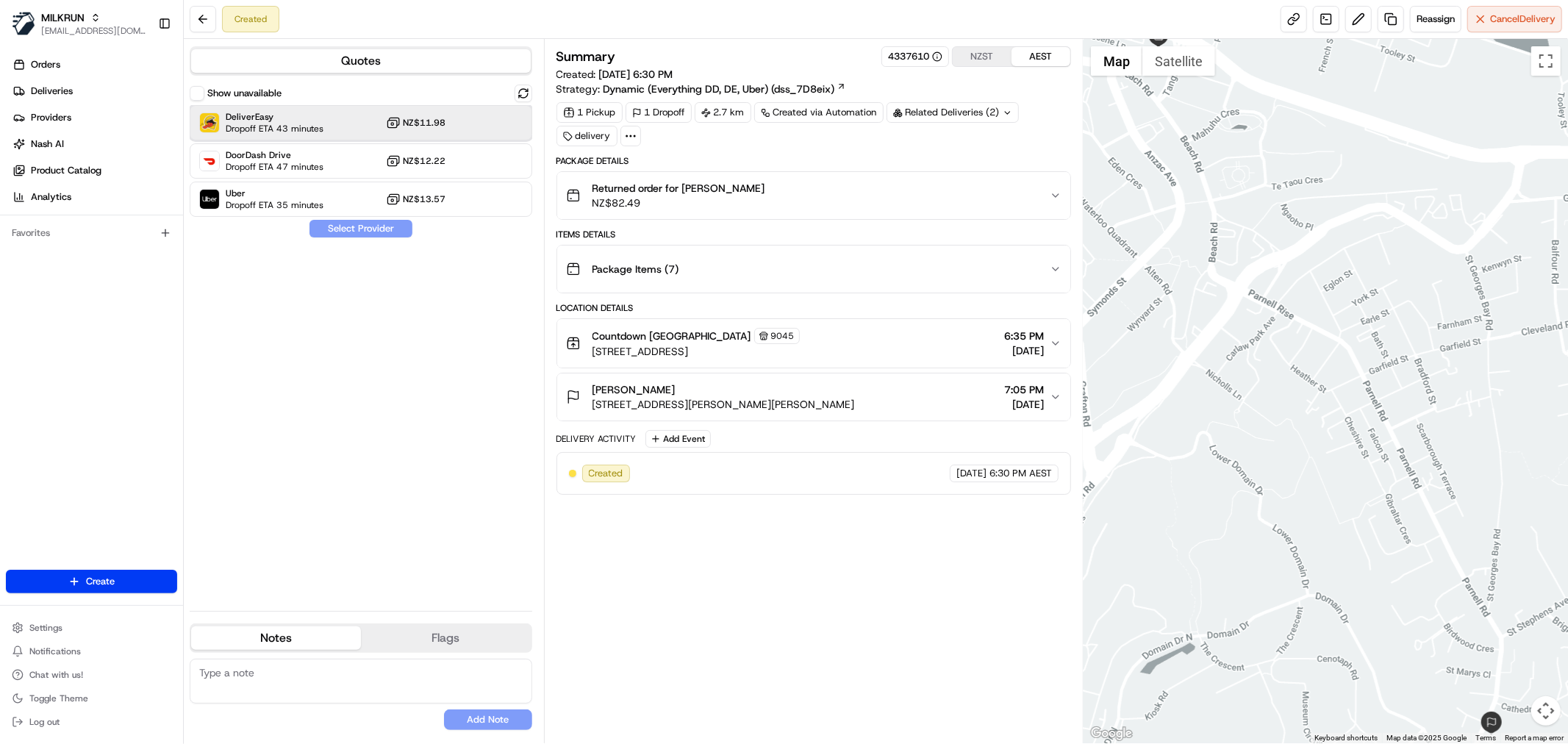
click at [290, 118] on span "DeliverEasy" at bounding box center [274, 117] width 98 height 12
click at [361, 228] on button "Assign Provider" at bounding box center [361, 229] width 105 height 18
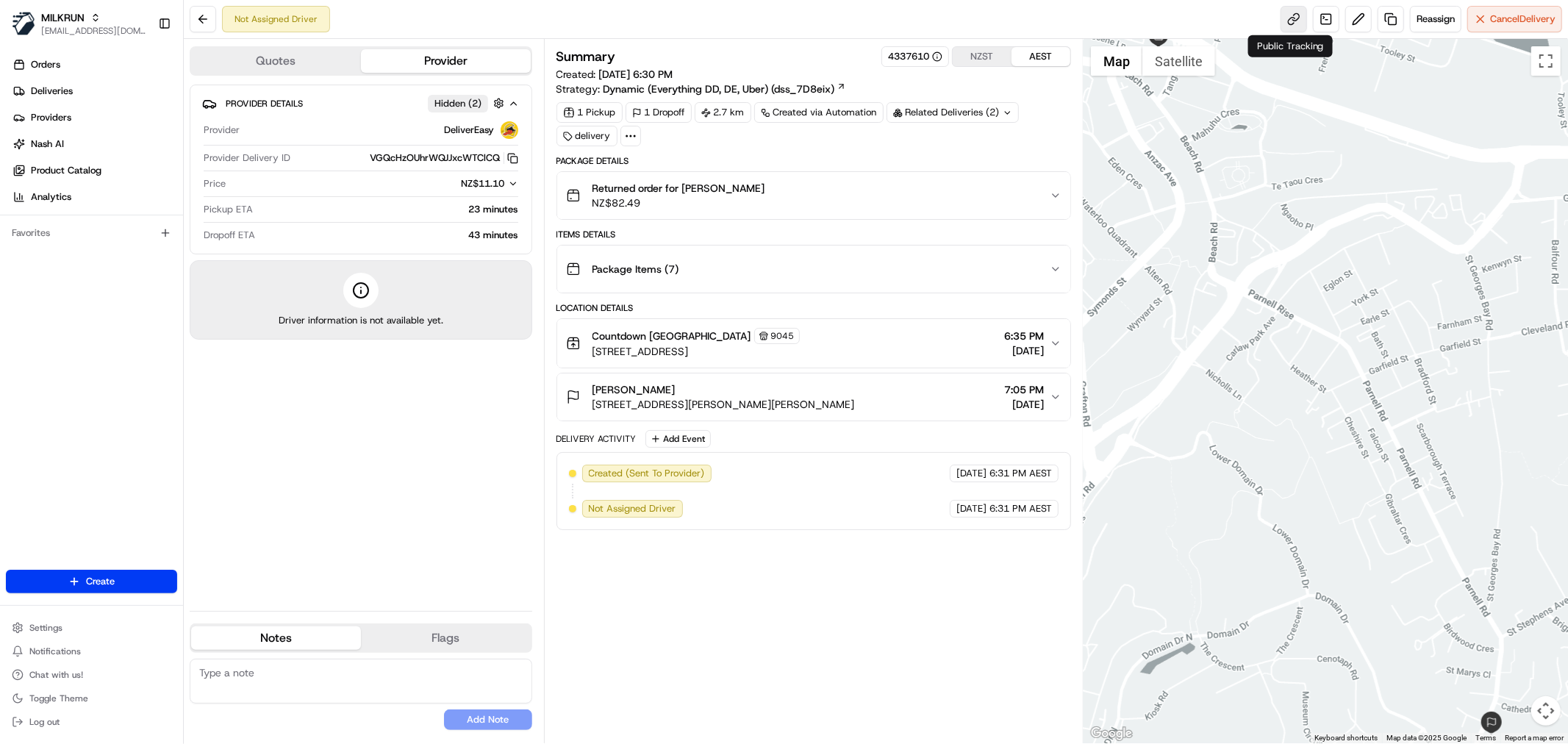
click at [1288, 19] on link at bounding box center [1293, 19] width 27 height 27
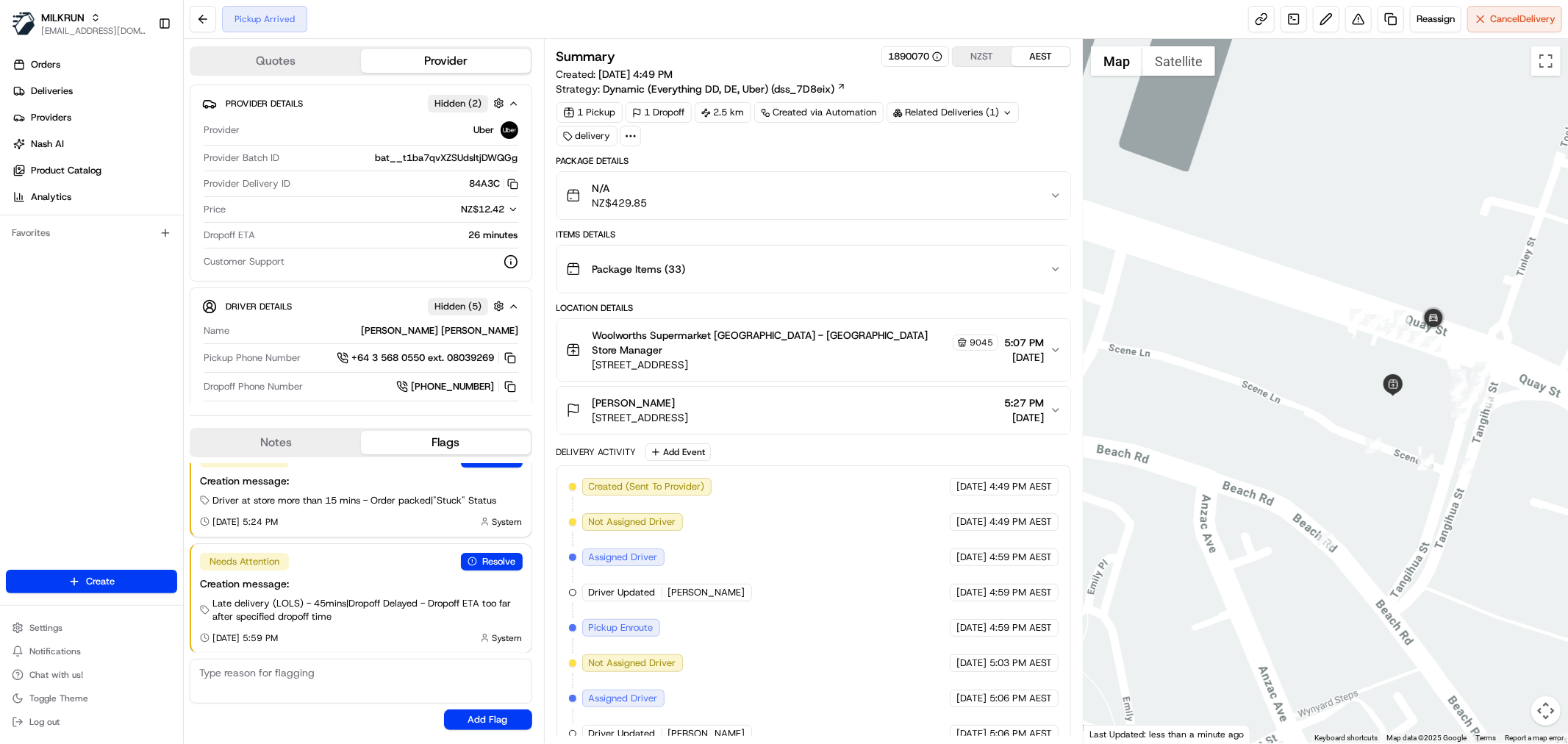
click at [794, 270] on div "Package Items ( 33 )" at bounding box center [807, 269] width 483 height 30
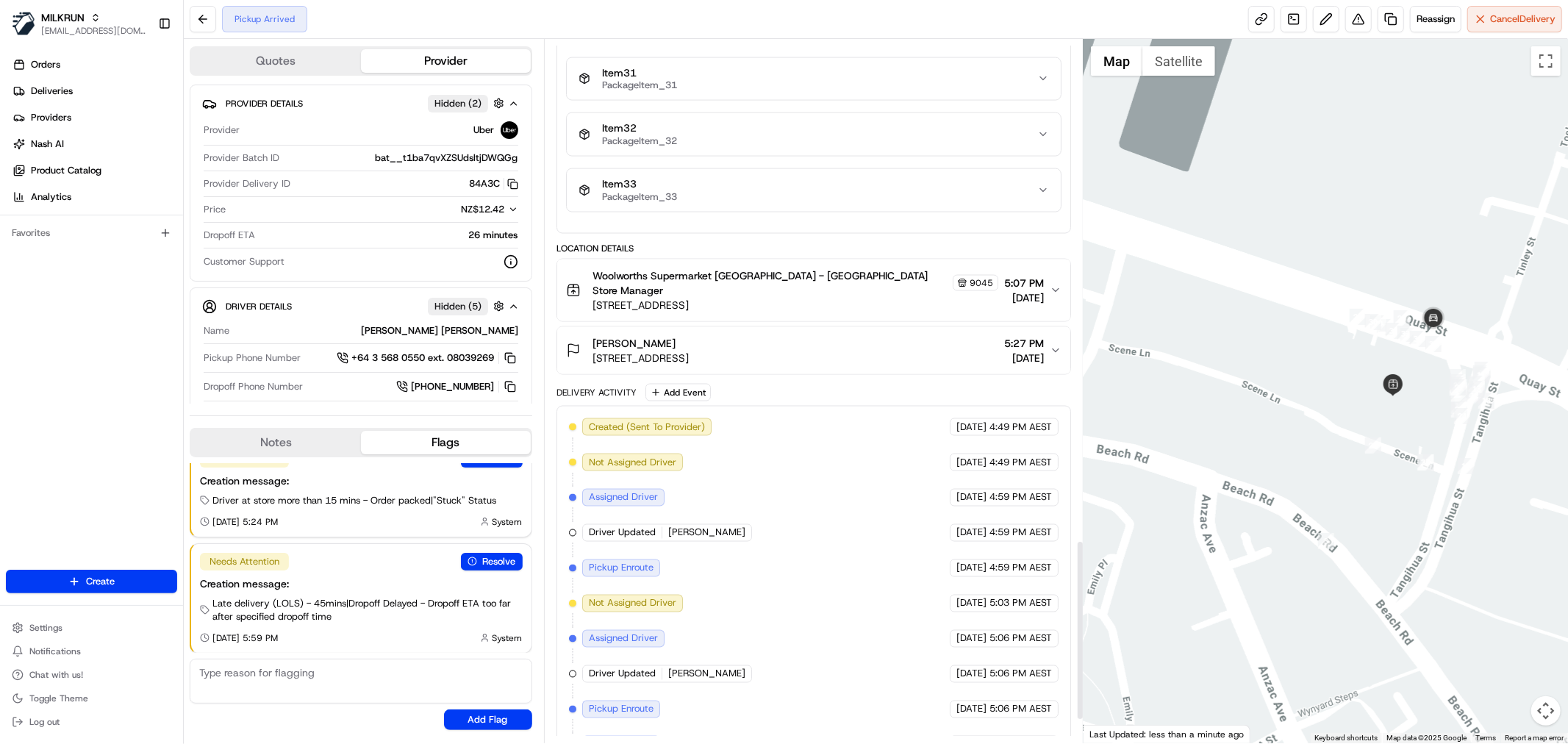
scroll to position [1796, 0]
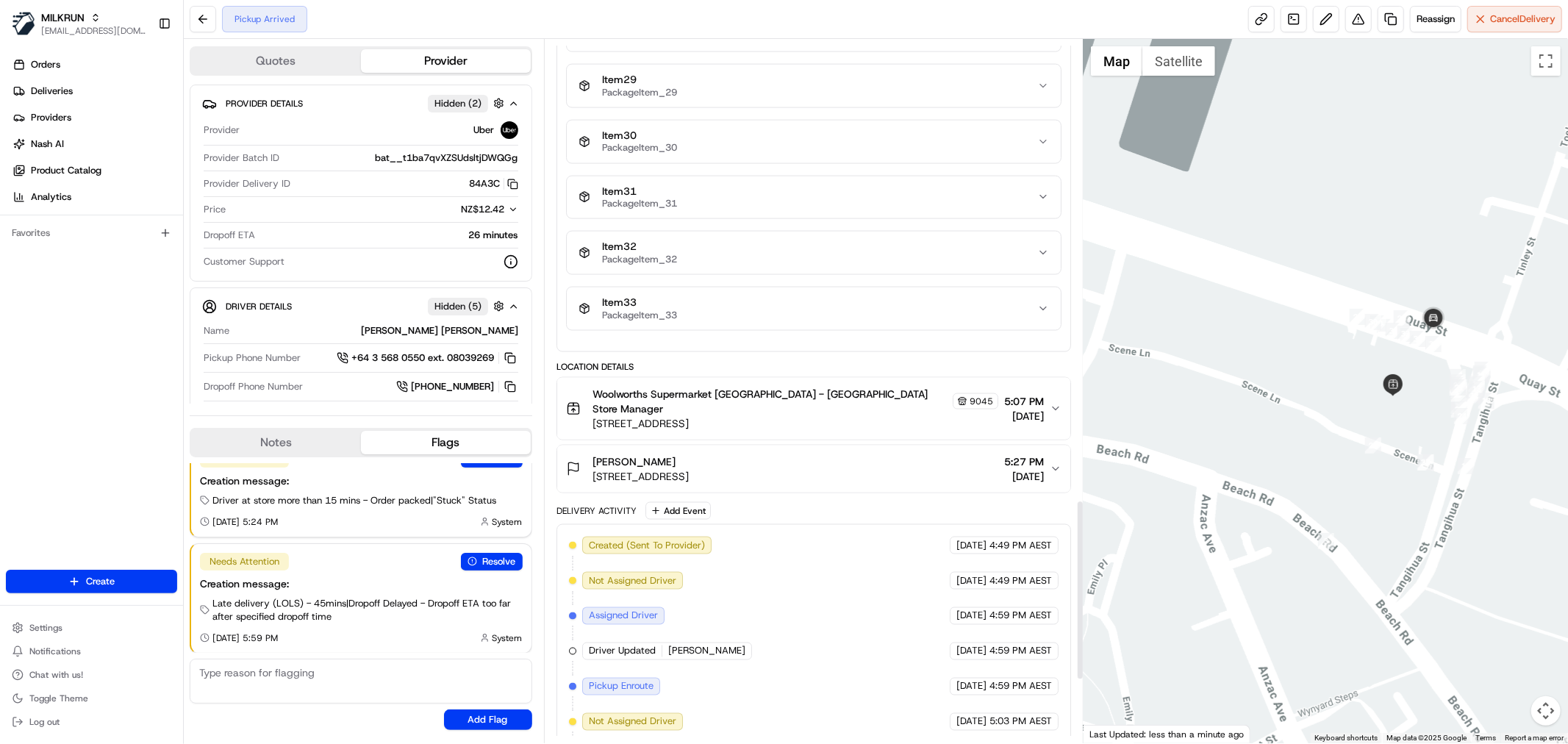
click at [807, 318] on div "Item 33 PackageItem_33" at bounding box center [808, 308] width 458 height 25
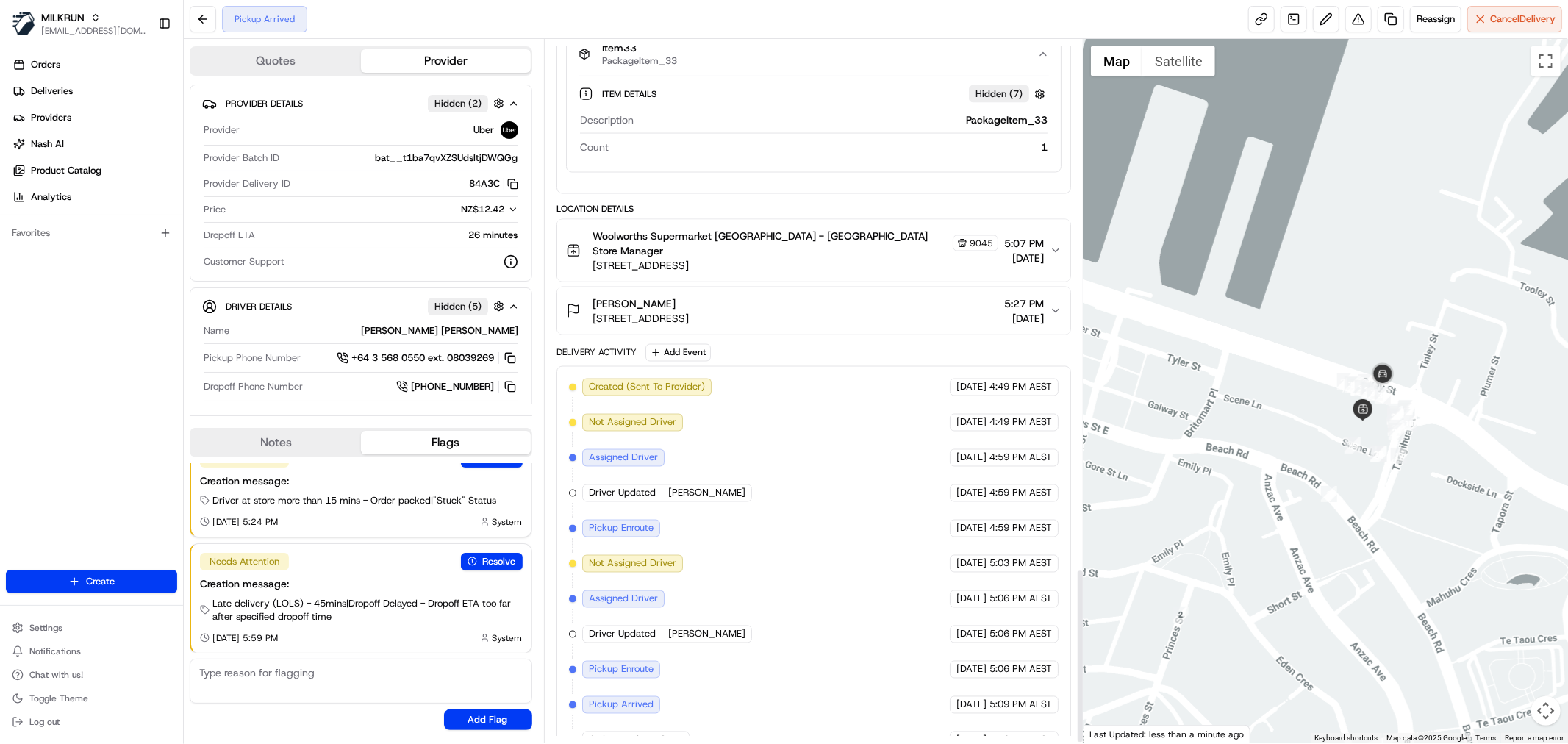
scroll to position [2141, 0]
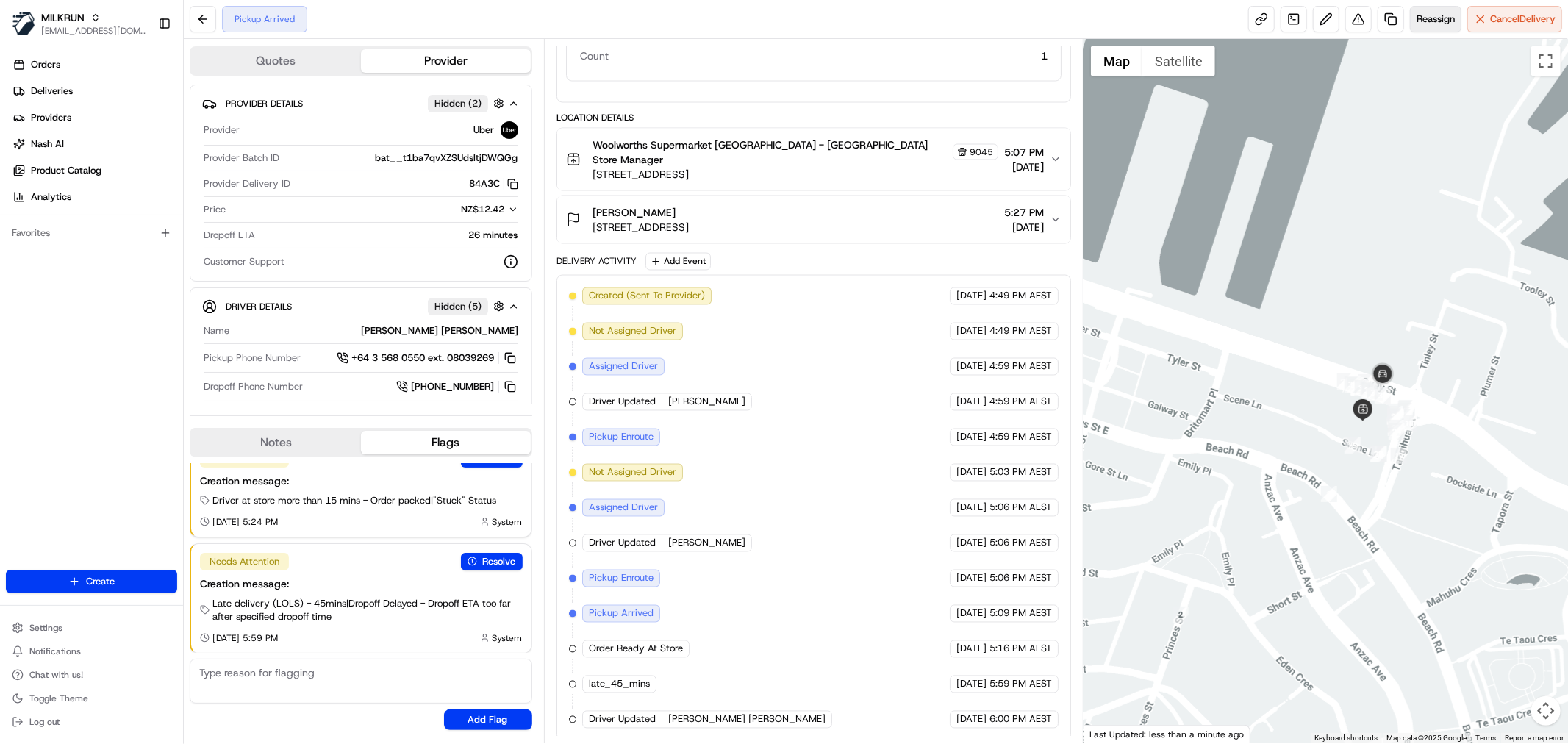
click at [1423, 27] on button "Reassign" at bounding box center [1436, 19] width 52 height 27
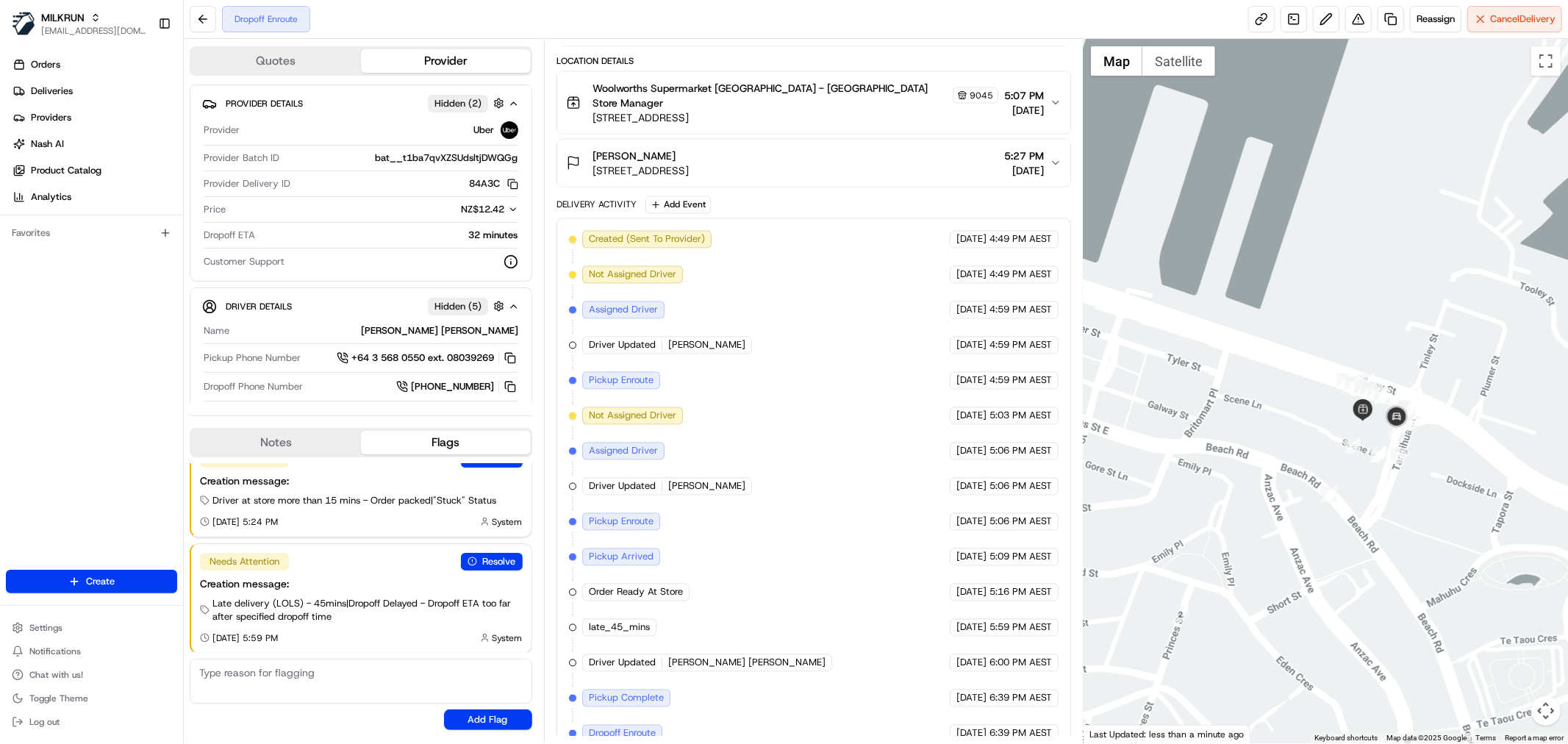
scroll to position [2212, 0]
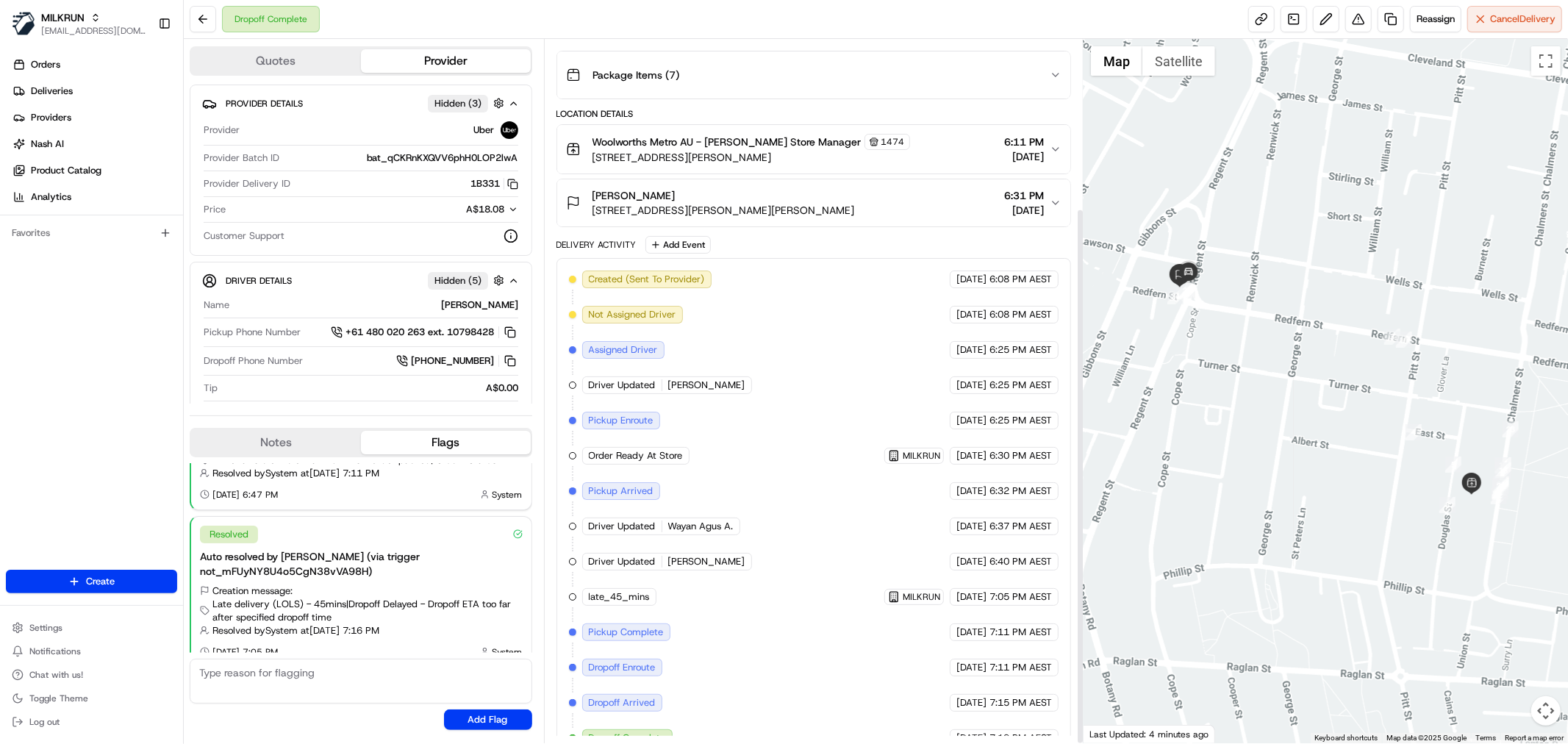
scroll to position [221, 0]
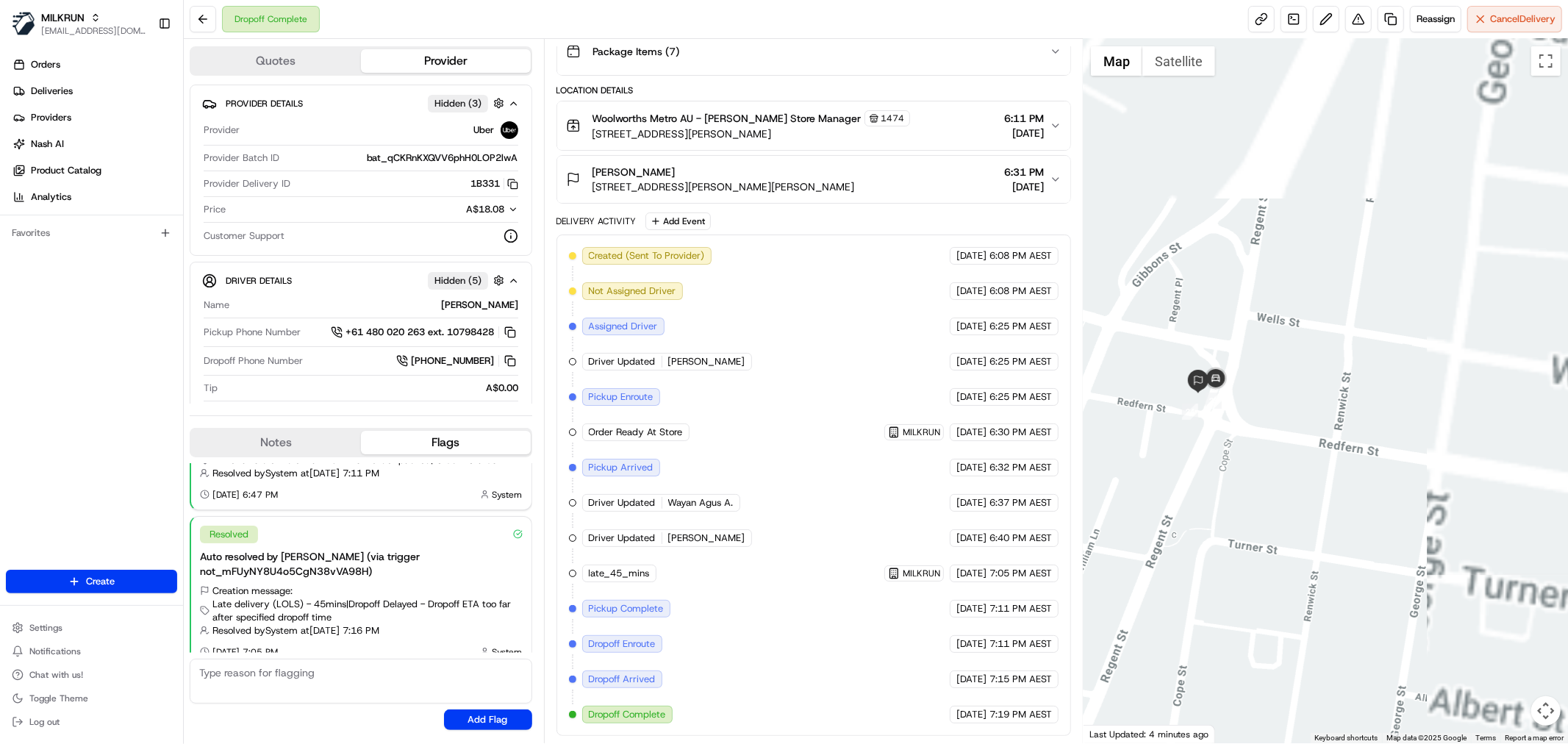
drag, startPoint x: 1313, startPoint y: 233, endPoint x: 905, endPoint y: 548, distance: 515.5
click at [1020, 608] on div "Quotes Provider Provider Details Hidden ( 3 ) Provider Uber Provider Batch ID b…" at bounding box center [875, 390] width 1384 height 704
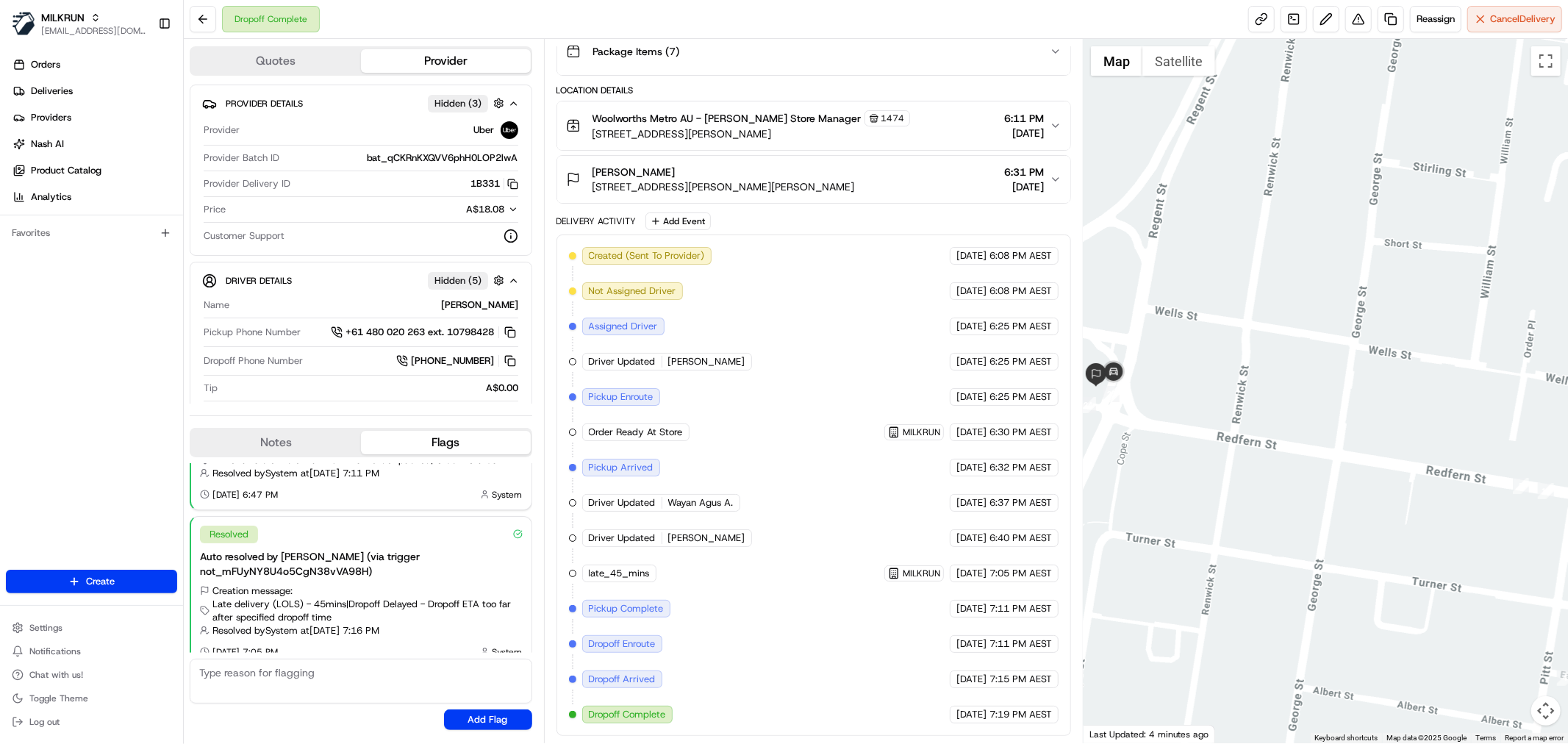
drag, startPoint x: 1143, startPoint y: 441, endPoint x: 1341, endPoint y: 390, distance: 204.5
click at [1341, 390] on div at bounding box center [1325, 390] width 484 height 704
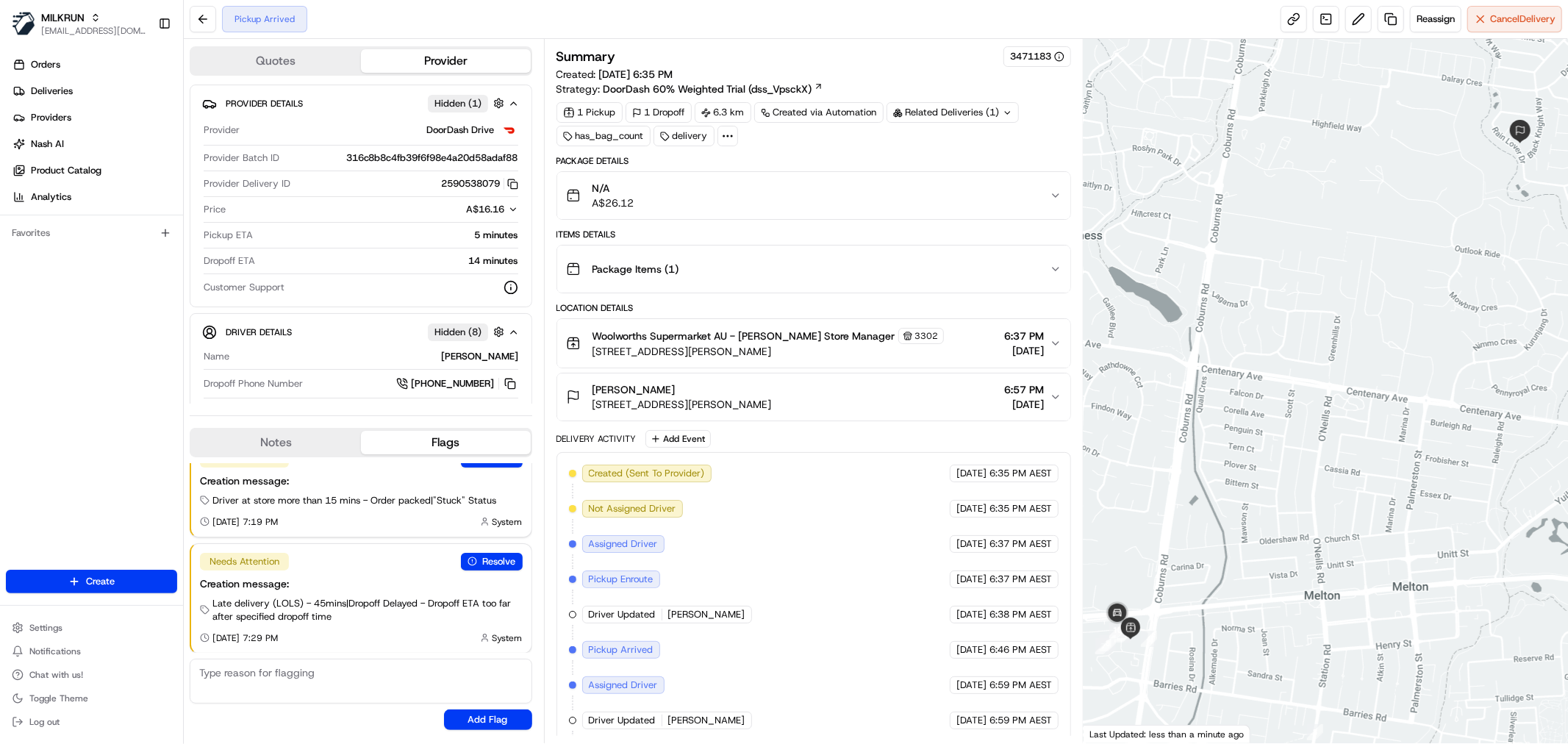
scroll to position [150, 0]
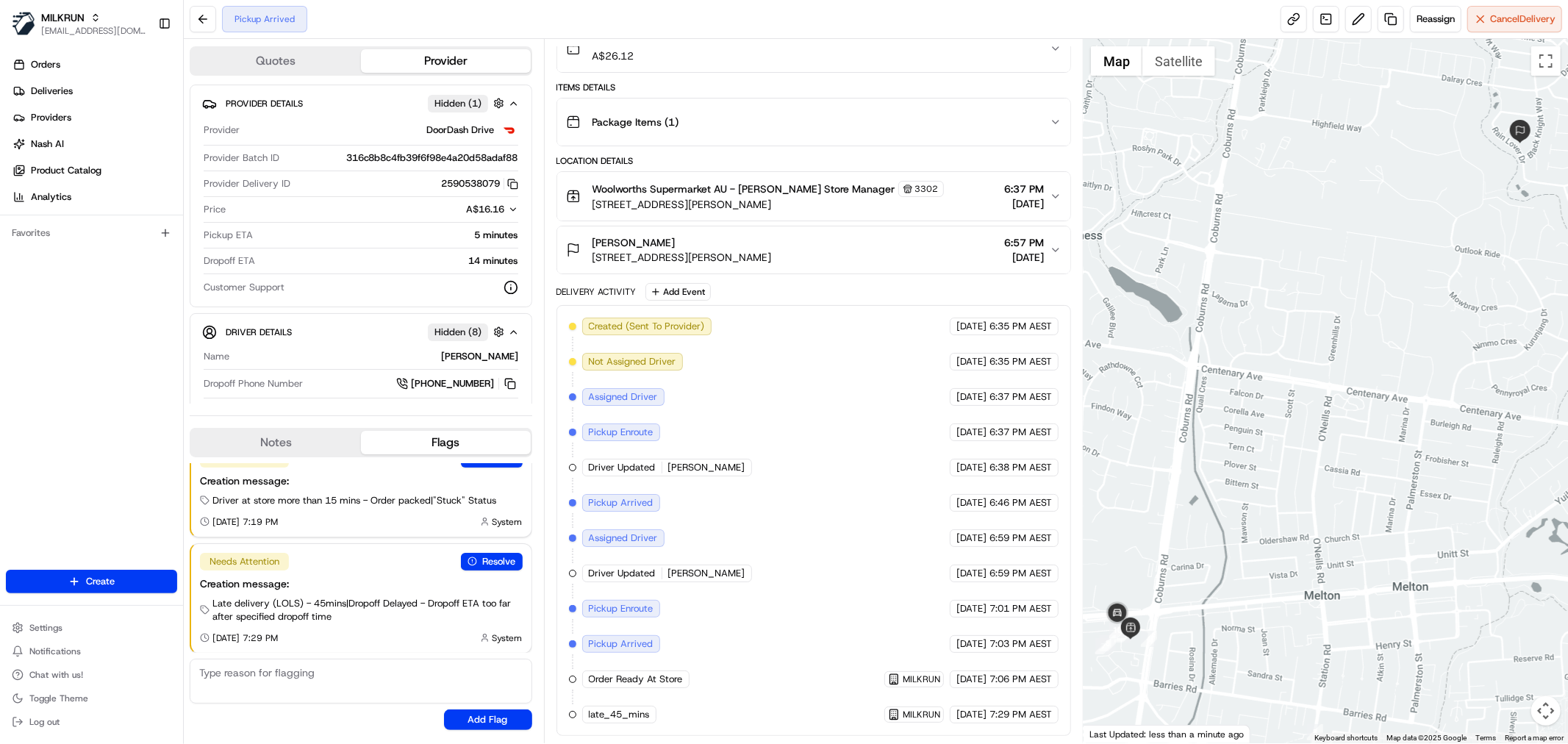
click at [738, 100] on button "Package Items ( 1 )" at bounding box center [813, 122] width 513 height 47
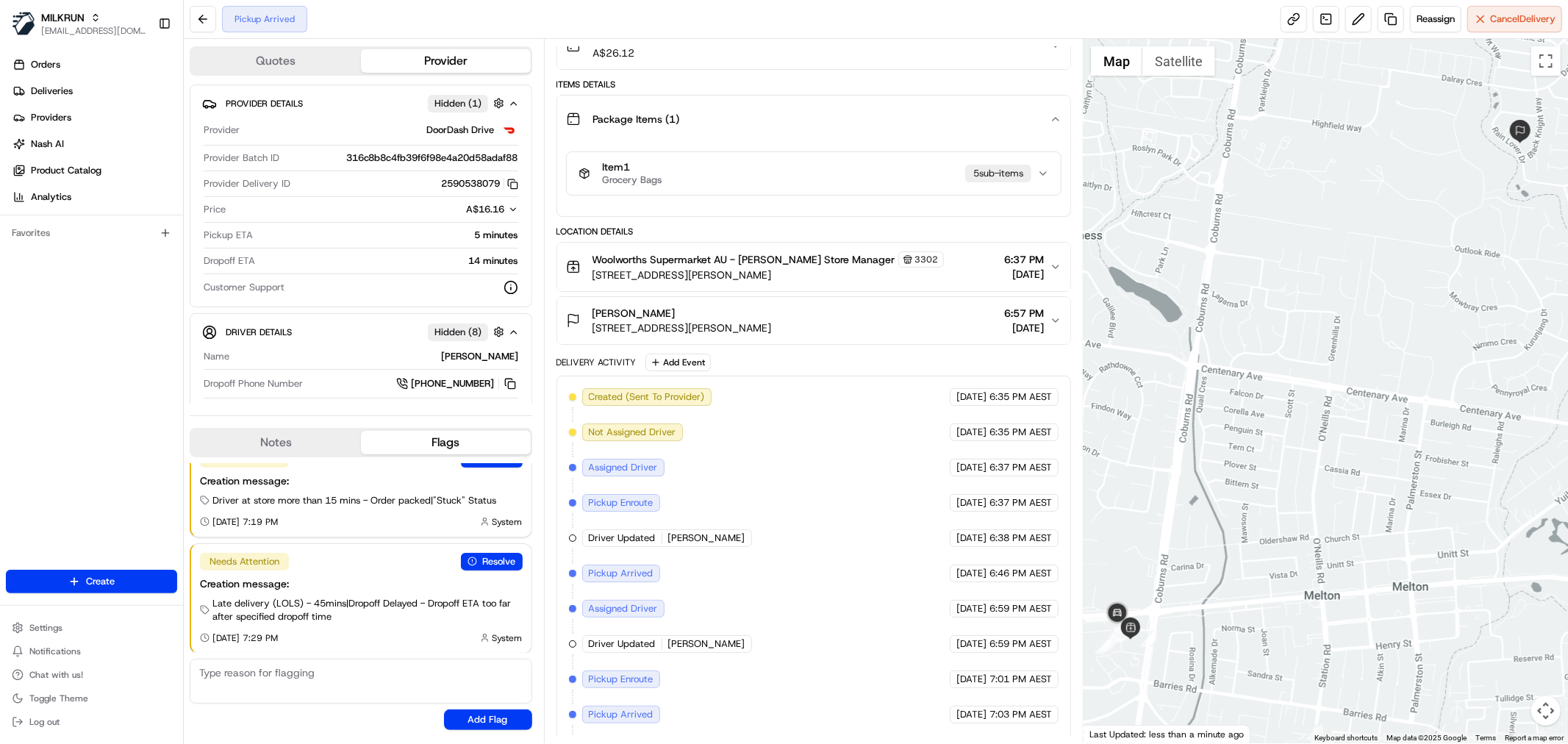
click at [700, 186] on div "Item 1 Grocery Bags 5 sub-item s" at bounding box center [808, 173] width 458 height 25
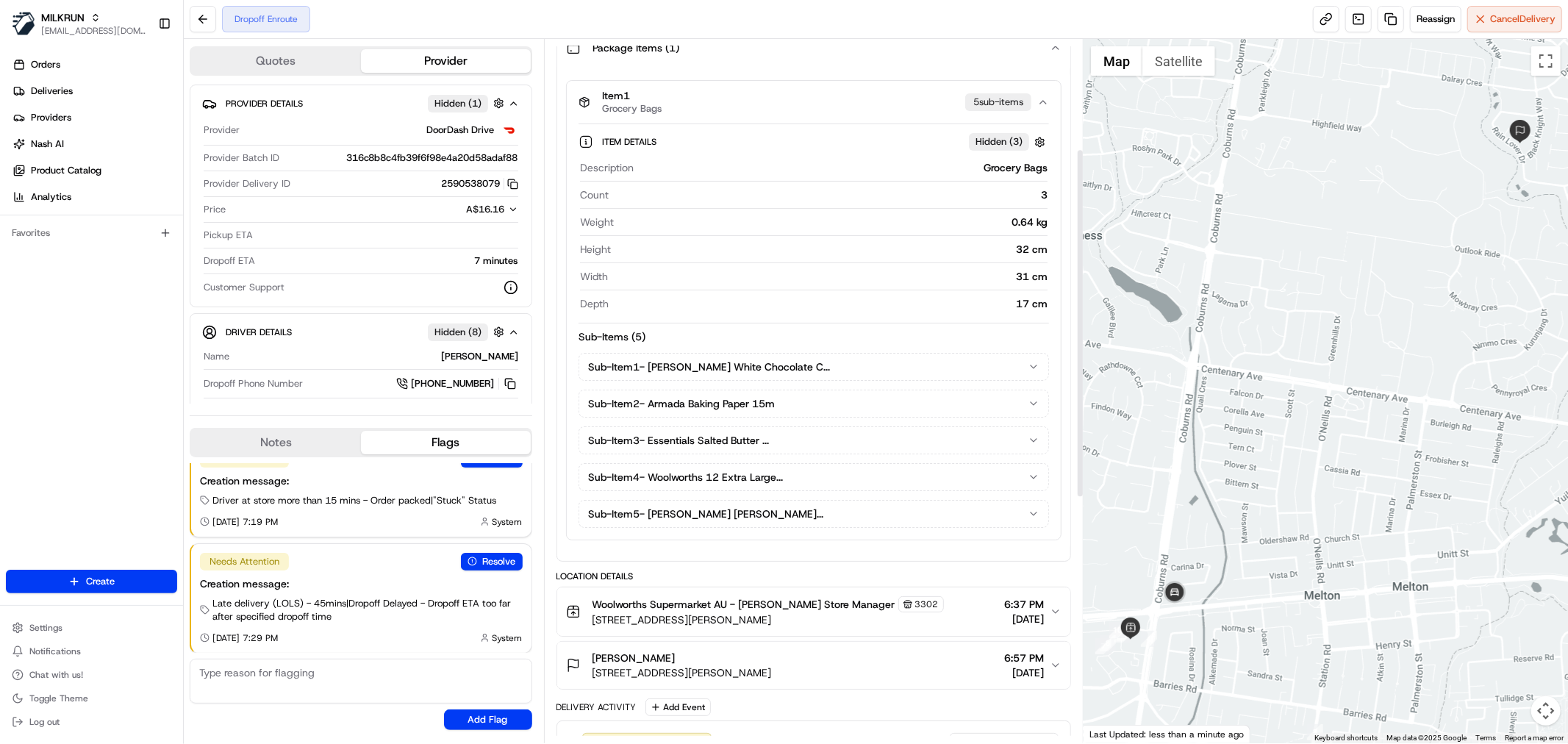
scroll to position [0, 0]
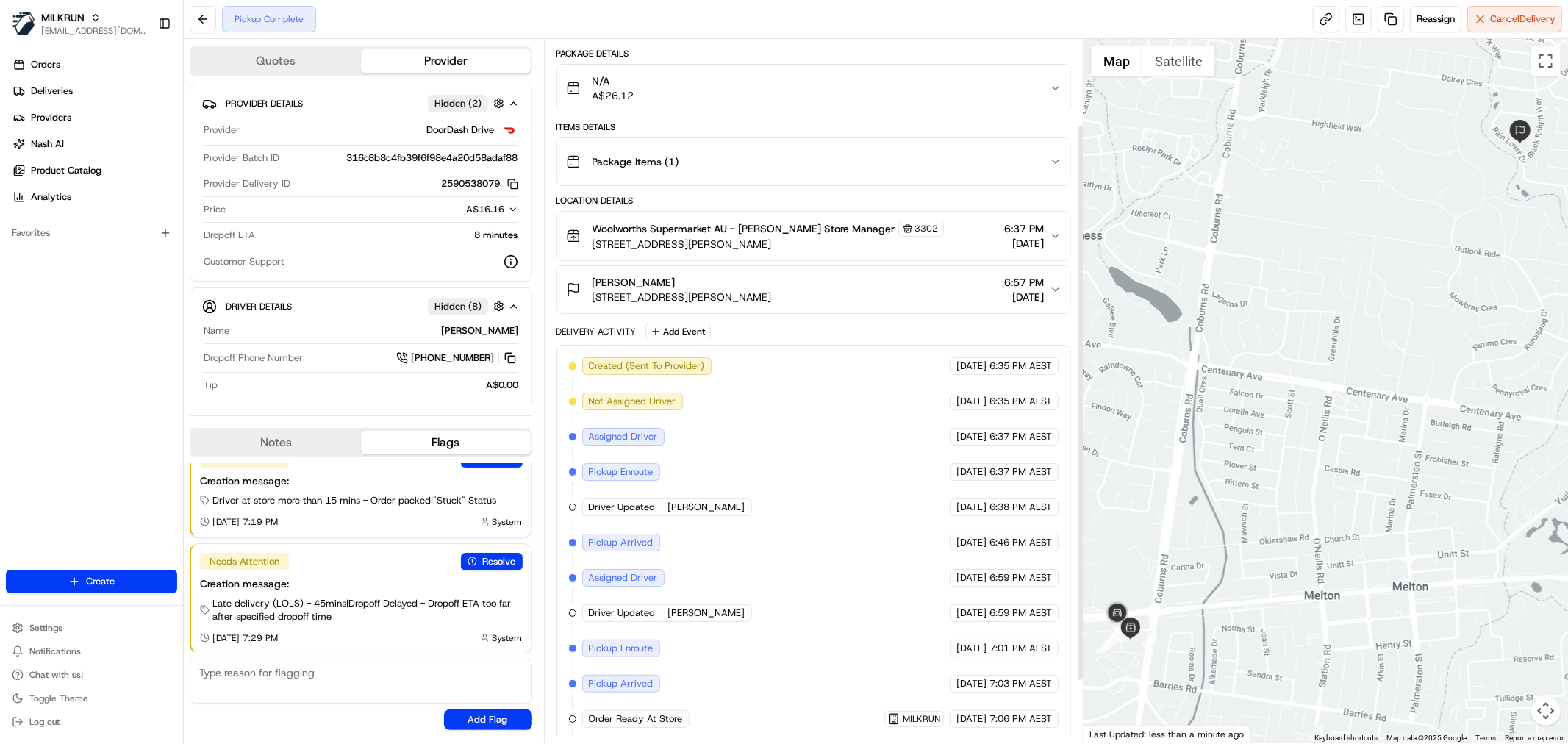
scroll to position [186, 0]
